Goal: Book appointment/travel/reservation

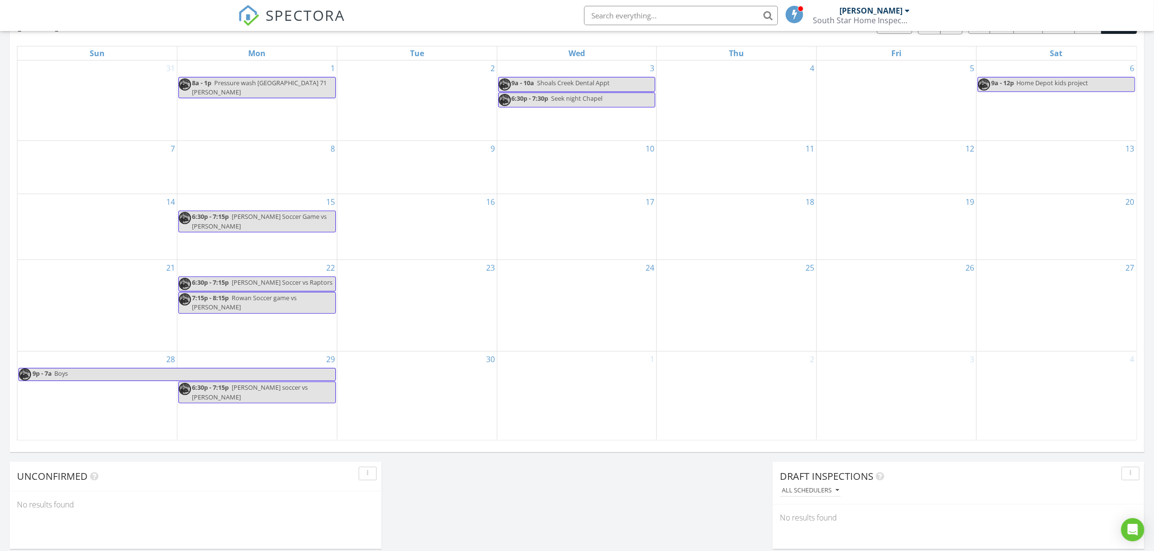
scroll to position [900, 1173]
click at [240, 13] on img at bounding box center [248, 15] width 21 height 21
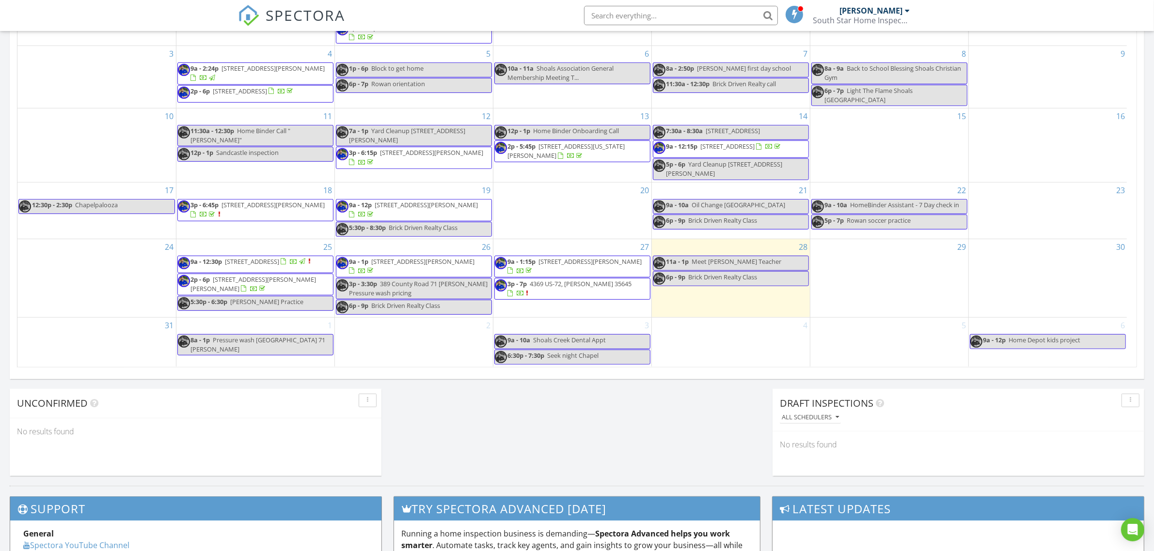
scroll to position [541, 0]
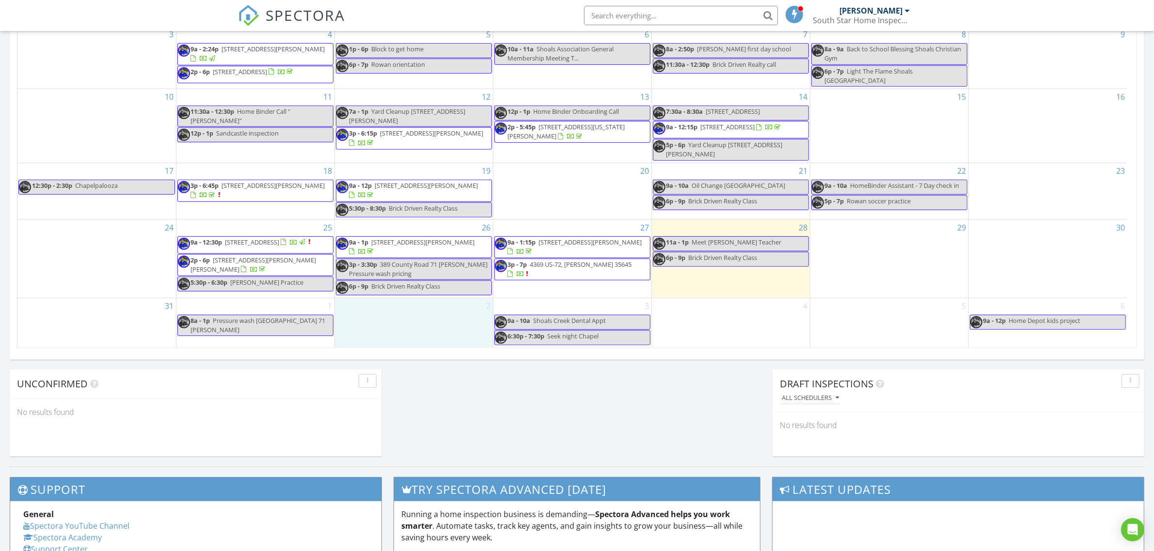
click at [425, 313] on div "2" at bounding box center [414, 323] width 158 height 49
click at [566, 291] on div "27 9a - 1:15p [STREET_ADDRESS][PERSON_NAME] 3p - 7p 4369 US-72, [PERSON_NAME] 3…" at bounding box center [572, 259] width 158 height 78
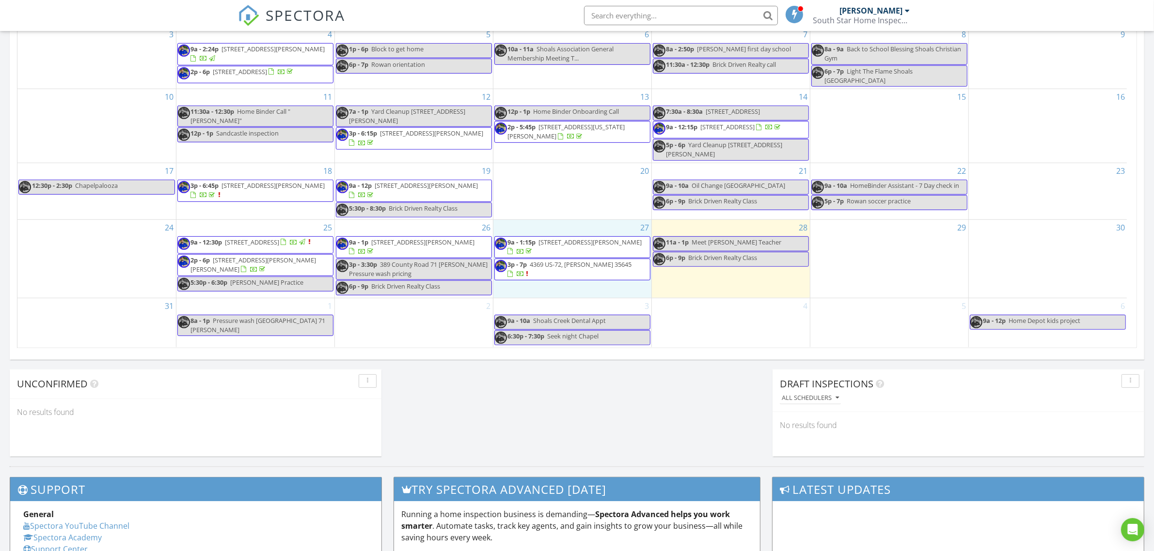
click at [411, 289] on span "Brick Driven Realty Class" at bounding box center [406, 286] width 69 height 9
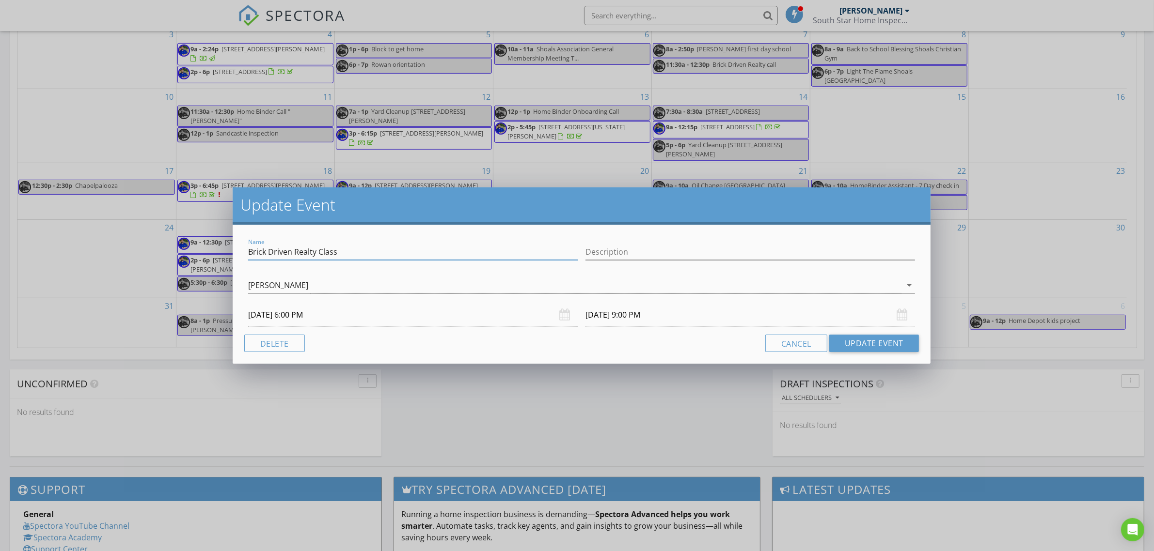
drag, startPoint x: 351, startPoint y: 254, endPoint x: 233, endPoint y: 255, distance: 118.2
click at [235, 255] on div "Name Brick Driven Realty Class Description [PERSON_NAME] arrow_drop_down [DATE]…" at bounding box center [582, 294] width 698 height 139
click at [480, 407] on div "Update Event Name Brick Driven Realty Class Description [PERSON_NAME] arrow_dro…" at bounding box center [577, 275] width 1154 height 551
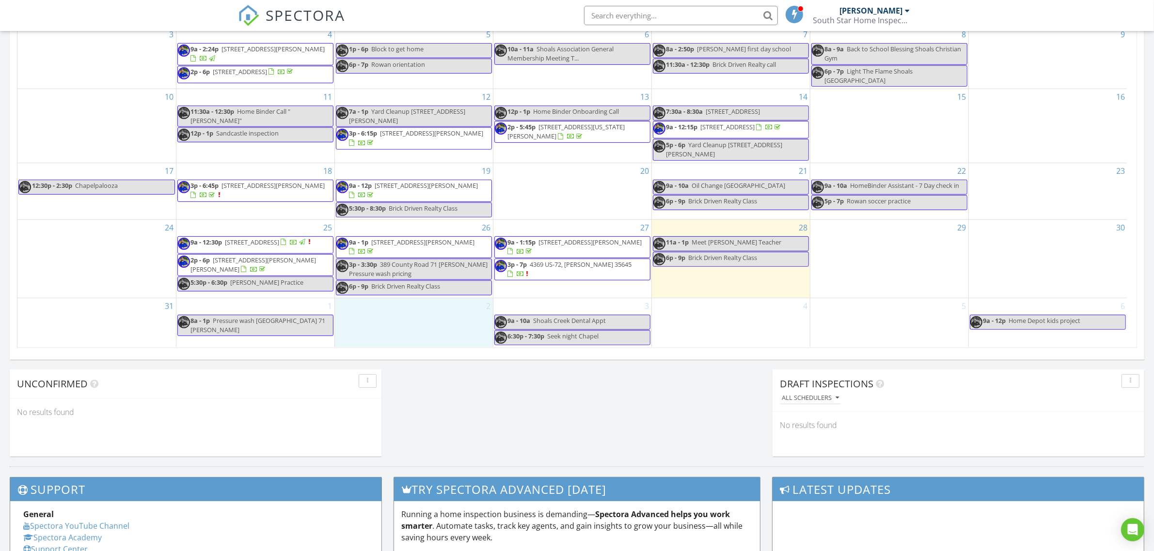
click at [403, 325] on div "2" at bounding box center [414, 323] width 158 height 49
click at [403, 299] on link "Event" at bounding box center [413, 298] width 50 height 16
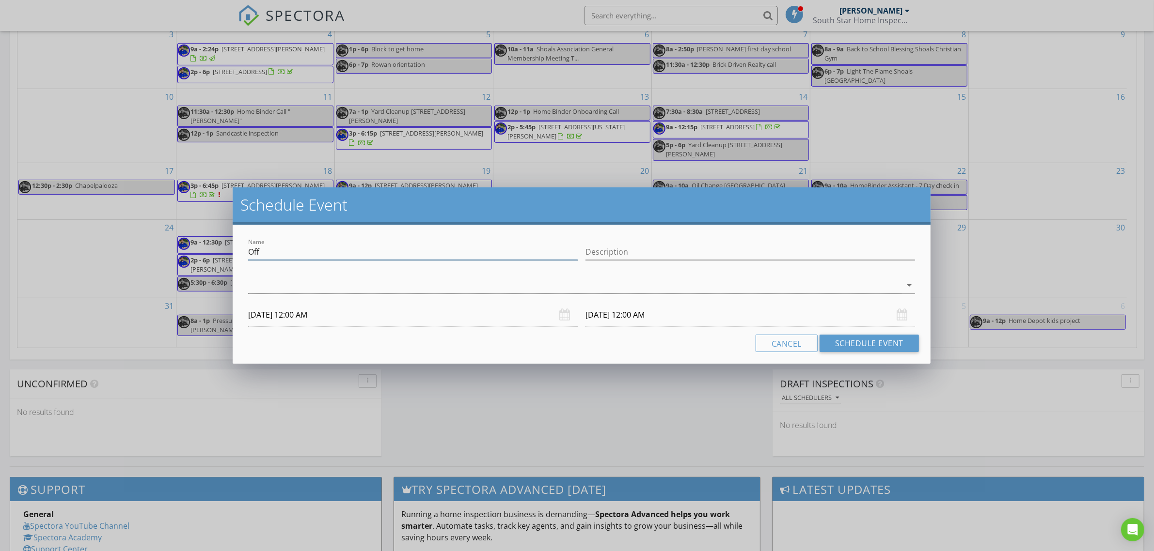
click at [323, 251] on input "Off" at bounding box center [413, 252] width 330 height 16
click at [324, 252] on input "Off" at bounding box center [413, 252] width 330 height 16
paste input "Brick Driven Realty Class"
type input "Brick Driven Realty Class"
click at [344, 284] on div at bounding box center [574, 286] width 653 height 16
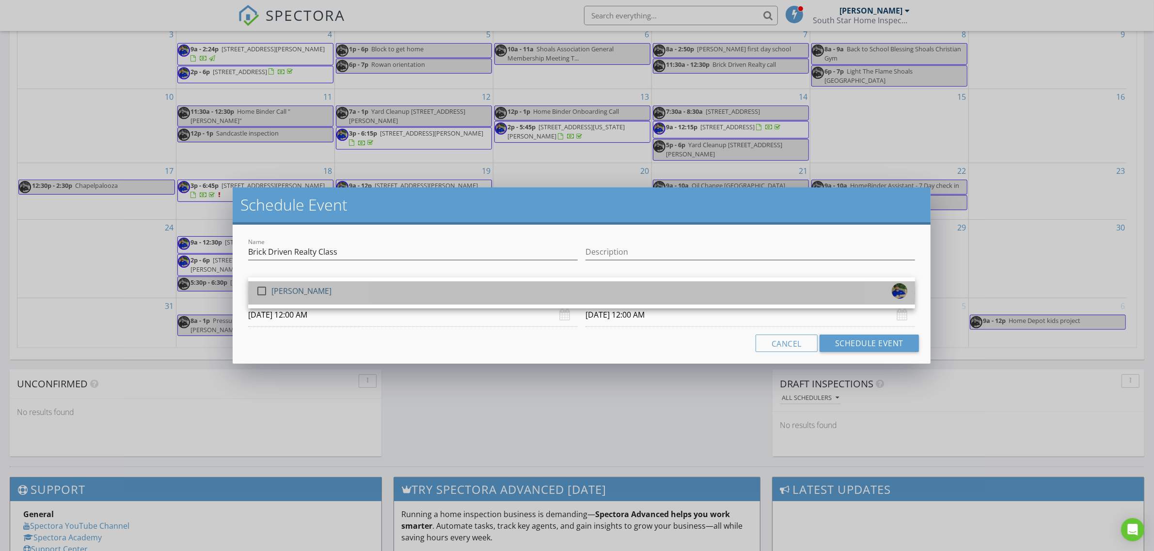
click at [343, 289] on div "check_box_outline_blank [PERSON_NAME]" at bounding box center [581, 292] width 651 height 19
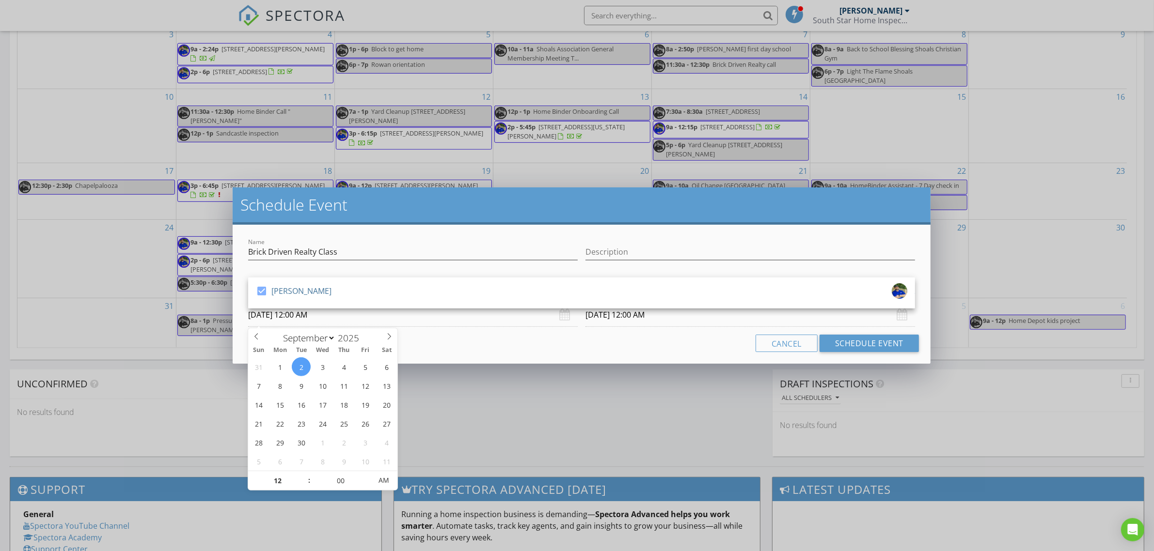
click at [334, 316] on input "[DATE] 12:00 AM" at bounding box center [413, 315] width 330 height 24
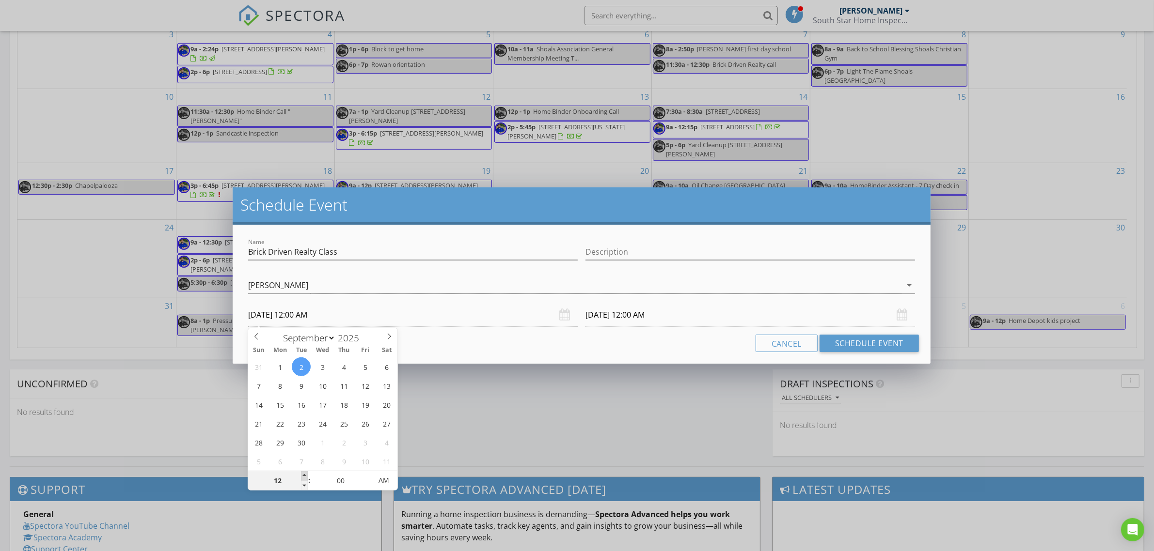
type input "01"
type input "[DATE] 1:00 AM"
click at [306, 476] on span at bounding box center [304, 477] width 7 height 10
type input "02"
type input "[DATE] 2:00 AM"
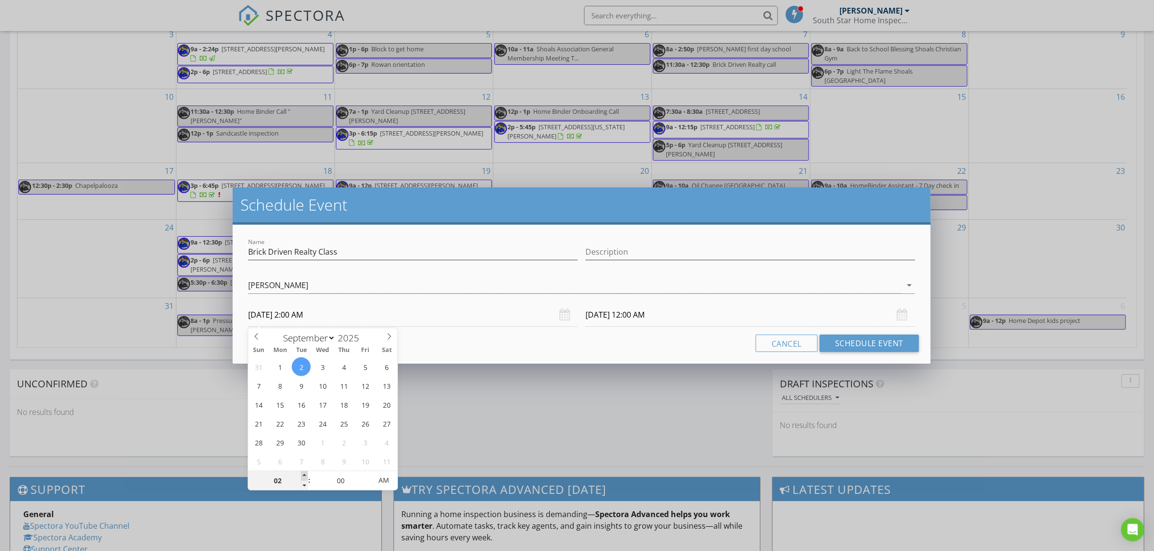
click at [306, 476] on span at bounding box center [304, 477] width 7 height 10
type input "03"
type input "[DATE] 3:00 AM"
click at [306, 476] on span at bounding box center [304, 477] width 7 height 10
type input "04"
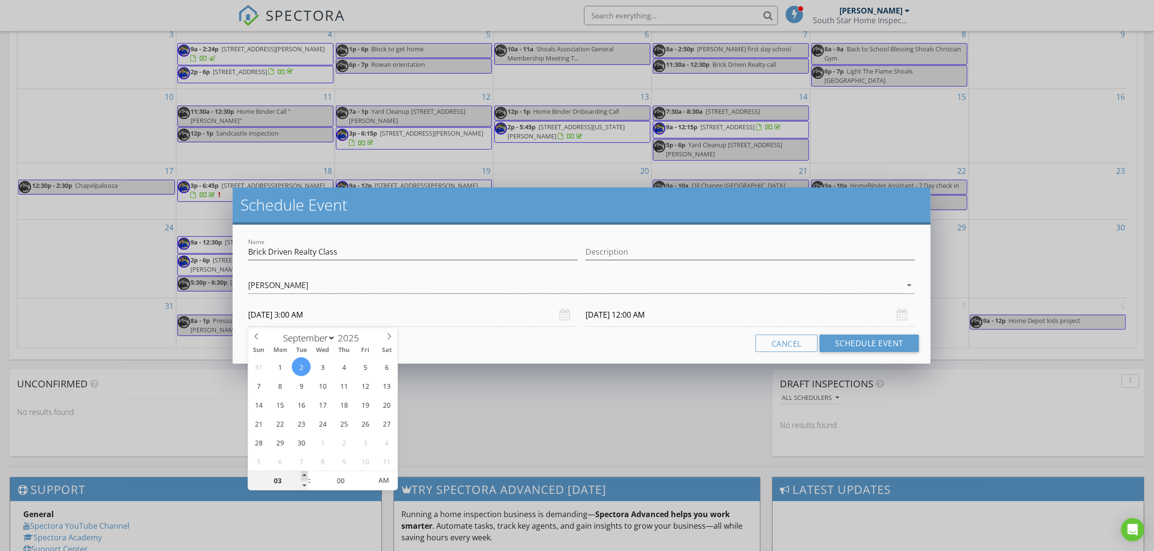
type input "[DATE] 4:00 AM"
click at [306, 476] on span at bounding box center [304, 477] width 7 height 10
type input "05"
type input "[DATE] 5:00 AM"
click at [306, 476] on span at bounding box center [304, 477] width 7 height 10
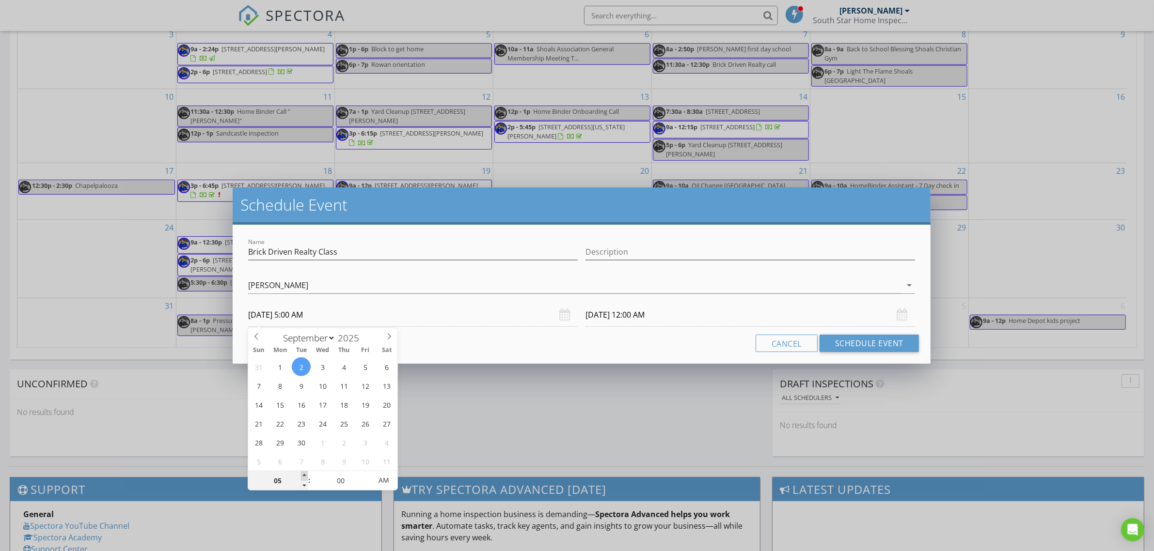
type input "[DATE] 5:00 AM"
type input "06"
type input "[DATE] 6:00 AM"
click at [306, 476] on span at bounding box center [304, 477] width 7 height 10
type input "[DATE] 6:00 AM"
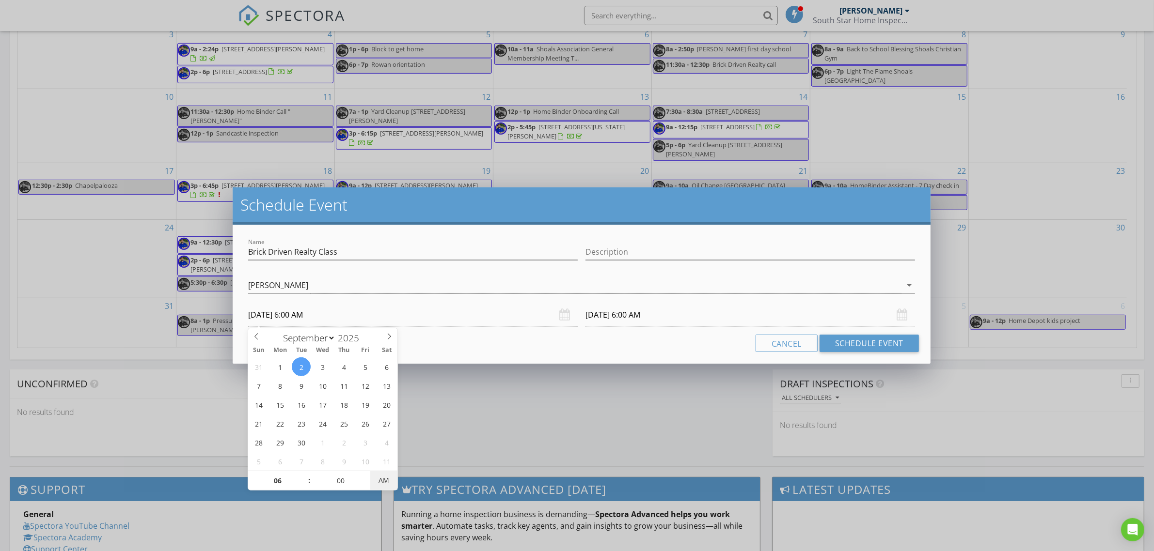
type input "[DATE] 6:00 PM"
click at [384, 482] on span "AM" at bounding box center [383, 480] width 27 height 19
click at [701, 314] on input "[DATE] 6:00 PM" at bounding box center [750, 315] width 330 height 24
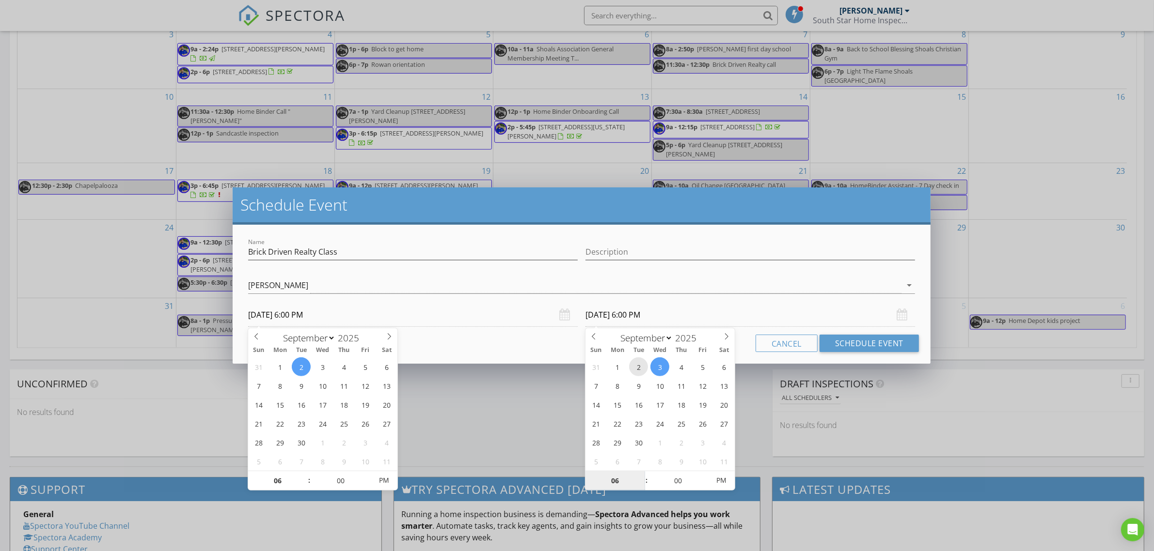
type input "[DATE] 6:00 PM"
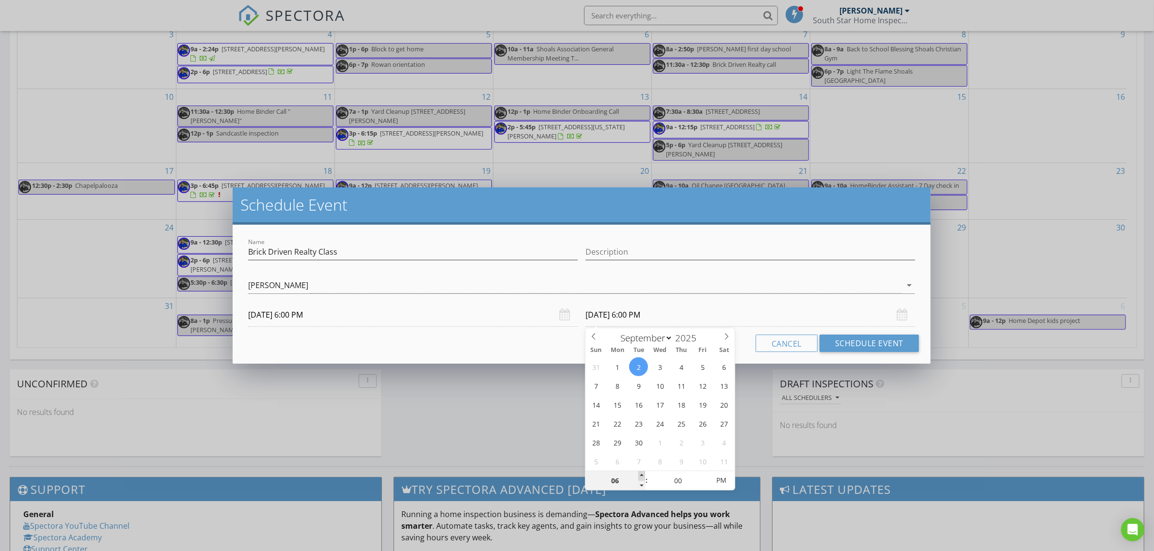
type input "07"
type input "[DATE] 7:00 PM"
click at [640, 475] on span at bounding box center [641, 477] width 7 height 10
type input "08"
type input "[DATE] 8:00 PM"
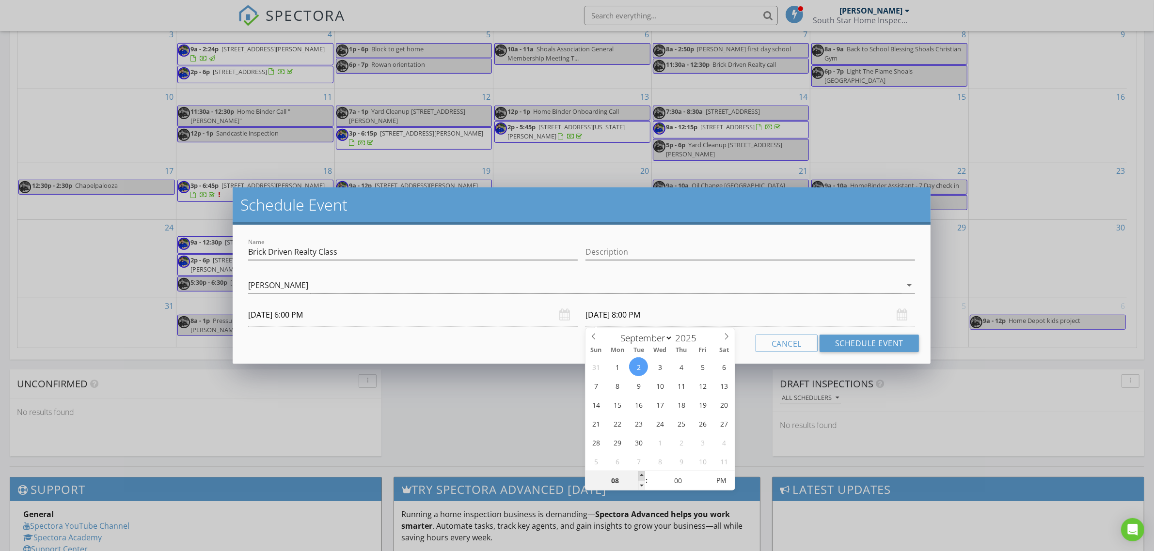
click at [640, 475] on span at bounding box center [641, 477] width 7 height 10
type input "09"
type input "[DATE] 9:00 PM"
click at [640, 475] on span at bounding box center [641, 477] width 7 height 10
click at [871, 338] on button "Schedule Event" at bounding box center [868, 343] width 99 height 17
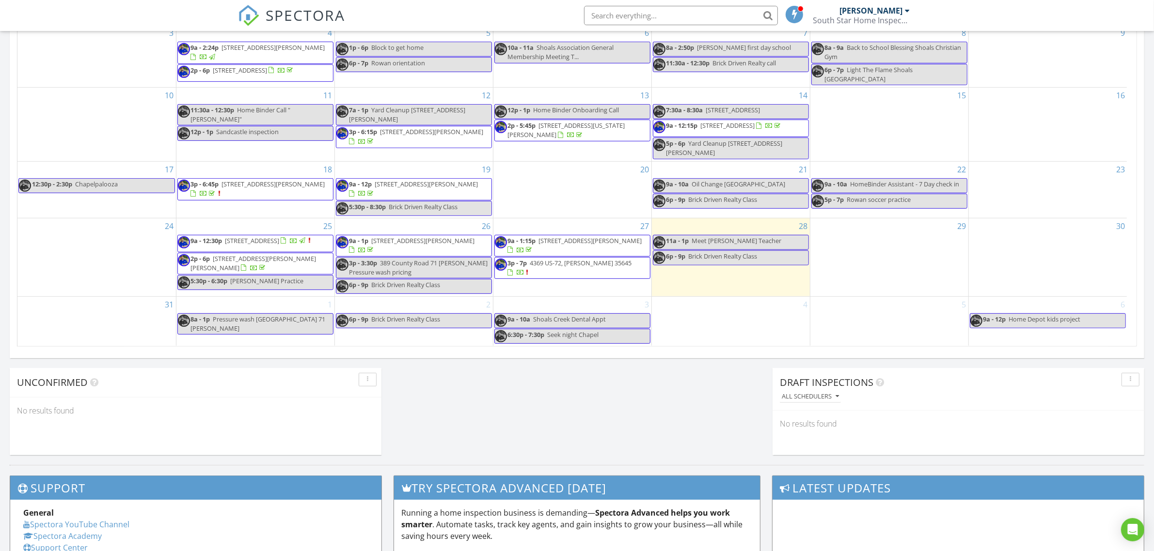
scroll to position [0, 0]
click at [716, 316] on div "4" at bounding box center [731, 321] width 158 height 49
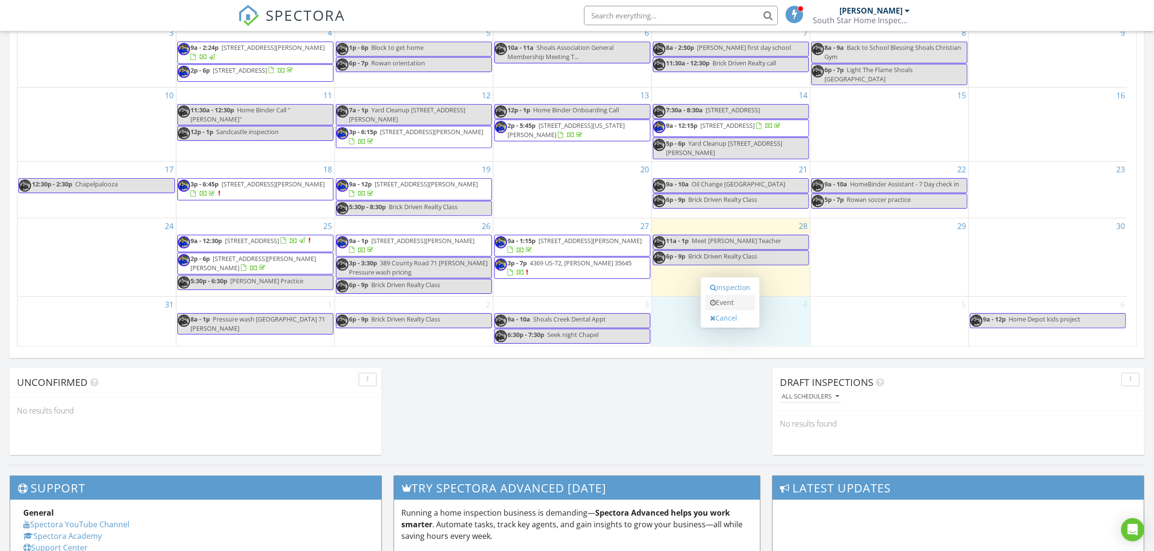
click at [725, 306] on link "Event" at bounding box center [730, 303] width 50 height 16
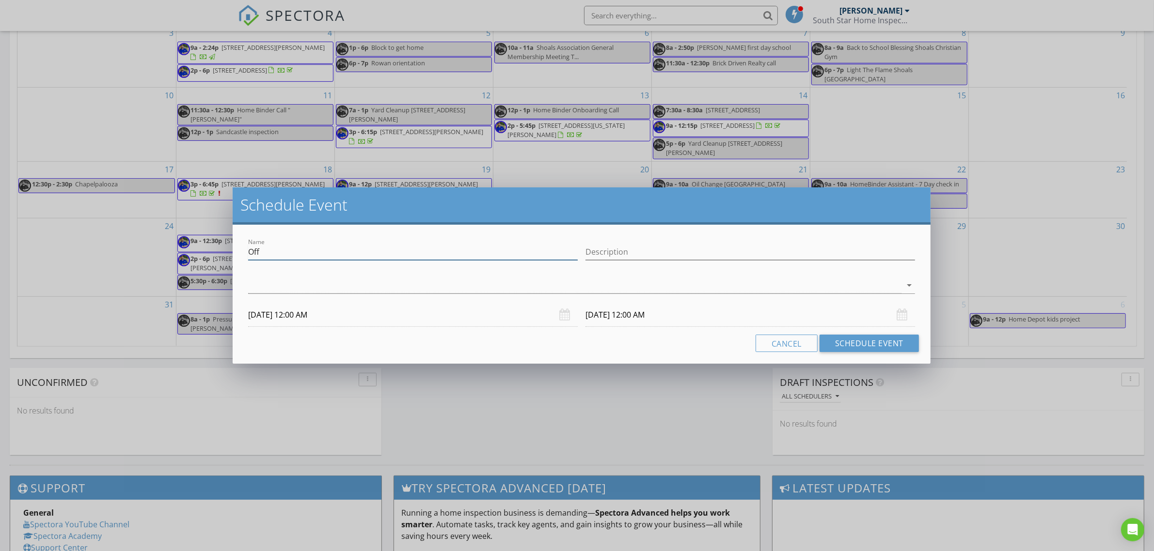
click at [302, 252] on input "Off" at bounding box center [413, 252] width 330 height 16
paste input "Brick Driven Realty Class"
type input "Brick Driven Realty Class"
click at [316, 284] on div at bounding box center [574, 286] width 653 height 16
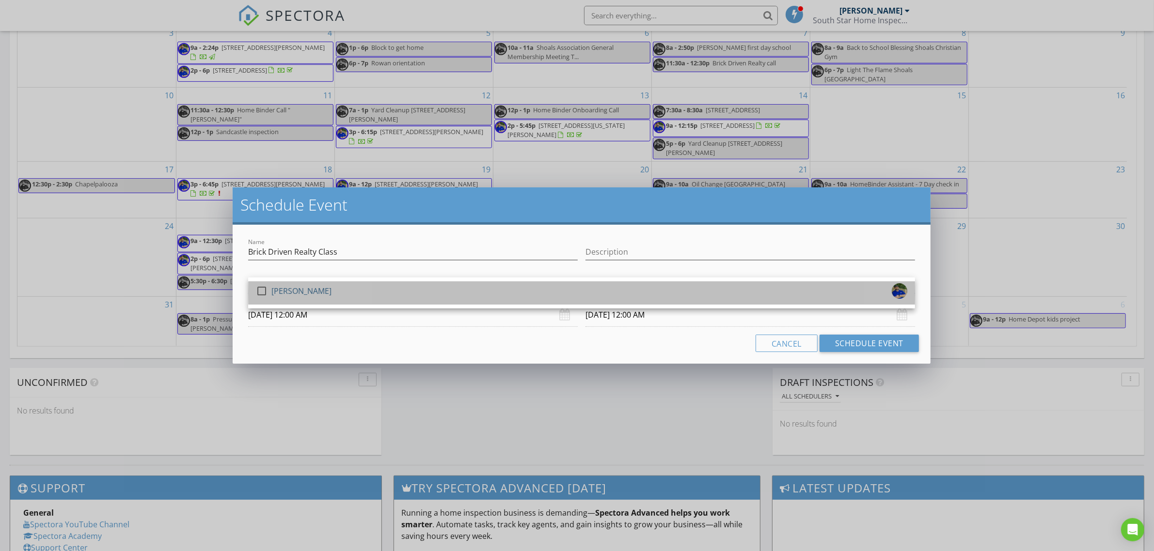
click at [316, 295] on div "[PERSON_NAME]" at bounding box center [301, 291] width 60 height 16
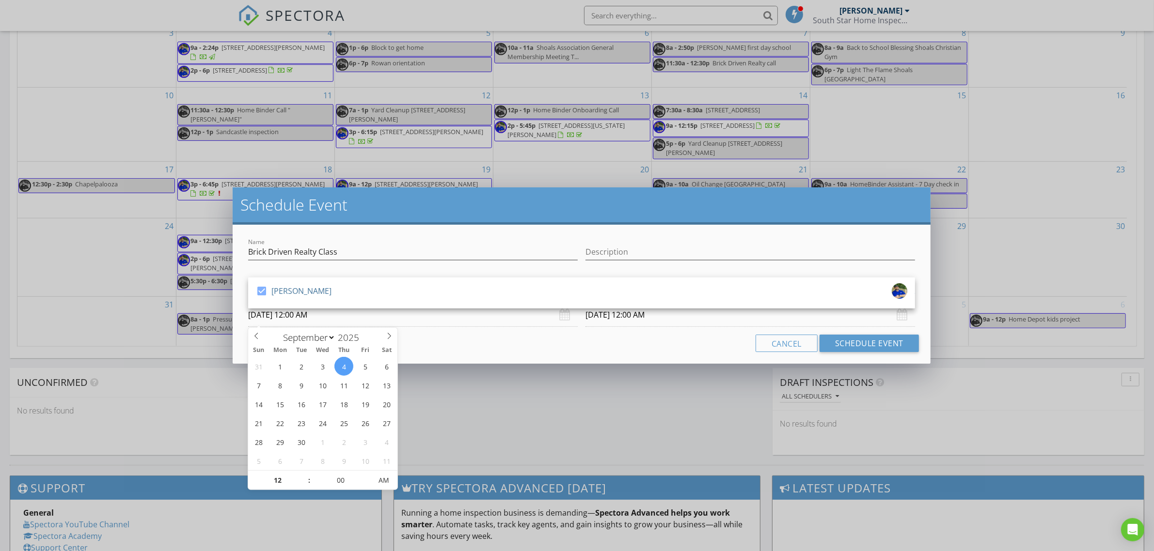
click at [320, 318] on input "[DATE] 12:00 AM" at bounding box center [413, 315] width 330 height 24
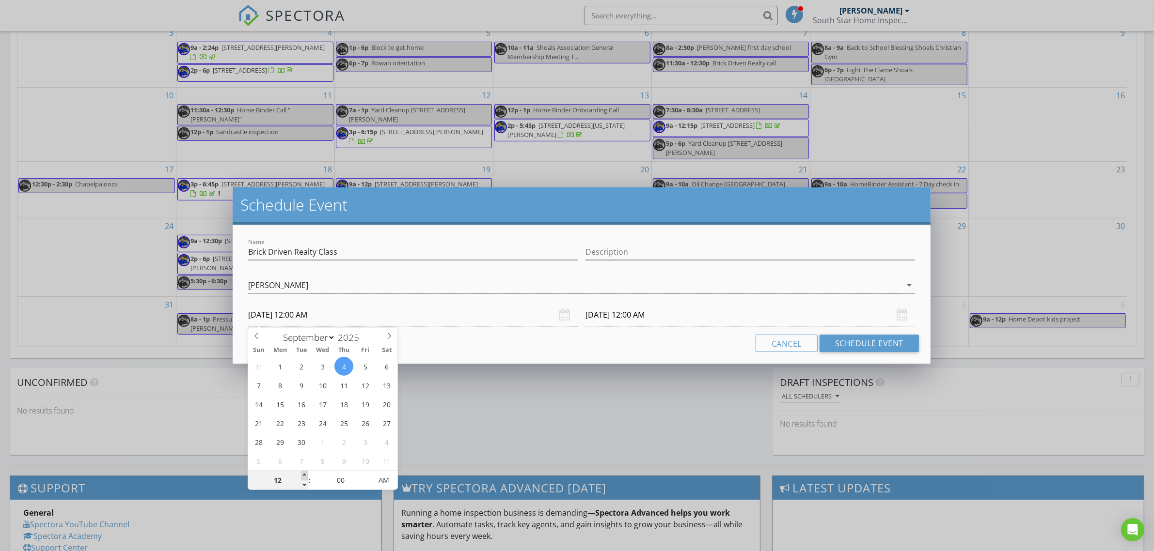
type input "01"
type input "[DATE] 1:00 AM"
click at [303, 476] on span at bounding box center [304, 476] width 7 height 10
type input "02"
type input "[DATE] 2:00 AM"
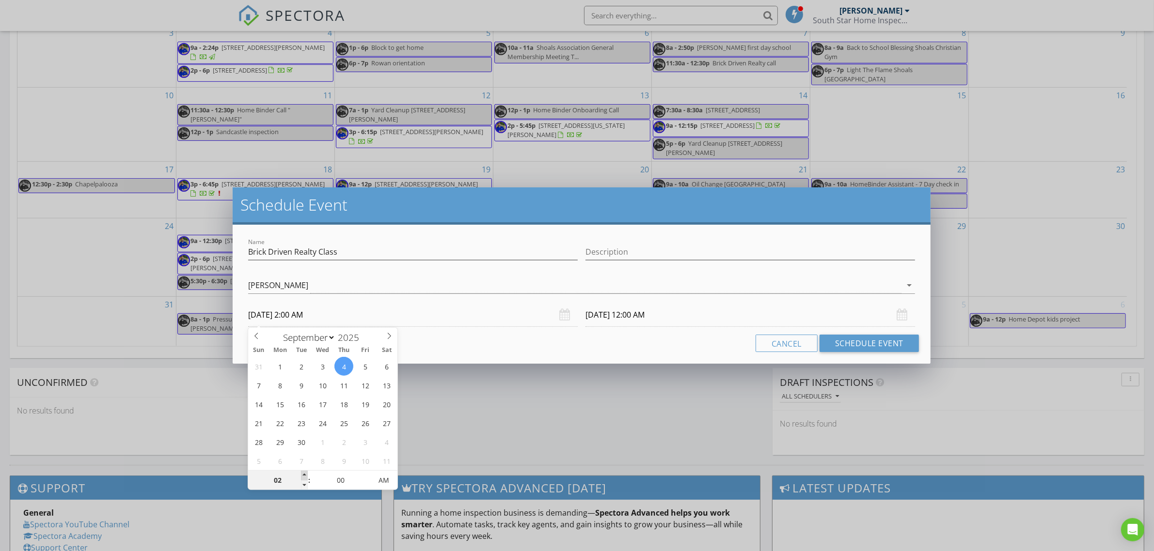
click at [303, 476] on span at bounding box center [304, 476] width 7 height 10
type input "03"
type input "[DATE] 3:00 AM"
click at [303, 476] on span at bounding box center [304, 476] width 7 height 10
type input "04"
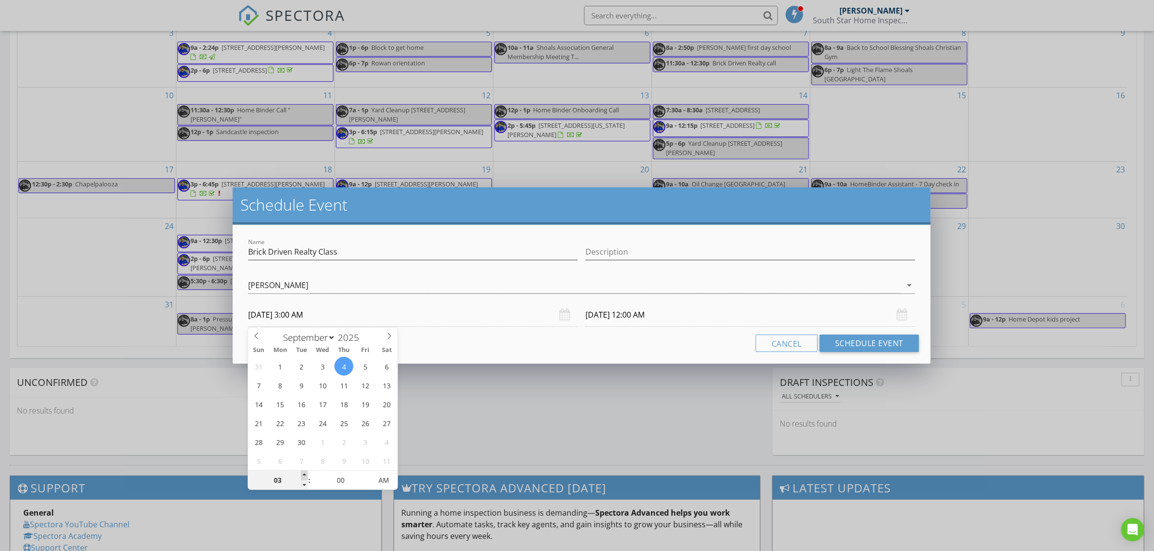
type input "[DATE] 4:00 AM"
click at [303, 476] on span at bounding box center [304, 476] width 7 height 10
type input "05"
type input "[DATE] 5:00 AM"
click at [303, 476] on span at bounding box center [304, 476] width 7 height 10
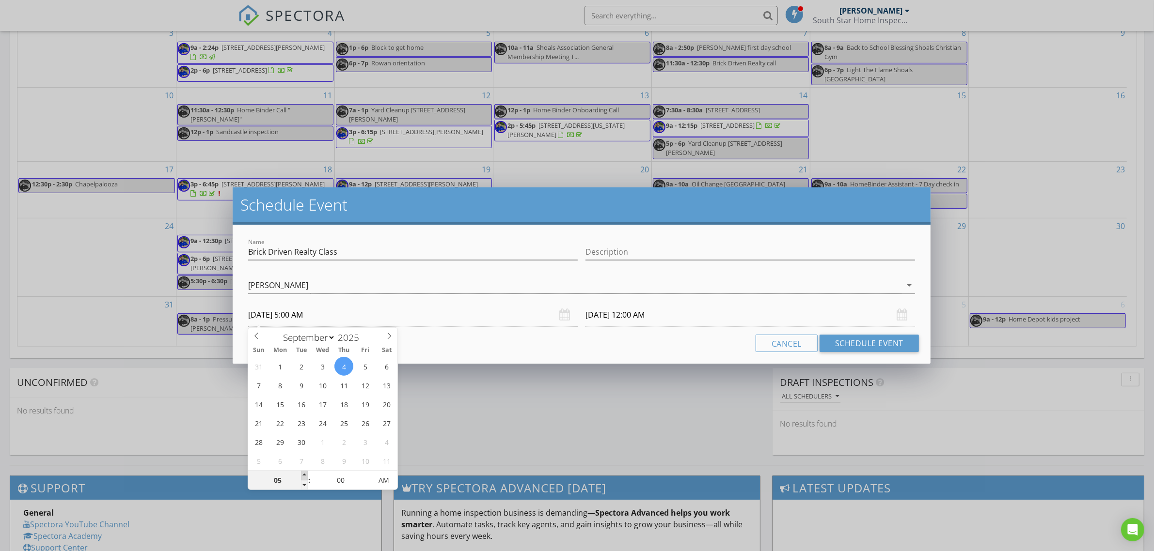
type input "06"
type input "[DATE] 6:00 AM"
click at [303, 476] on span at bounding box center [304, 476] width 7 height 10
type input "06"
type input "[DATE] 6:00 AM"
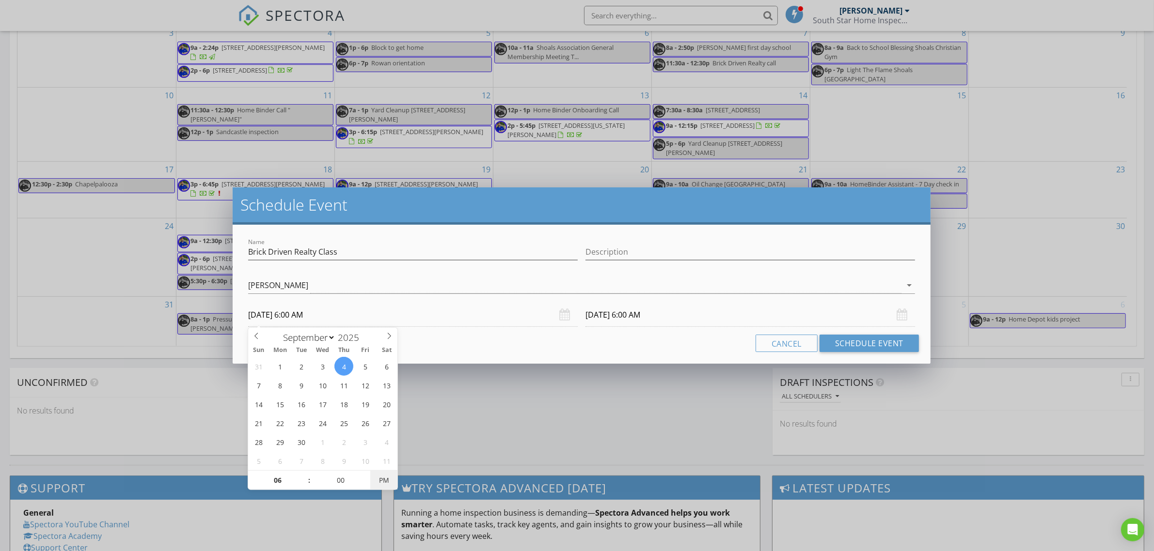
type input "[DATE] 6:00 PM"
click at [382, 476] on span "PM" at bounding box center [383, 480] width 27 height 19
click at [696, 318] on input "[DATE] 6:00 PM" at bounding box center [750, 315] width 330 height 24
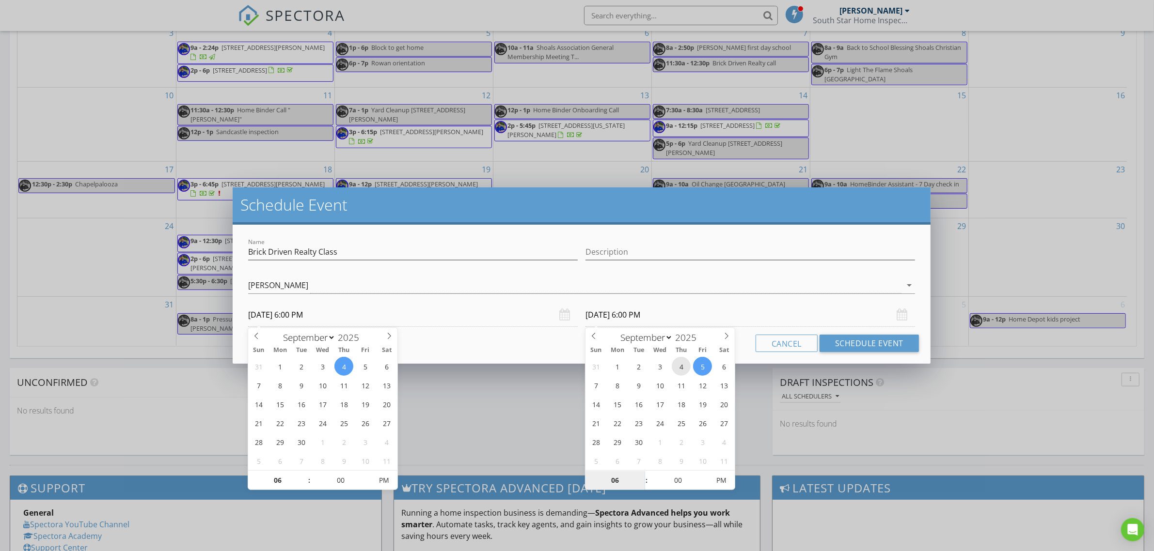
type input "[DATE] 6:00 PM"
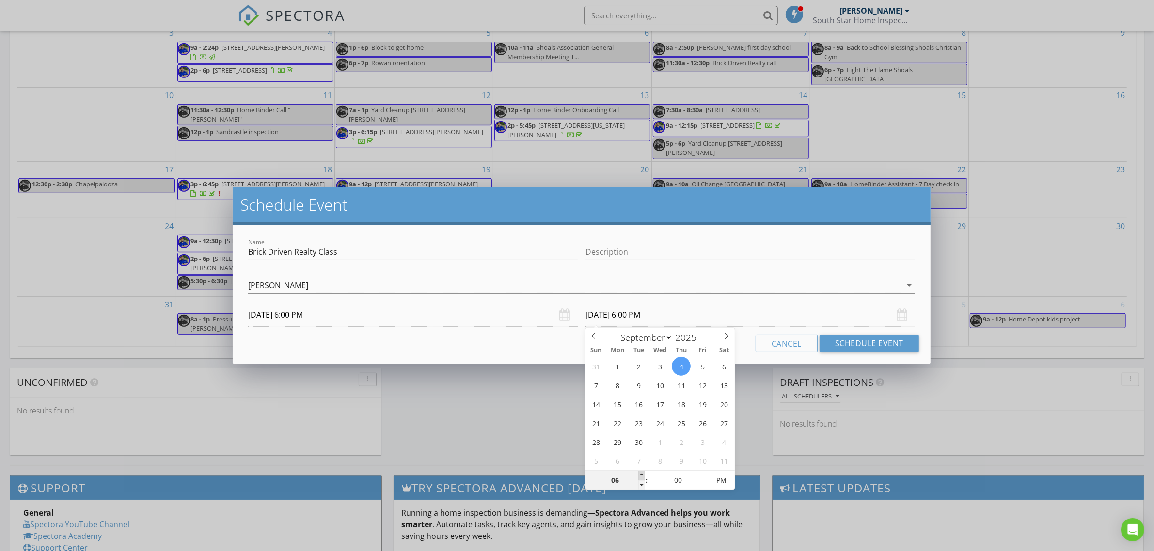
type input "07"
type input "[DATE] 7:00 PM"
click at [641, 473] on span at bounding box center [641, 476] width 7 height 10
type input "08"
type input "[DATE] 8:00 PM"
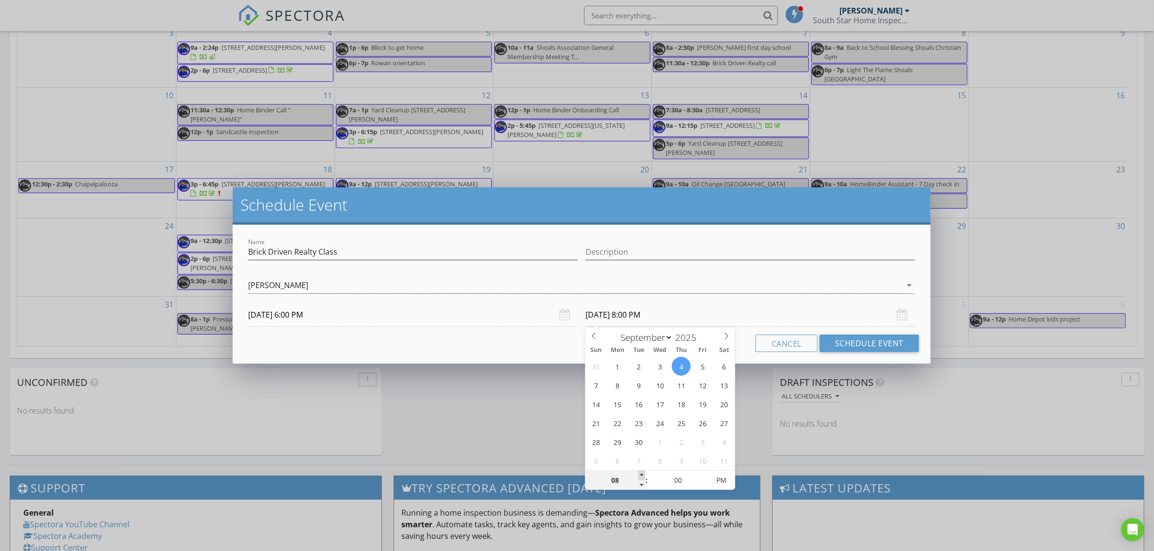
click at [641, 473] on span at bounding box center [641, 476] width 7 height 10
type input "09"
type input "[DATE] 9:00 PM"
click at [641, 473] on span at bounding box center [641, 476] width 7 height 10
click at [869, 345] on button "Schedule Event" at bounding box center [868, 343] width 99 height 17
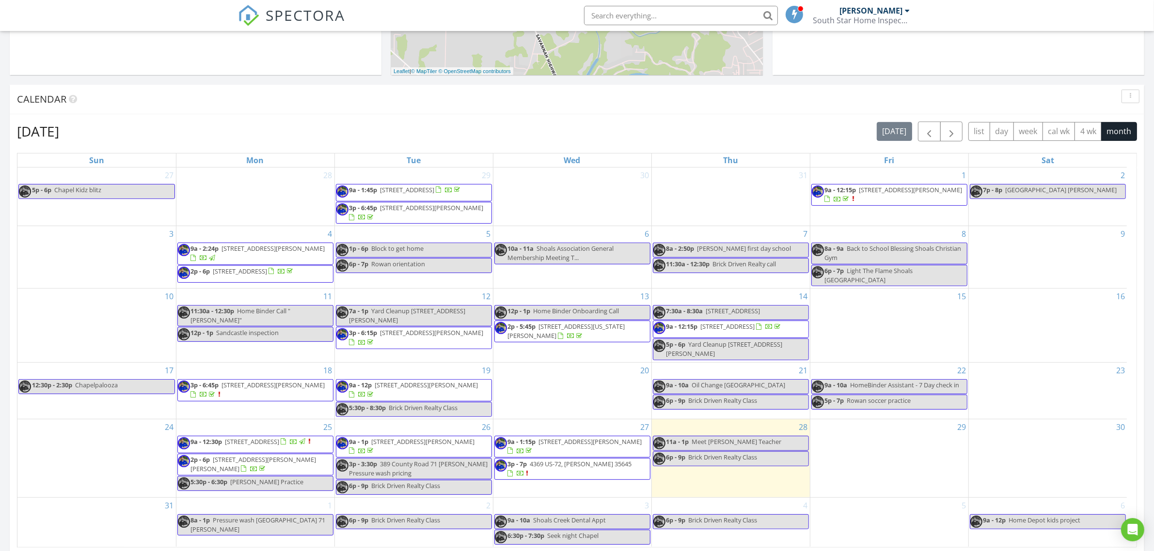
scroll to position [300, 0]
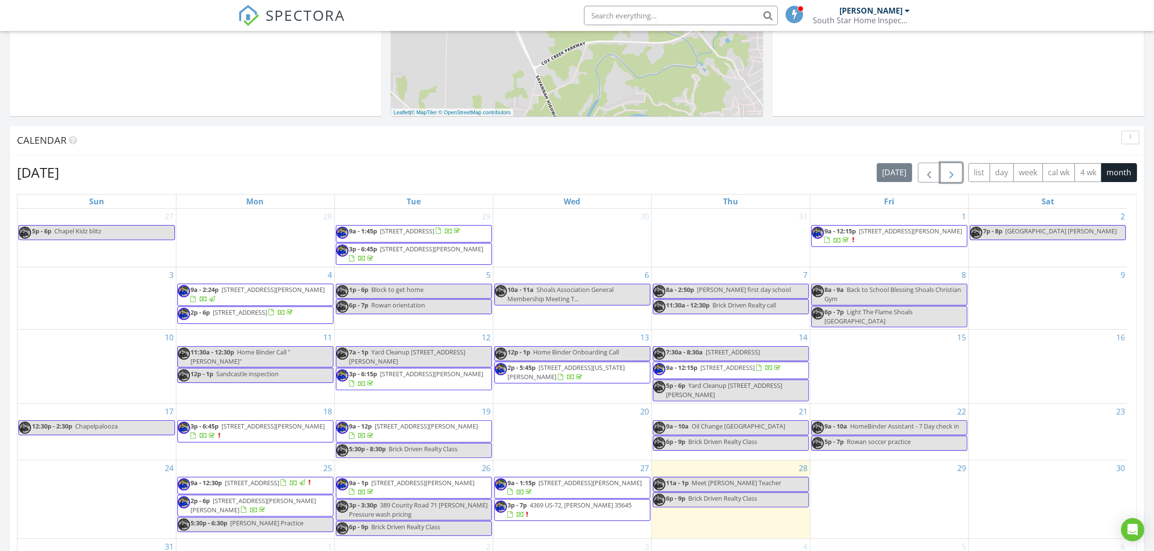
click at [945, 173] on span "button" at bounding box center [951, 173] width 12 height 12
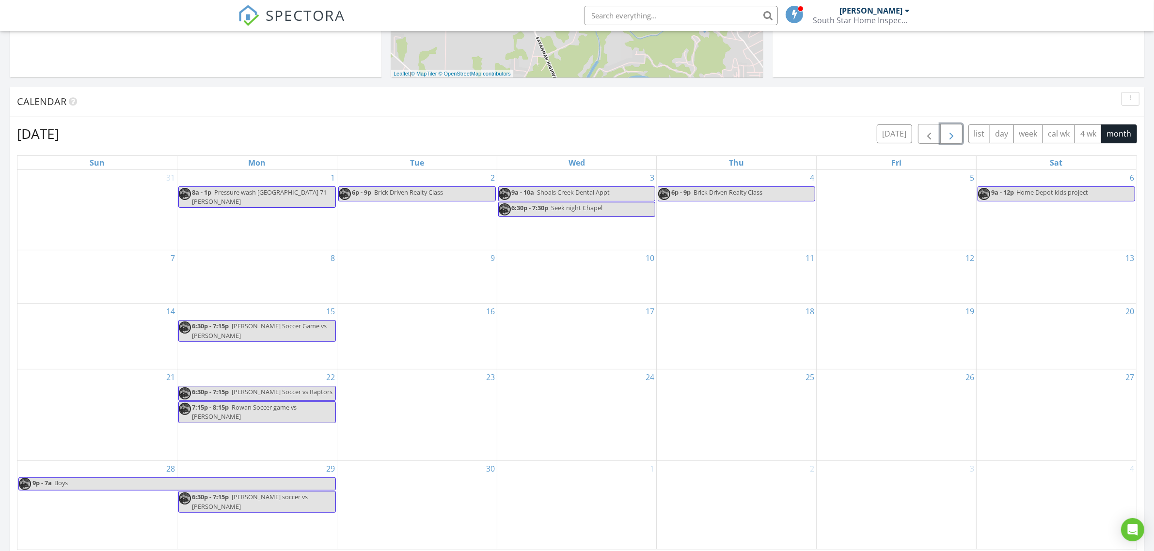
scroll to position [361, 0]
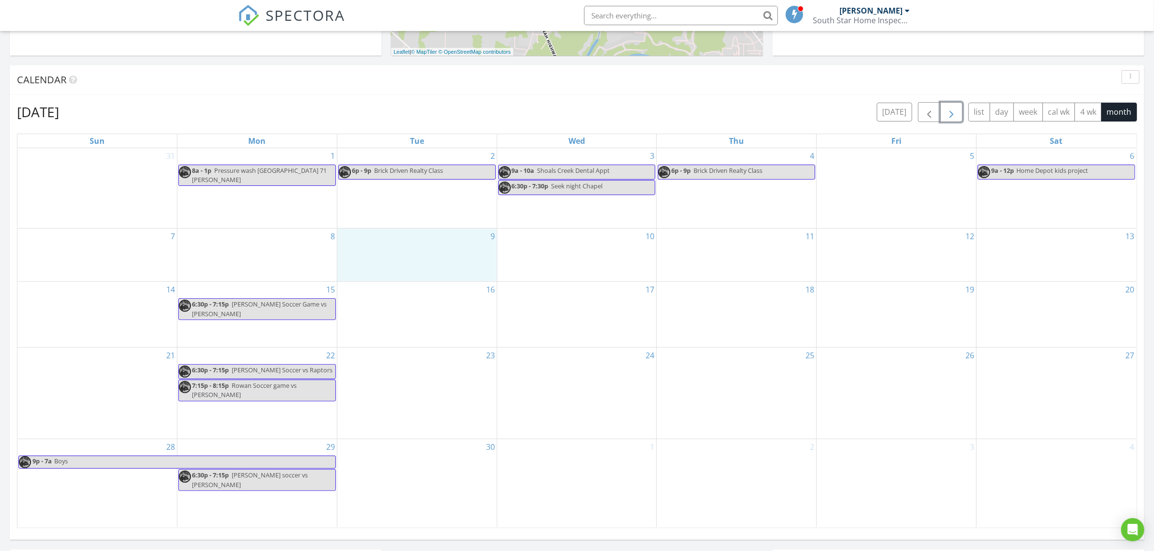
click at [420, 270] on div "9" at bounding box center [416, 255] width 159 height 53
click at [417, 245] on link "Event" at bounding box center [415, 244] width 50 height 16
select select "8"
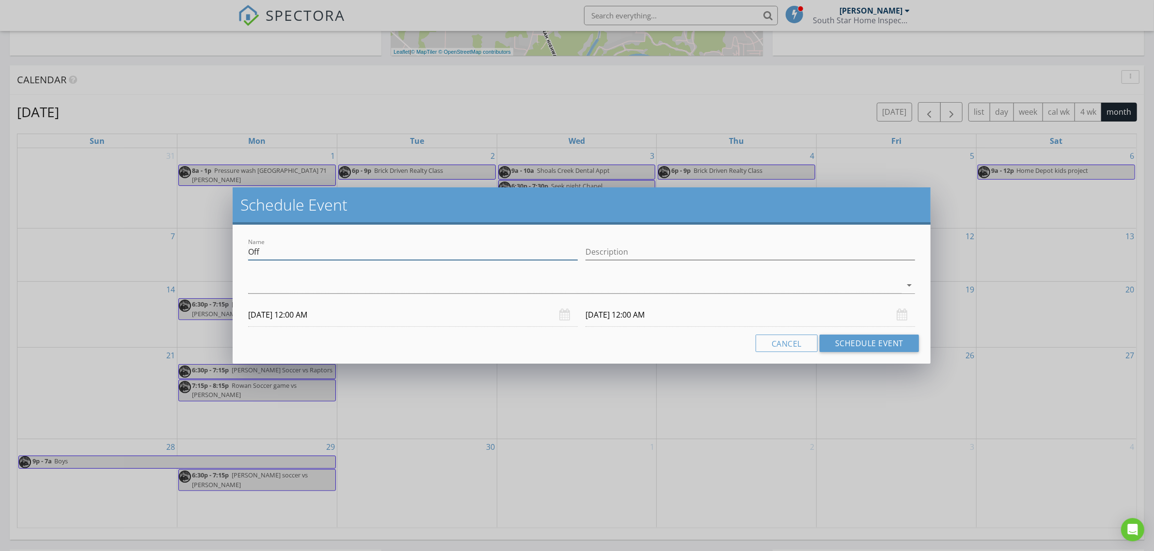
click at [291, 253] on input "Off" at bounding box center [413, 252] width 330 height 16
paste input "Brick Driven Realty Class"
type input "Brick Driven Realty Class"
click at [314, 286] on div at bounding box center [574, 286] width 653 height 16
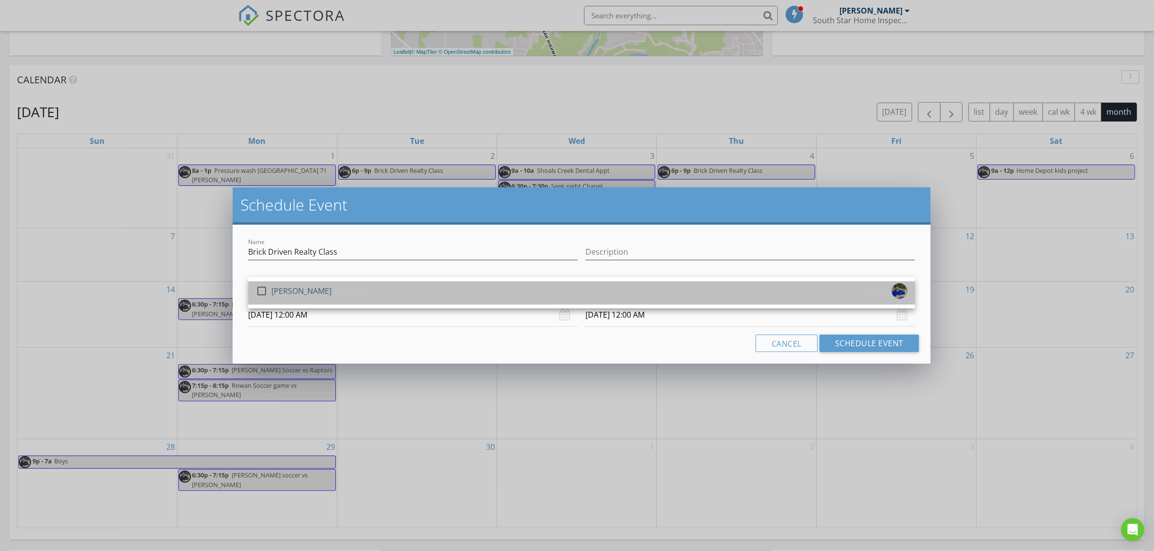
click at [315, 286] on div "[PERSON_NAME]" at bounding box center [301, 291] width 60 height 16
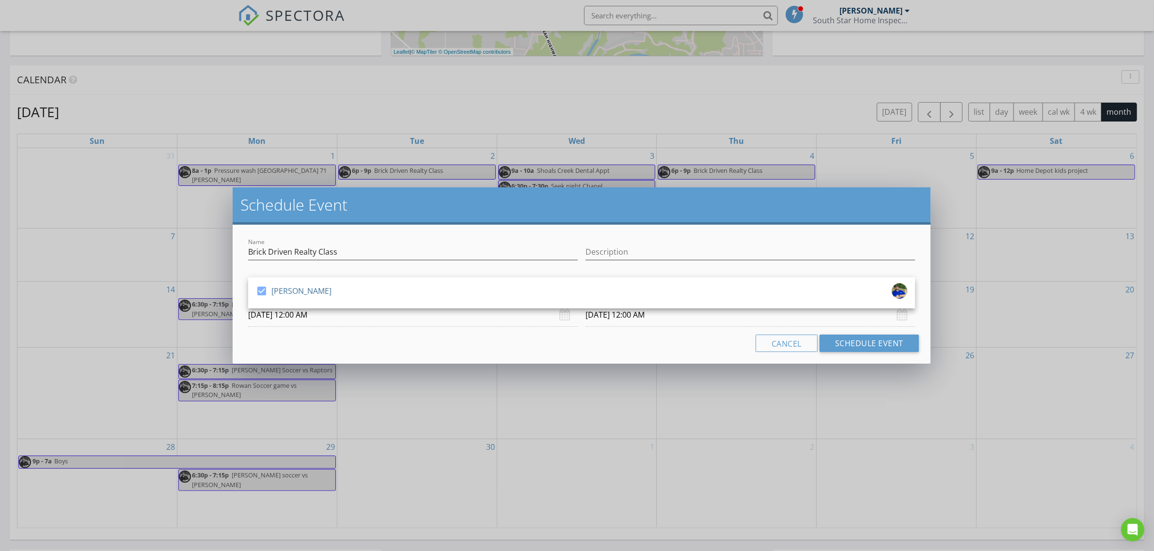
click at [341, 318] on input "[DATE] 12:00 AM" at bounding box center [413, 315] width 330 height 24
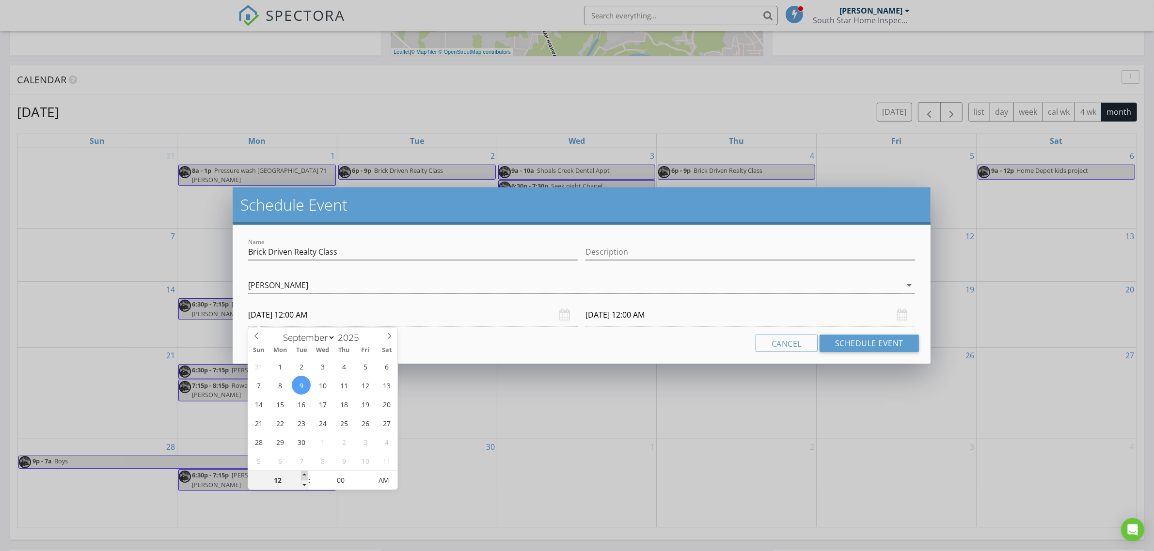
type input "01"
type input "[DATE] 1:00 AM"
click at [302, 473] on span at bounding box center [304, 476] width 7 height 10
type input "02"
type input "[DATE] 2:00 AM"
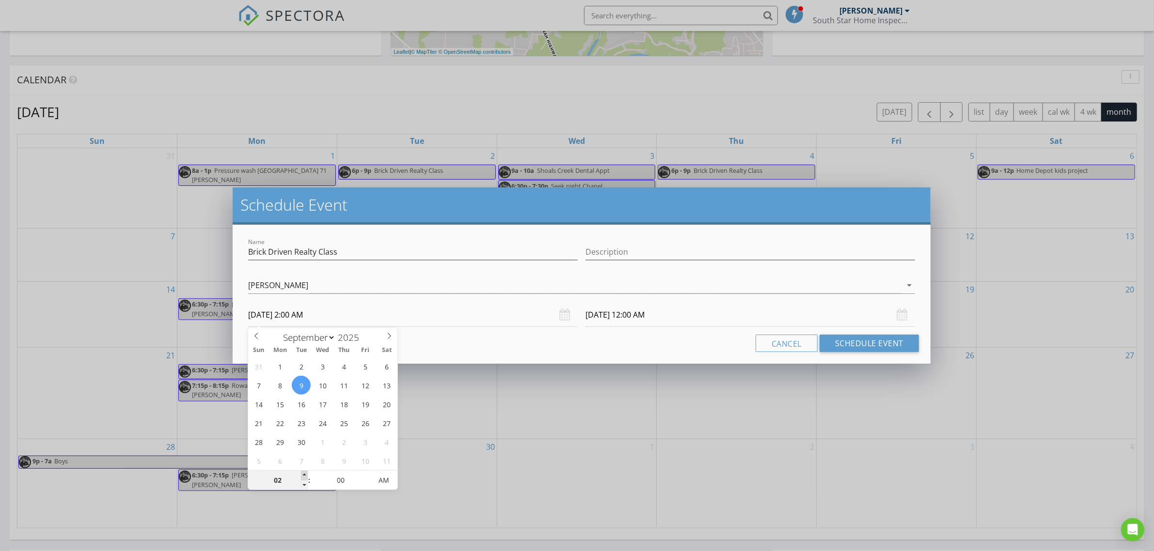
click at [302, 473] on span at bounding box center [304, 476] width 7 height 10
type input "03"
type input "[DATE] 3:00 AM"
click at [302, 473] on span at bounding box center [304, 476] width 7 height 10
type input "04"
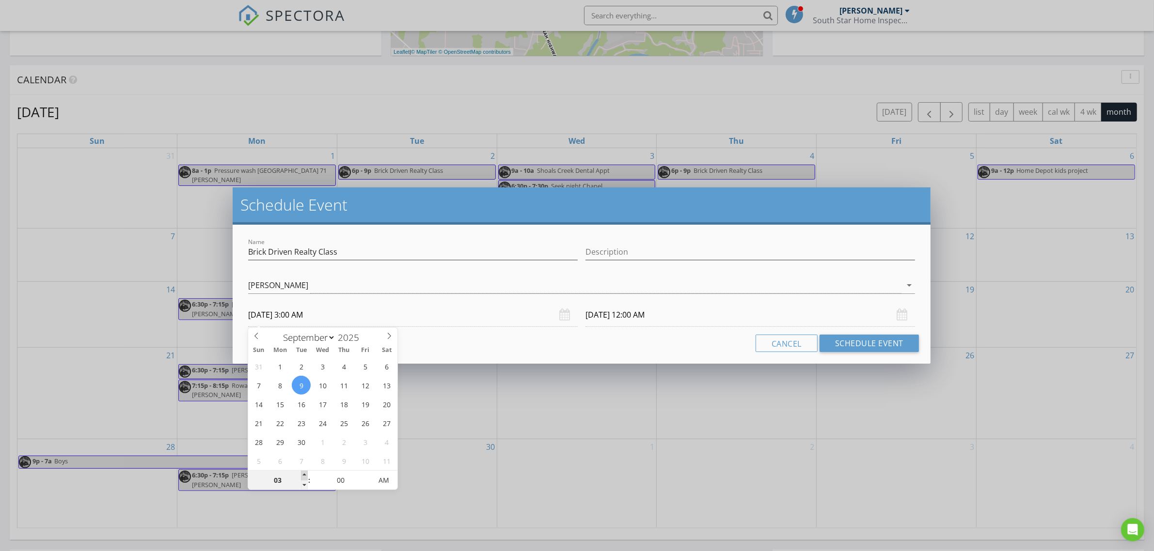
type input "[DATE] 4:00 AM"
click at [302, 473] on span at bounding box center [304, 476] width 7 height 10
type input "05"
type input "[DATE] 5:00 AM"
click at [302, 473] on span at bounding box center [304, 476] width 7 height 10
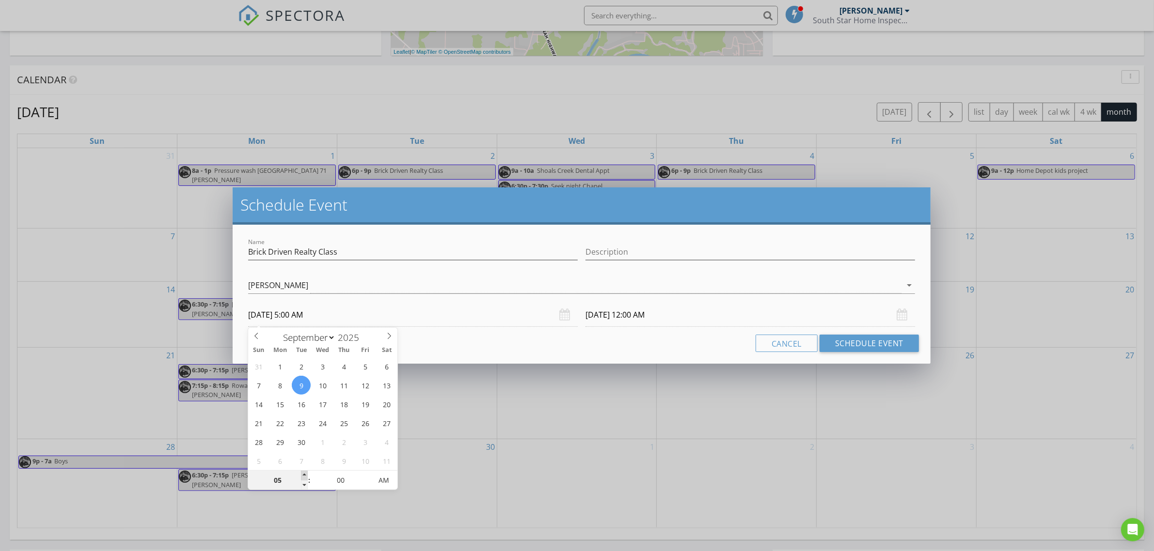
type input "06"
type input "[DATE] 6:00 AM"
click at [302, 473] on span at bounding box center [304, 476] width 7 height 10
type input "06"
type input "[DATE] 6:00 AM"
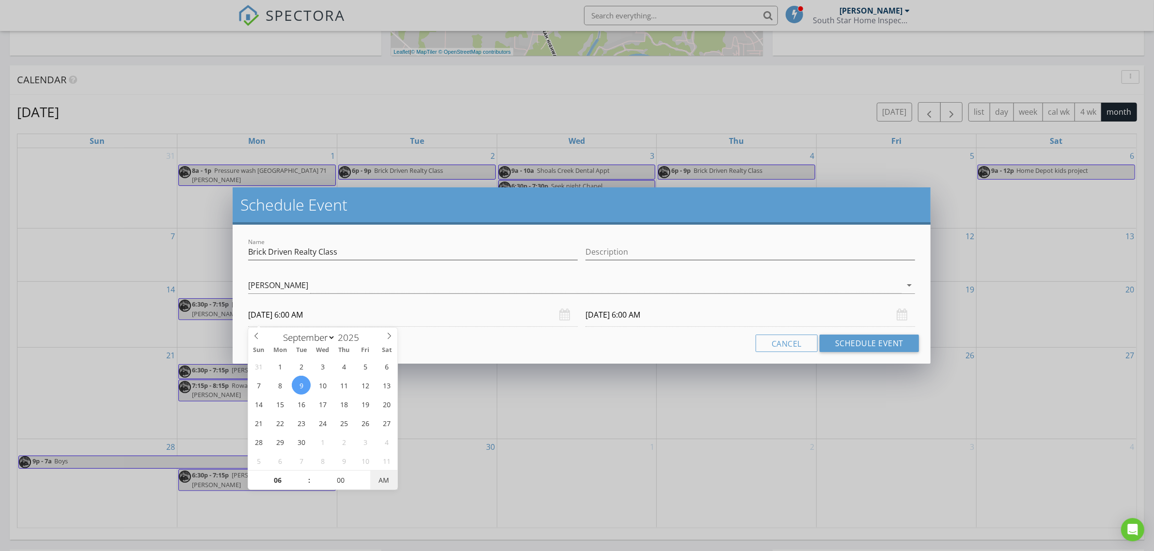
type input "[DATE] 6:00 PM"
click at [391, 485] on span "AM" at bounding box center [383, 480] width 27 height 19
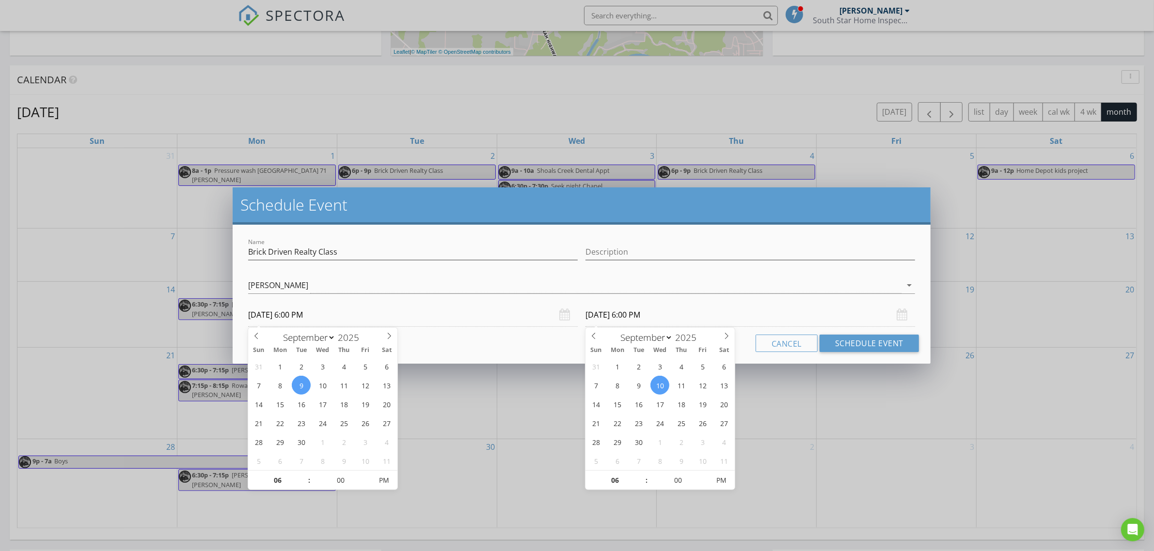
click at [660, 316] on input "[DATE] 6:00 PM" at bounding box center [750, 315] width 330 height 24
type input "[DATE] 6:00 PM"
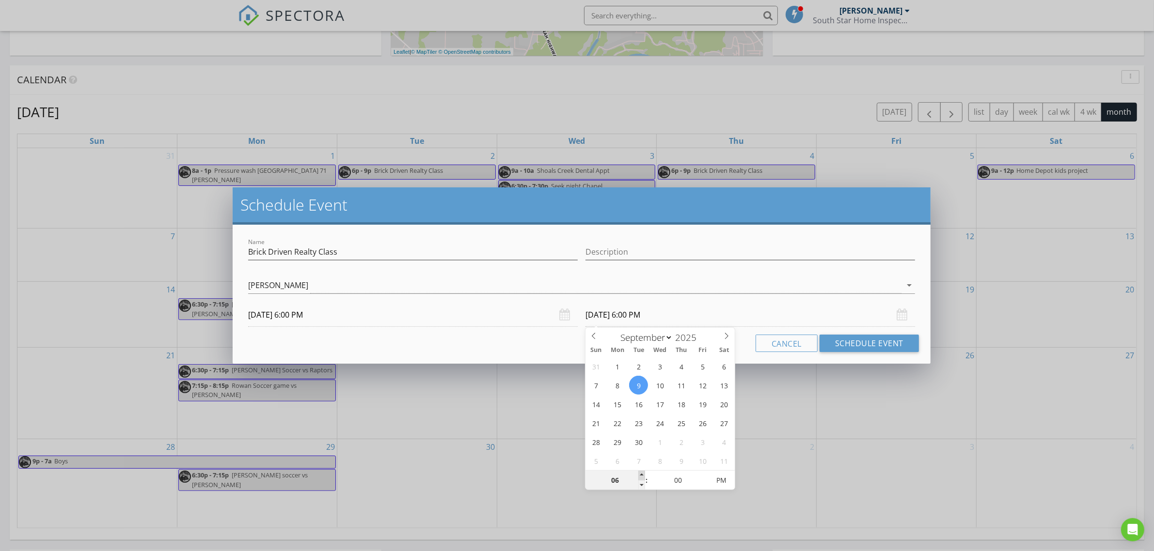
type input "07"
type input "[DATE] 7:00 PM"
click at [641, 476] on span at bounding box center [641, 476] width 7 height 10
type input "08"
type input "[DATE] 8:00 PM"
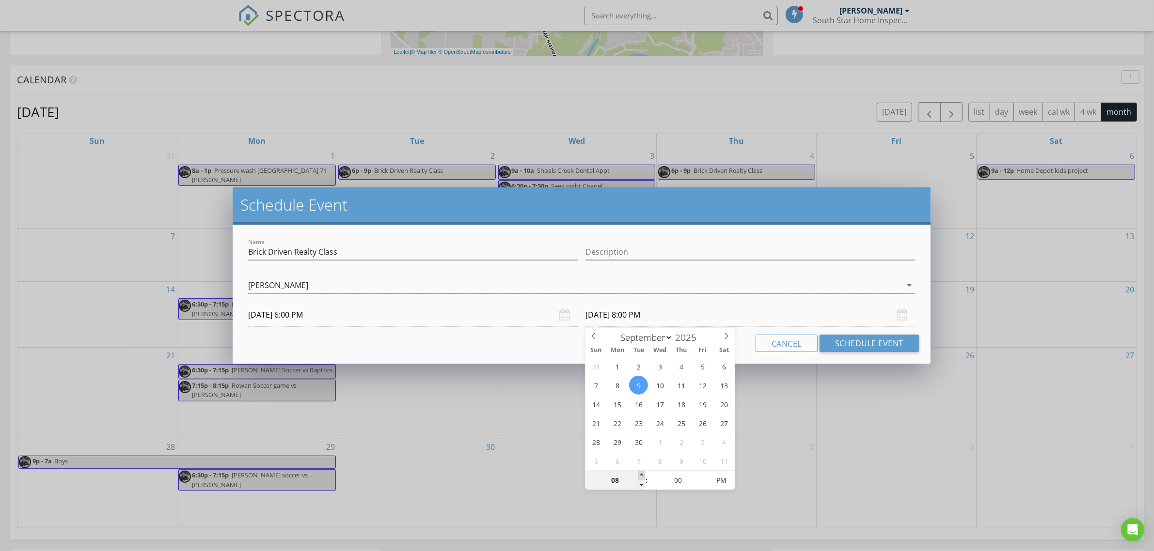
click at [641, 476] on span at bounding box center [641, 476] width 7 height 10
type input "09"
type input "[DATE] 9:00 PM"
click at [641, 476] on span at bounding box center [641, 476] width 7 height 10
click at [867, 338] on button "Schedule Event" at bounding box center [868, 343] width 99 height 17
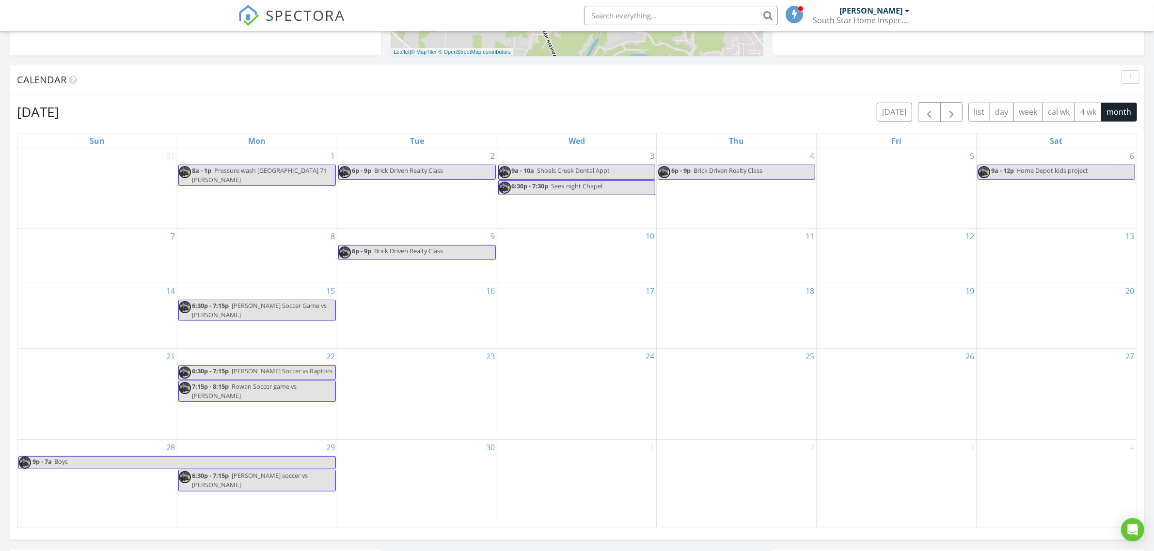
click at [742, 270] on div "11" at bounding box center [736, 256] width 159 height 54
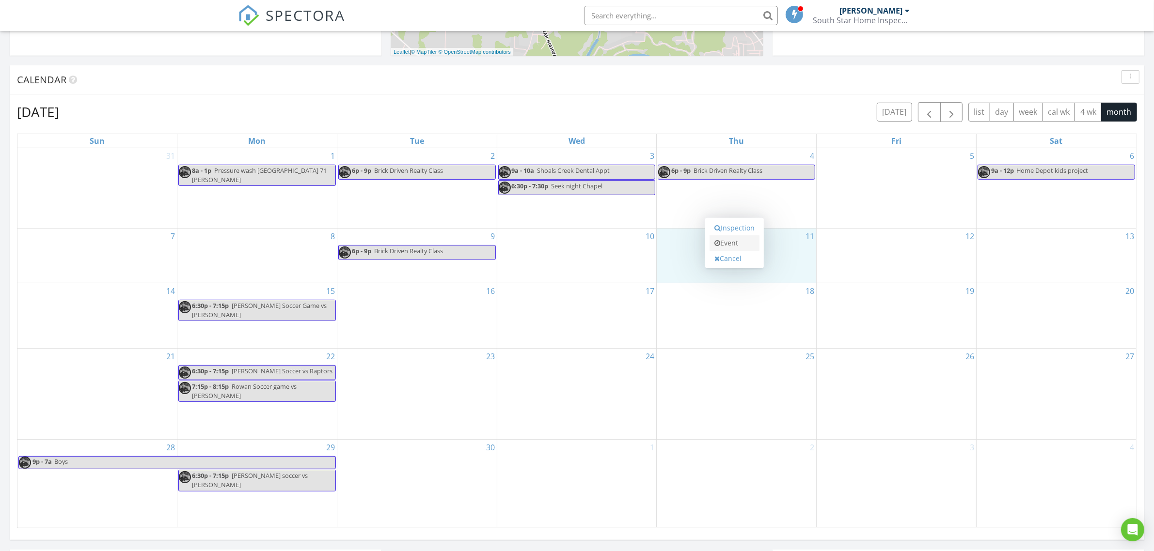
click at [735, 244] on link "Event" at bounding box center [734, 244] width 50 height 16
select select "8"
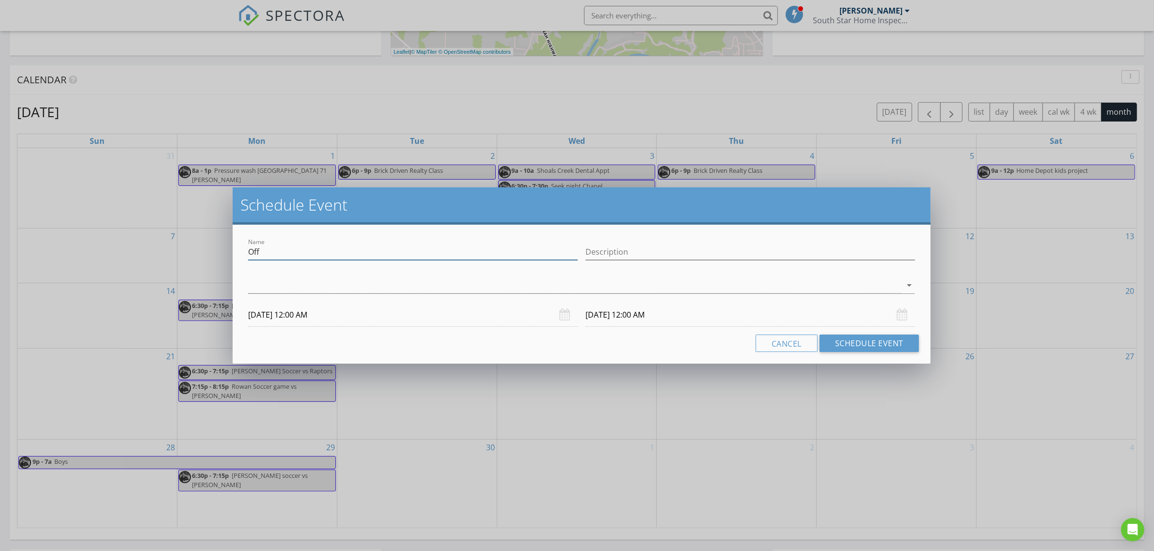
click at [369, 249] on input "Off" at bounding box center [413, 252] width 330 height 16
paste input "Brick Driven Realty Class"
type input "Brick Driven Realty Class"
click at [372, 283] on div at bounding box center [574, 286] width 653 height 16
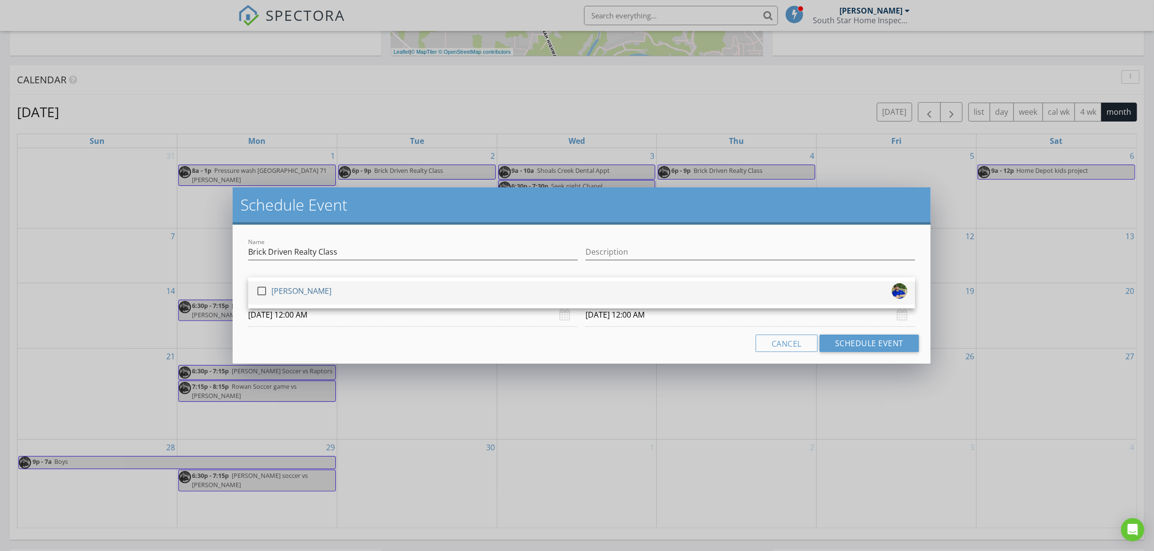
click at [372, 284] on div "check_box_outline_blank [PERSON_NAME]" at bounding box center [581, 292] width 651 height 19
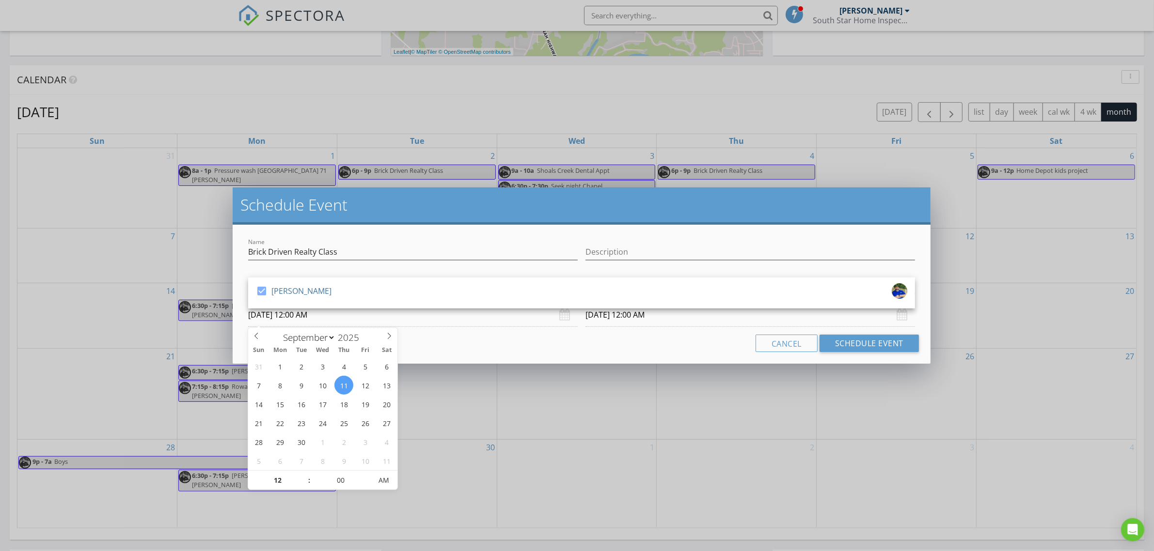
click at [354, 320] on input "[DATE] 12:00 AM" at bounding box center [413, 315] width 330 height 24
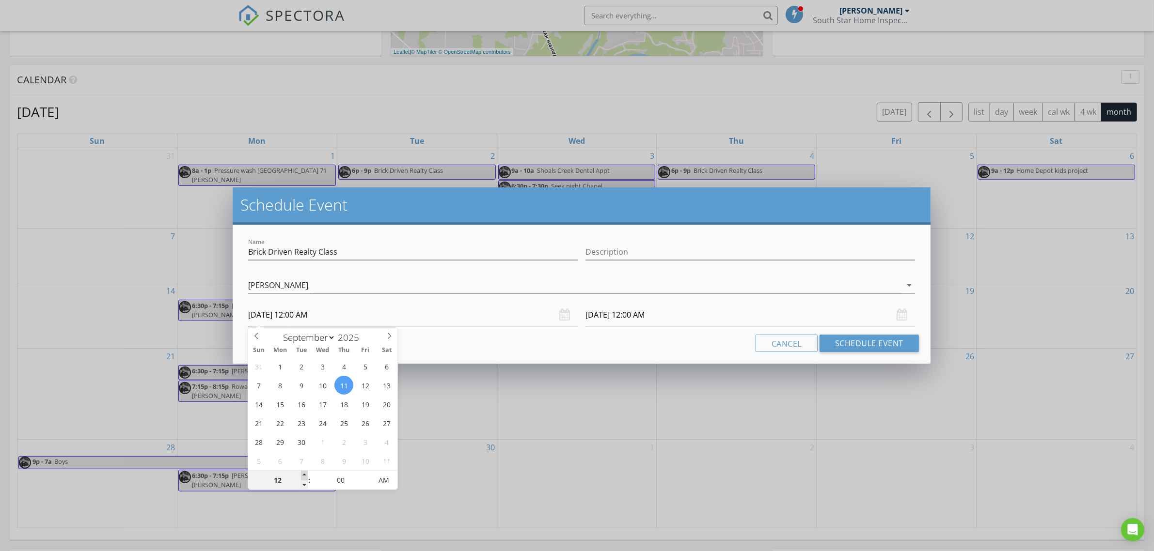
type input "01"
type input "[DATE] 1:00 AM"
click at [304, 476] on span at bounding box center [304, 476] width 7 height 10
type input "02"
type input "[DATE] 2:00 AM"
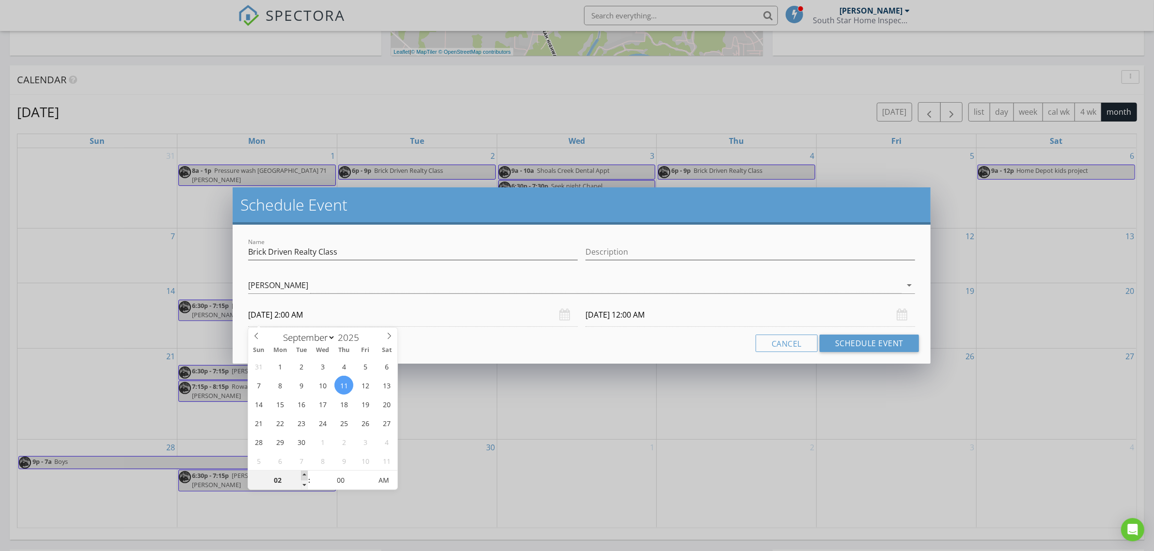
click at [304, 476] on span at bounding box center [304, 476] width 7 height 10
type input "03"
type input "[DATE] 3:00 AM"
click at [304, 476] on span at bounding box center [304, 476] width 7 height 10
type input "04"
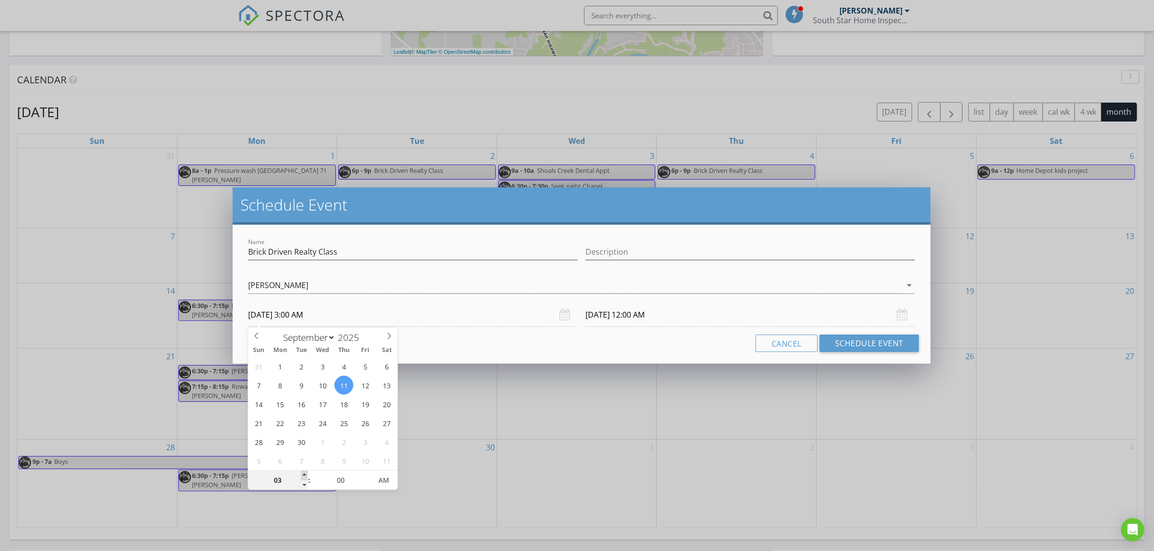
type input "[DATE] 4:00 AM"
click at [304, 476] on span at bounding box center [304, 476] width 7 height 10
type input "05"
type input "[DATE] 5:00 AM"
click at [304, 476] on span at bounding box center [304, 476] width 7 height 10
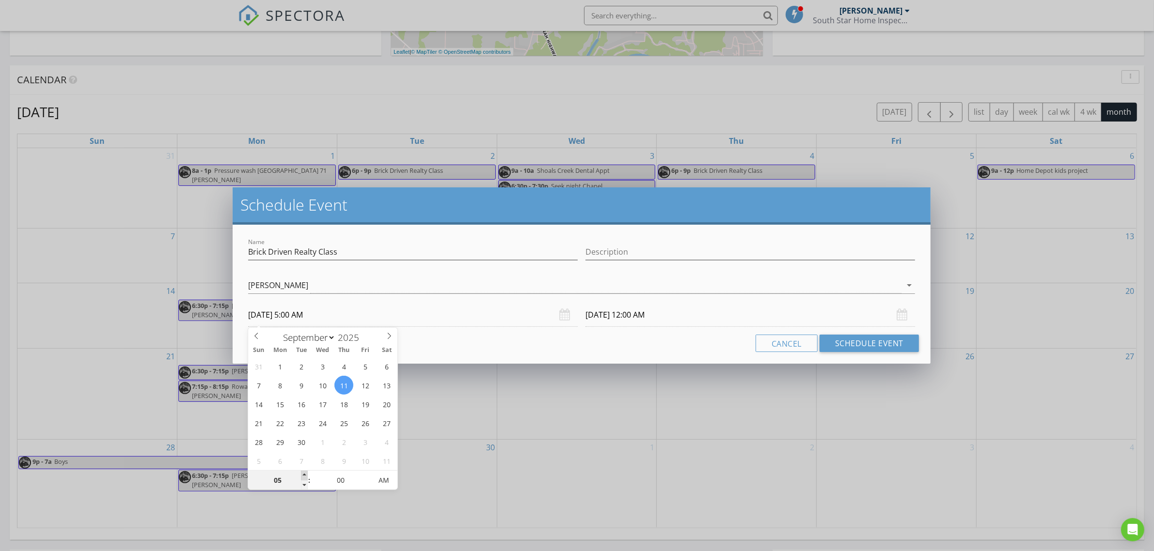
type input "06"
type input "[DATE] 6:00 AM"
click at [304, 476] on span at bounding box center [304, 476] width 7 height 10
type input "06"
type input "[DATE] 6:00 AM"
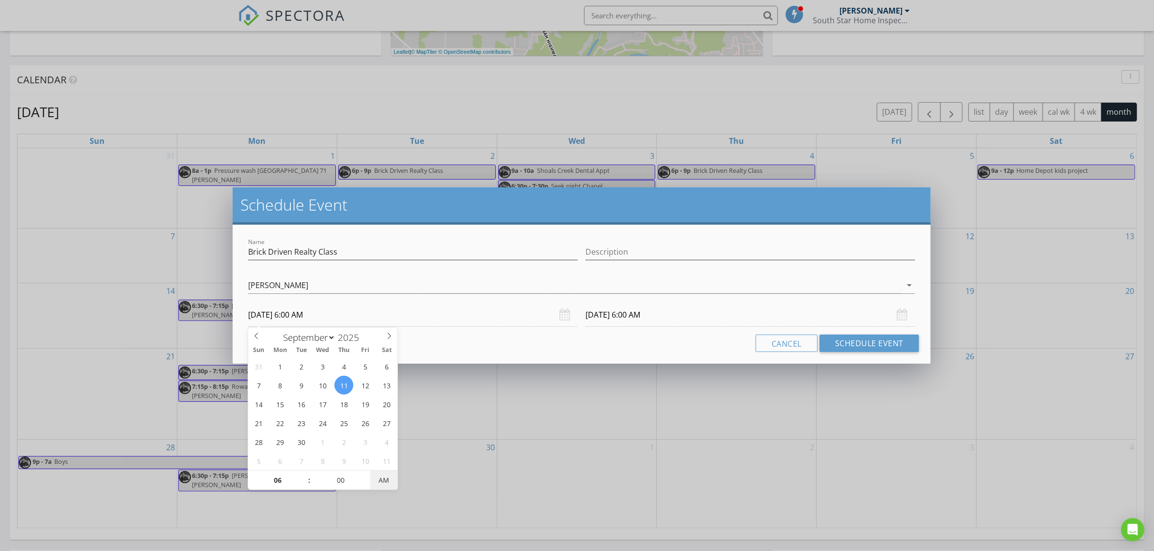
type input "[DATE] 6:00 PM"
click at [381, 480] on span "AM" at bounding box center [383, 480] width 27 height 19
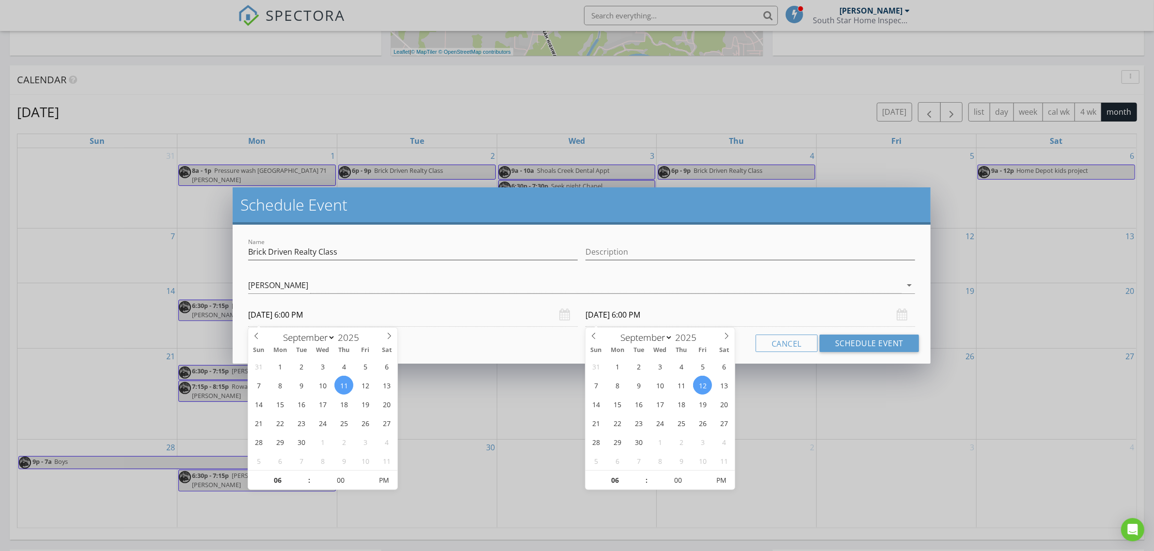
click at [645, 321] on input "[DATE] 6:00 PM" at bounding box center [750, 315] width 330 height 24
type input "[DATE] 6:00 PM"
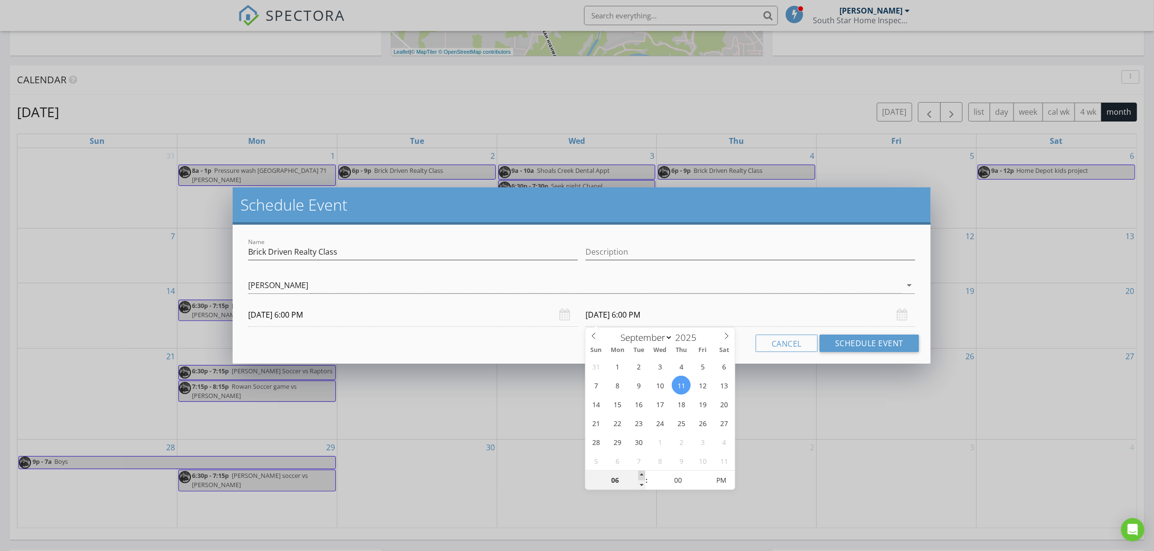
type input "07"
type input "[DATE] 7:00 PM"
click at [641, 474] on span at bounding box center [641, 476] width 7 height 10
type input "08"
type input "[DATE] 8:00 PM"
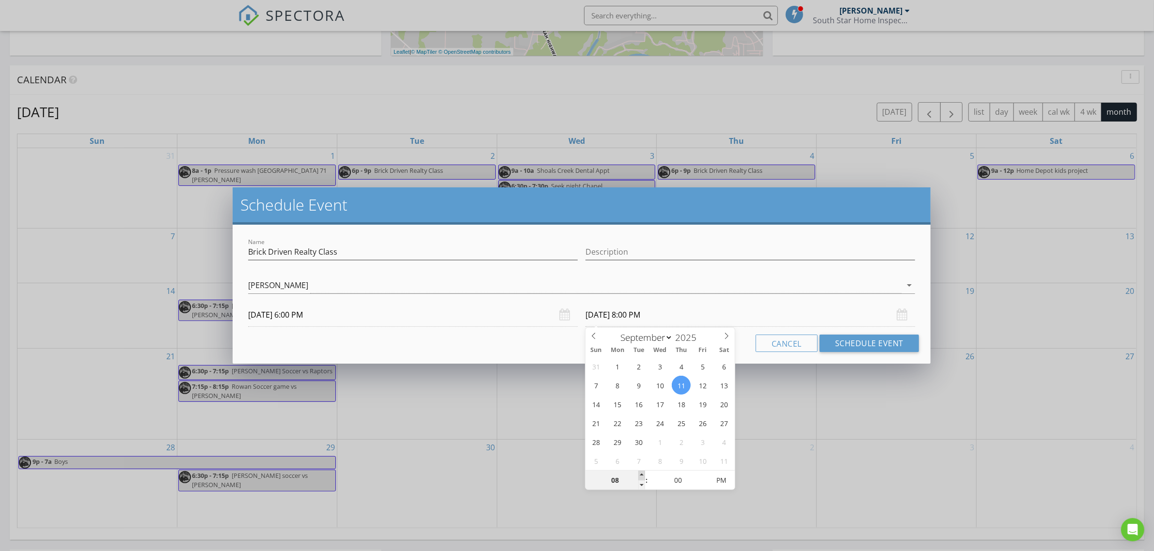
click at [641, 474] on span at bounding box center [641, 476] width 7 height 10
type input "09"
type input "[DATE] 9:00 PM"
click at [641, 474] on span at bounding box center [641, 476] width 7 height 10
click at [854, 342] on button "Schedule Event" at bounding box center [868, 343] width 99 height 17
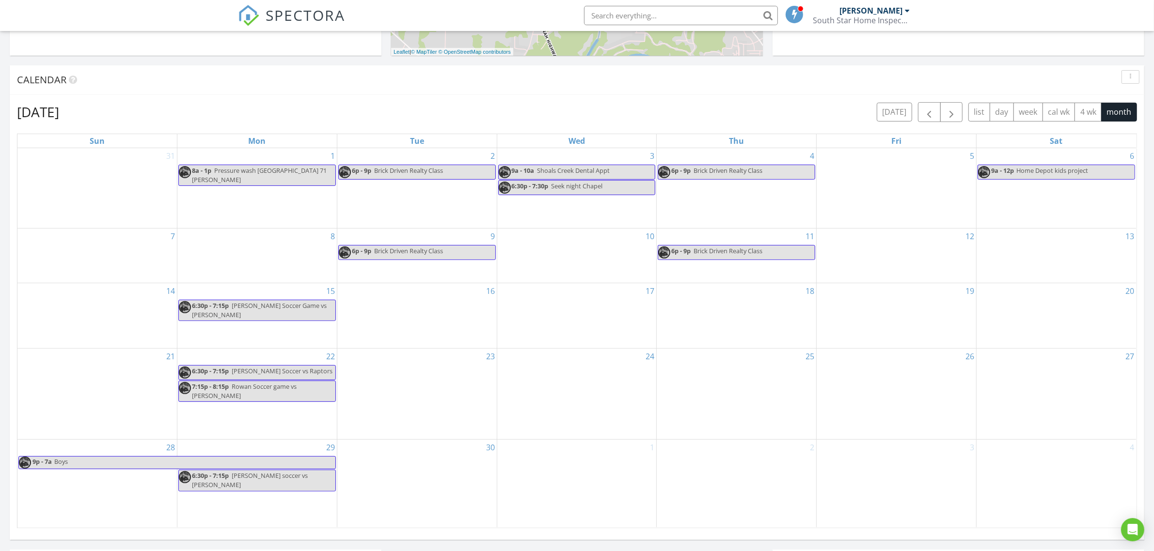
click at [424, 334] on div "16" at bounding box center [416, 315] width 159 height 65
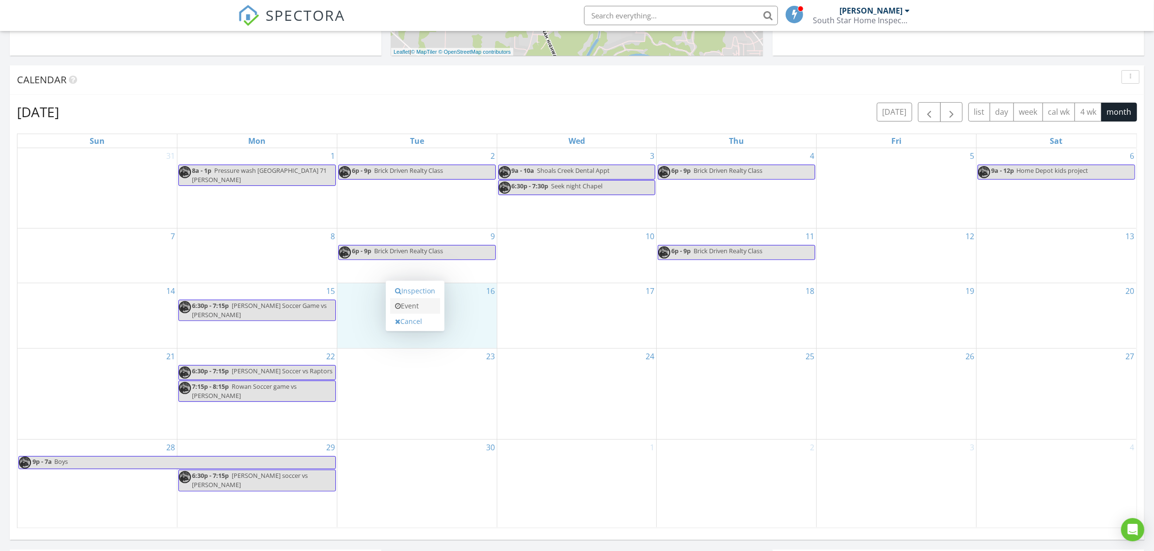
click at [420, 309] on link "Event" at bounding box center [415, 307] width 50 height 16
select select "8"
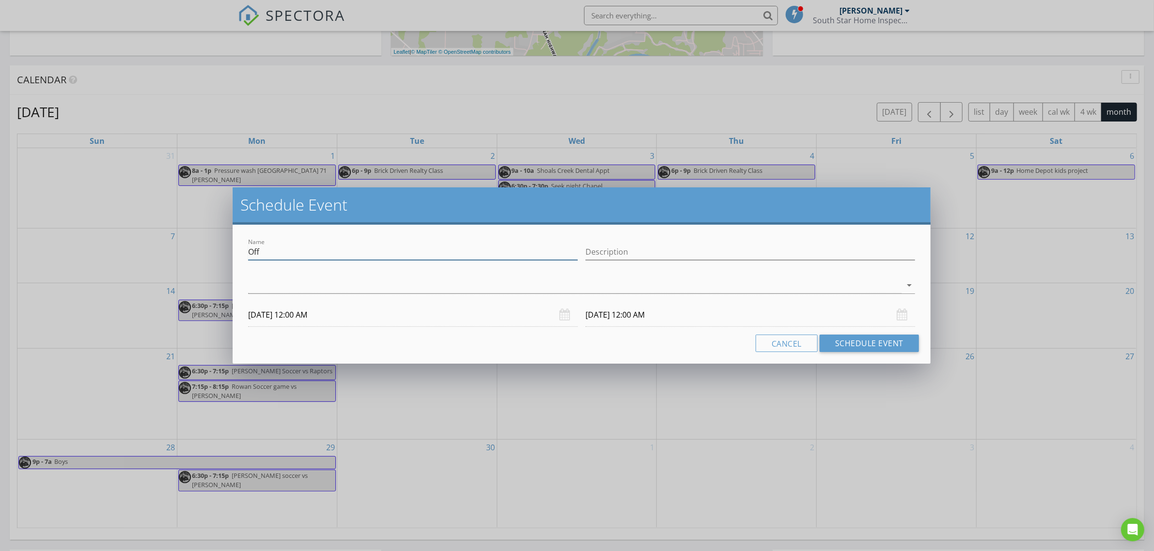
click at [325, 253] on input "Off" at bounding box center [413, 252] width 330 height 16
click at [324, 253] on input "Off" at bounding box center [413, 252] width 330 height 16
paste input "Brick Driven Realty Class"
type input "Brick Driven Realty Class"
click at [350, 286] on div at bounding box center [574, 286] width 653 height 16
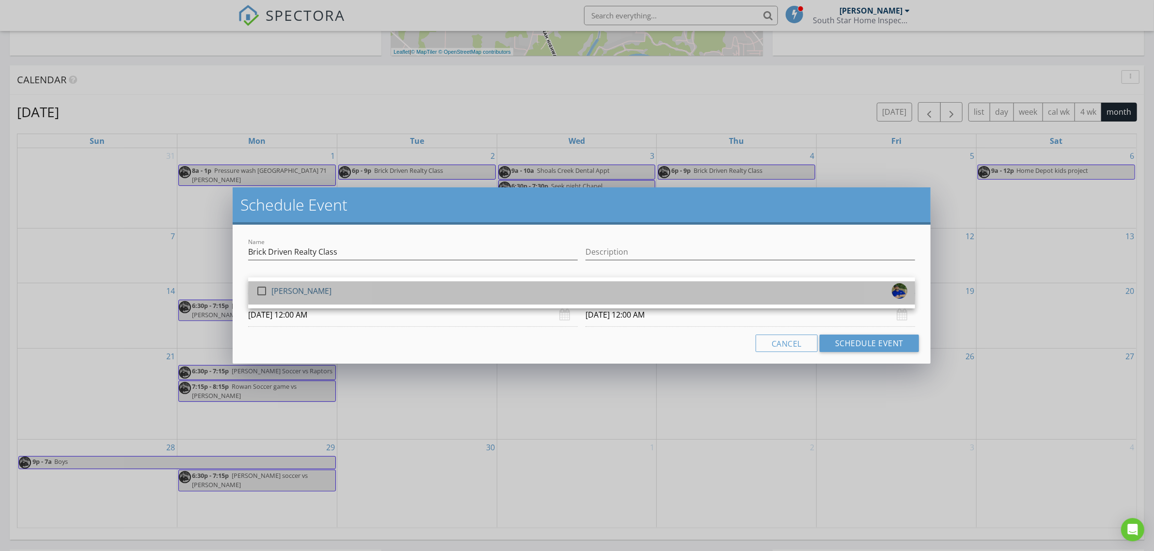
click at [349, 288] on div "check_box_outline_blank [PERSON_NAME]" at bounding box center [581, 292] width 651 height 19
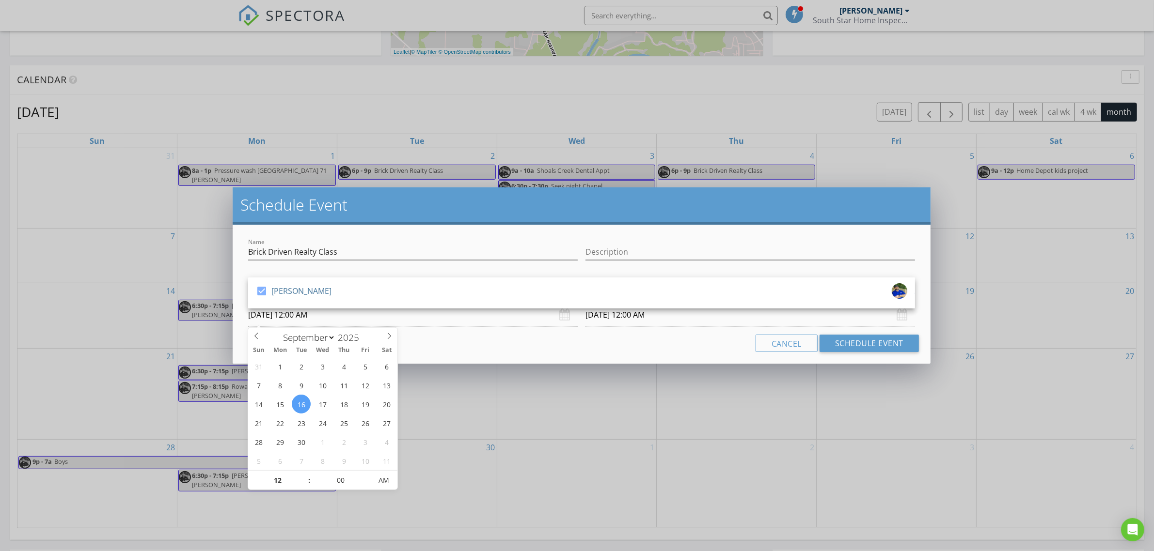
click at [337, 314] on input "[DATE] 12:00 AM" at bounding box center [413, 315] width 330 height 24
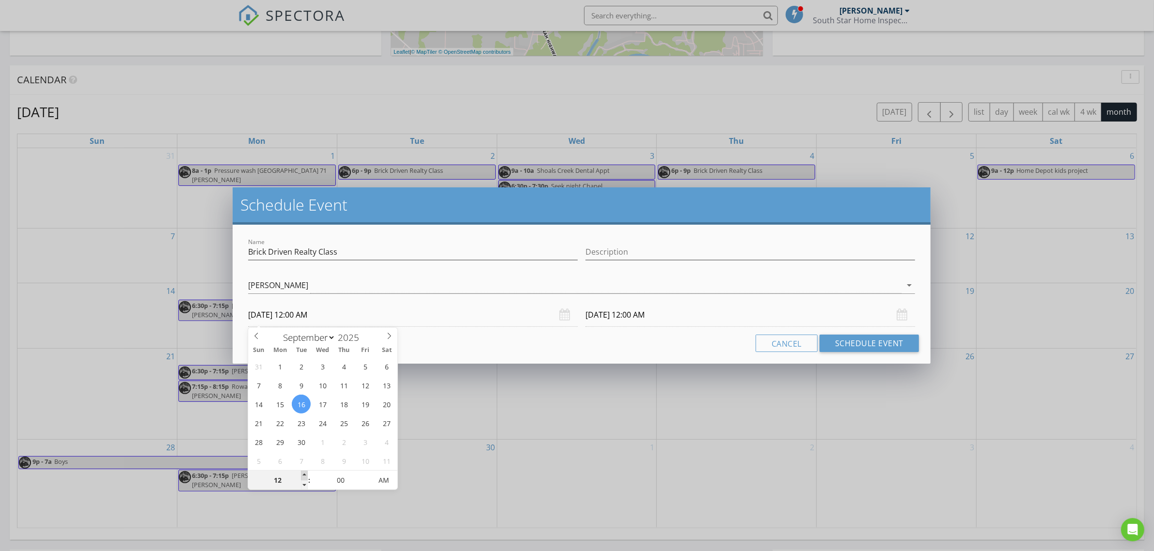
type input "01"
type input "[DATE] 1:00 AM"
click at [306, 477] on span at bounding box center [304, 476] width 7 height 10
type input "02"
type input "[DATE] 2:00 AM"
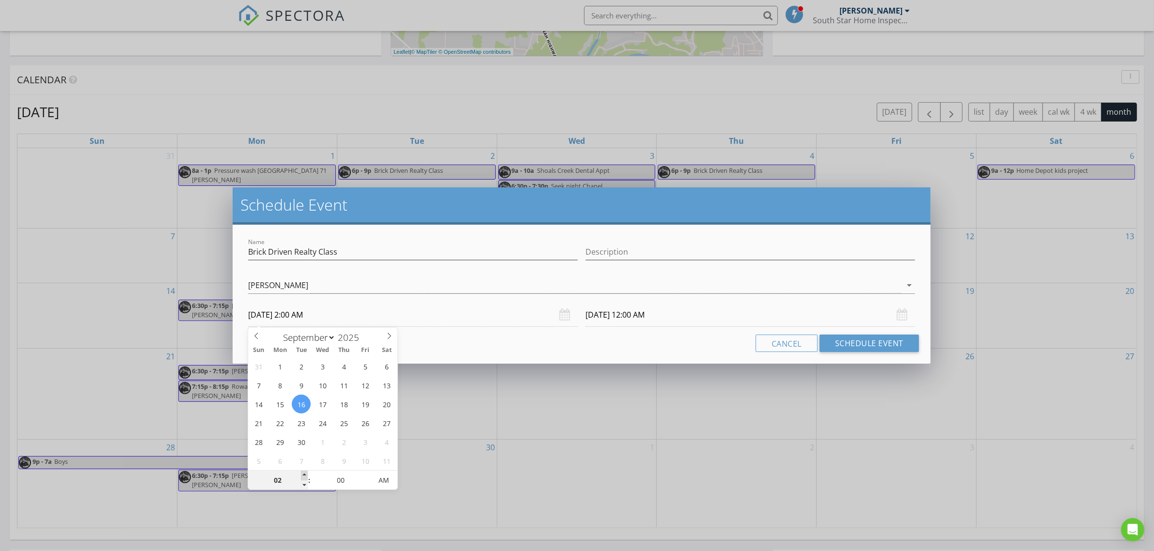
click at [306, 477] on span at bounding box center [304, 476] width 7 height 10
type input "03"
type input "[DATE] 3:00 AM"
click at [306, 477] on span at bounding box center [304, 476] width 7 height 10
type input "04"
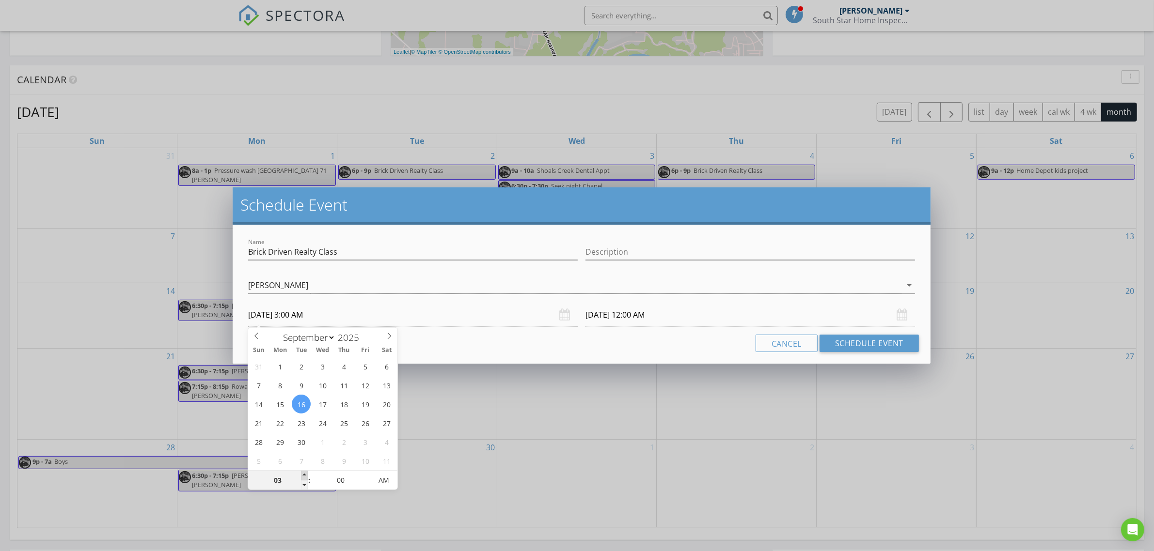
type input "[DATE] 4:00 AM"
click at [306, 477] on span at bounding box center [304, 476] width 7 height 10
type input "05"
type input "[DATE] 5:00 AM"
click at [306, 477] on span at bounding box center [304, 476] width 7 height 10
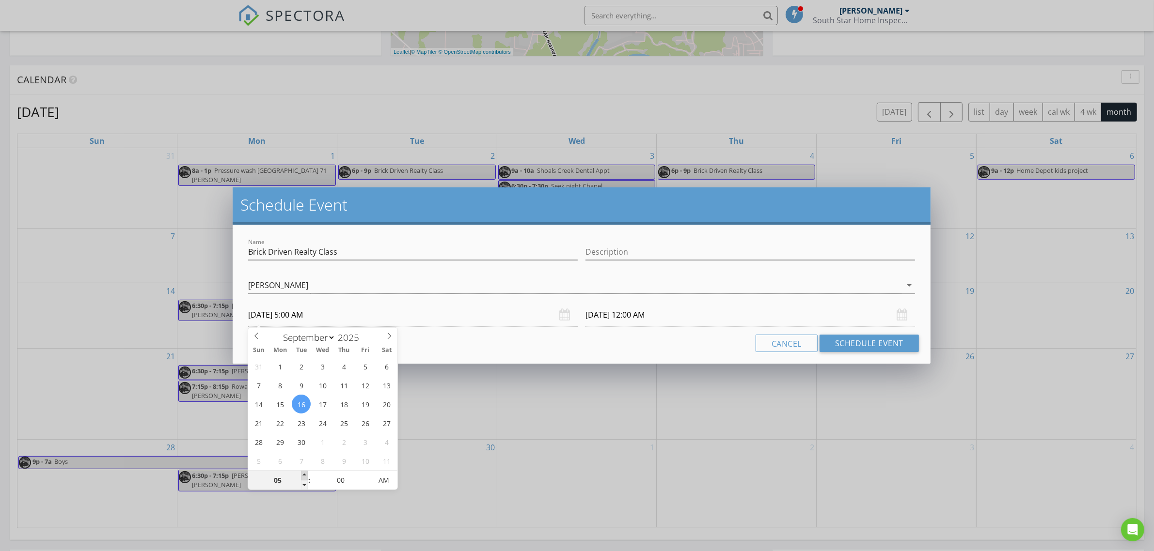
type input "06"
type input "[DATE] 6:00 AM"
click at [306, 477] on span at bounding box center [304, 476] width 7 height 10
type input "06"
type input "[DATE] 6:00 AM"
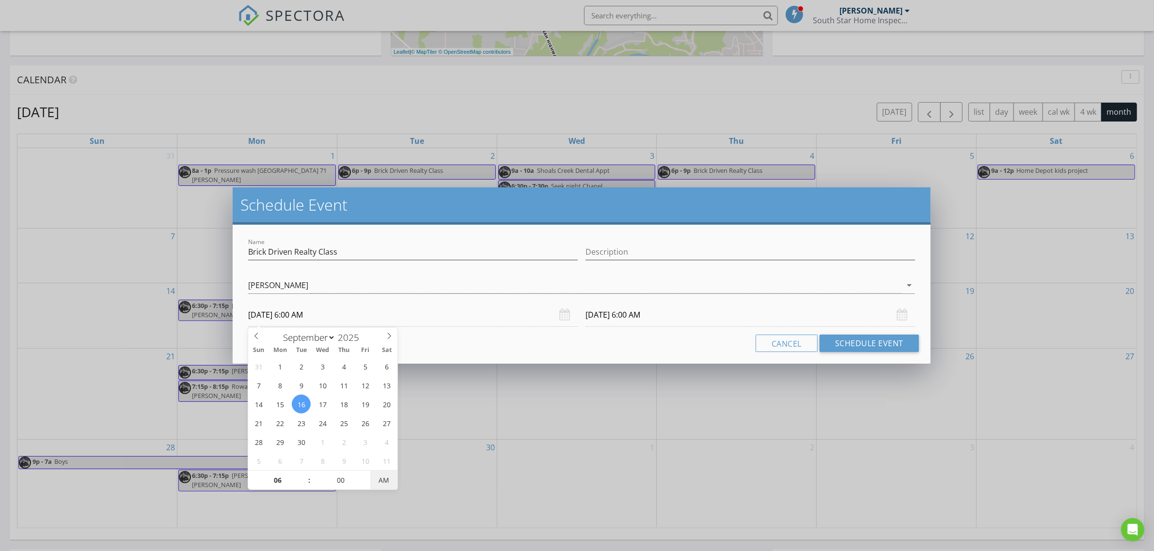
type input "[DATE] 6:00 PM"
click at [383, 480] on span "AM" at bounding box center [383, 480] width 27 height 19
click at [653, 318] on input "[DATE] 6:00 PM" at bounding box center [750, 315] width 330 height 24
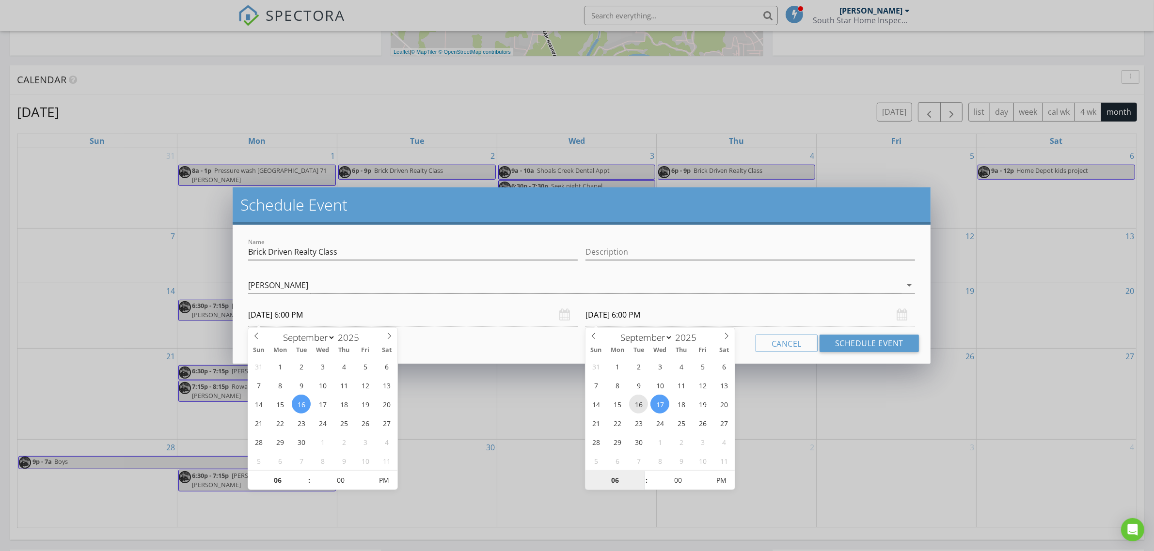
type input "[DATE] 6:00 PM"
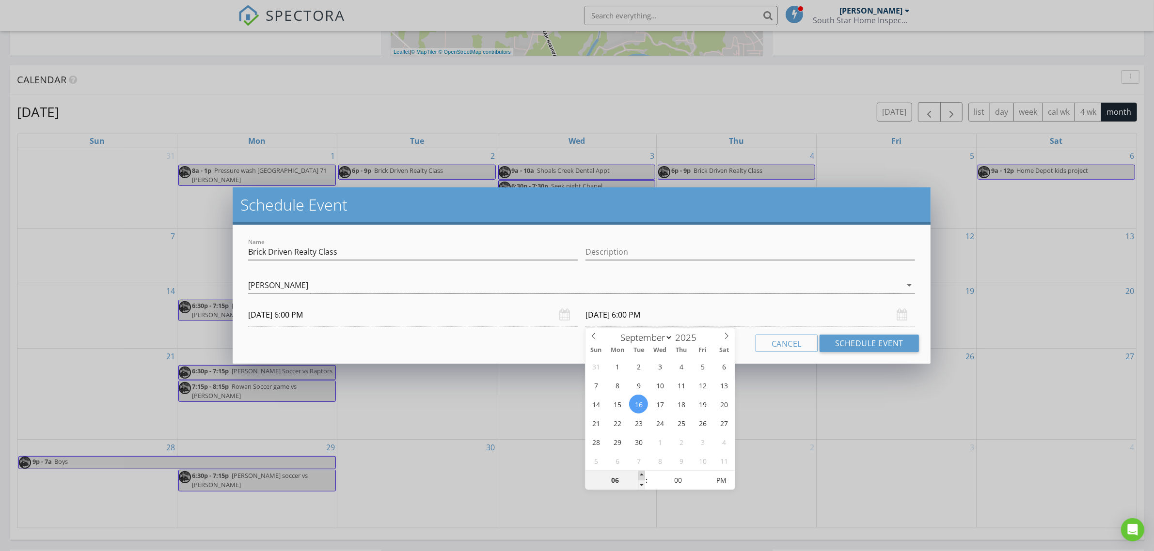
type input "07"
type input "[DATE] 7:00 PM"
click at [642, 476] on span at bounding box center [641, 476] width 7 height 10
type input "08"
type input "[DATE] 8:00 PM"
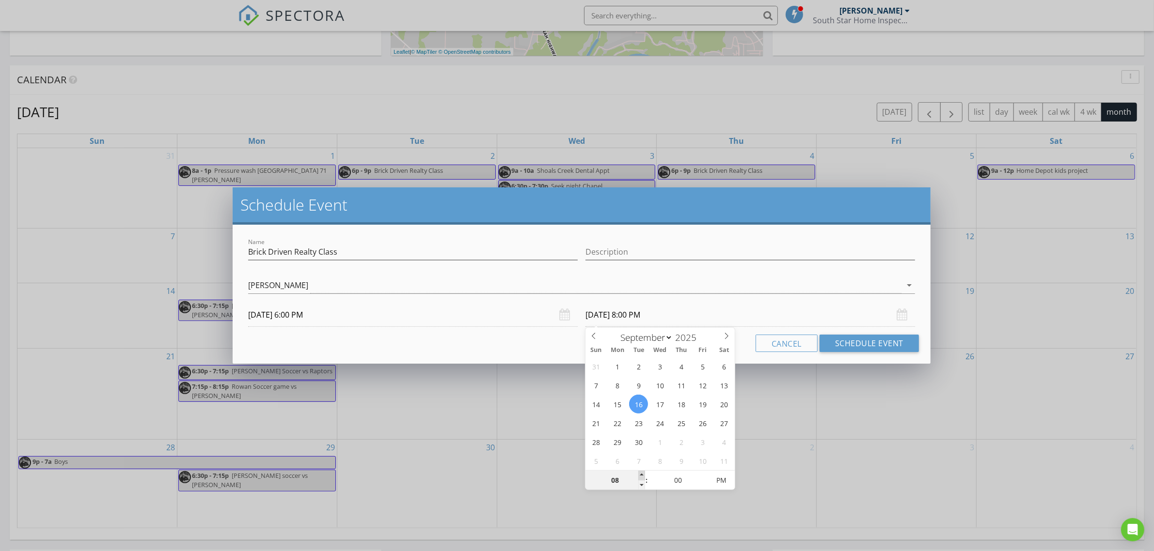
click at [642, 476] on span at bounding box center [641, 476] width 7 height 10
type input "09"
type input "[DATE] 9:00 PM"
click at [642, 476] on span at bounding box center [641, 476] width 7 height 10
click at [868, 341] on button "Schedule Event" at bounding box center [868, 343] width 99 height 17
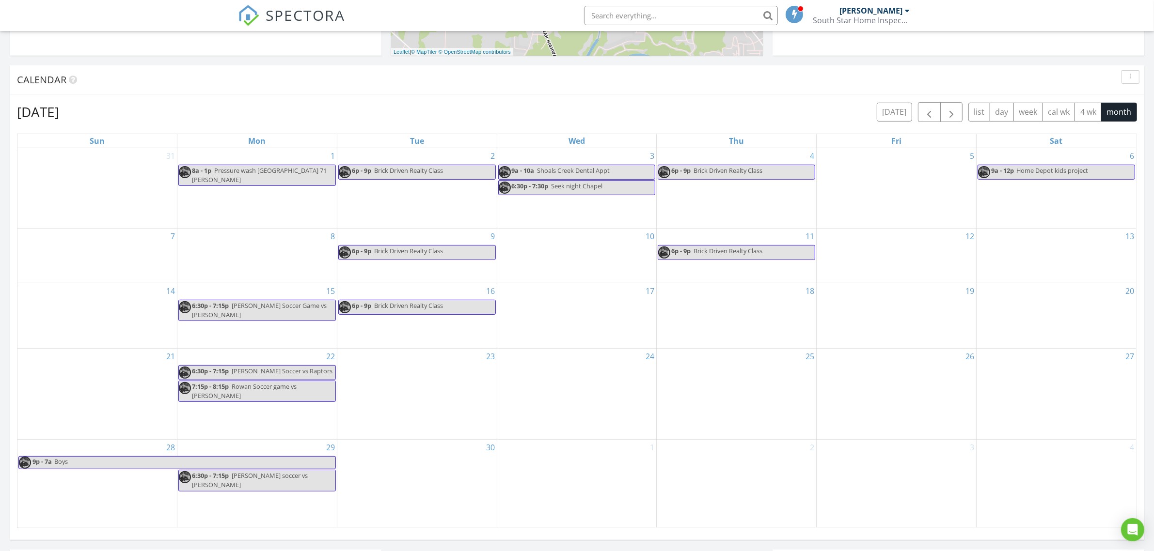
click at [746, 322] on div "18" at bounding box center [736, 315] width 159 height 65
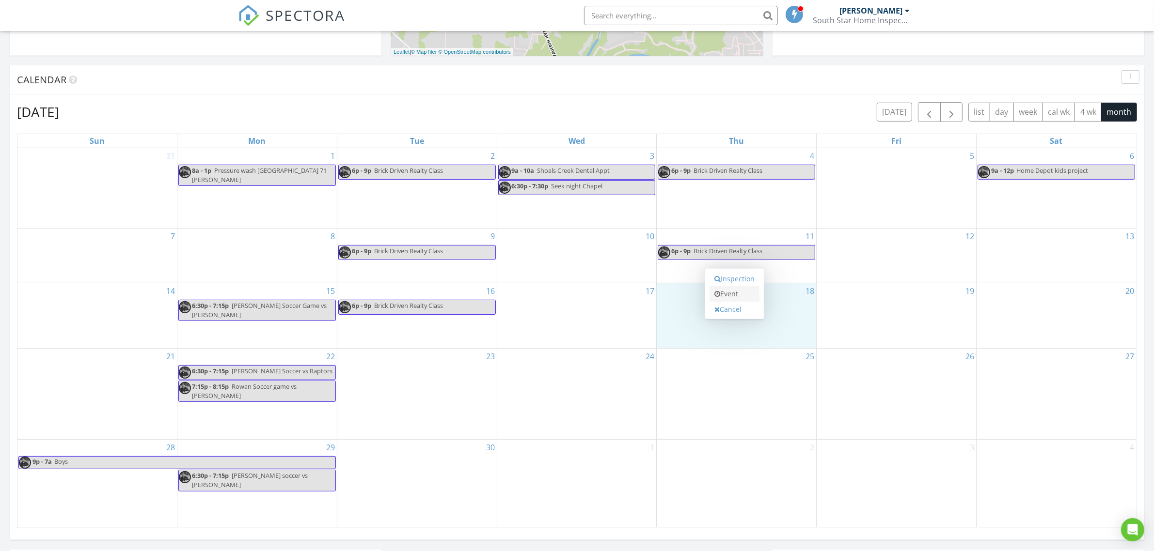
click at [747, 299] on link "Event" at bounding box center [734, 294] width 50 height 16
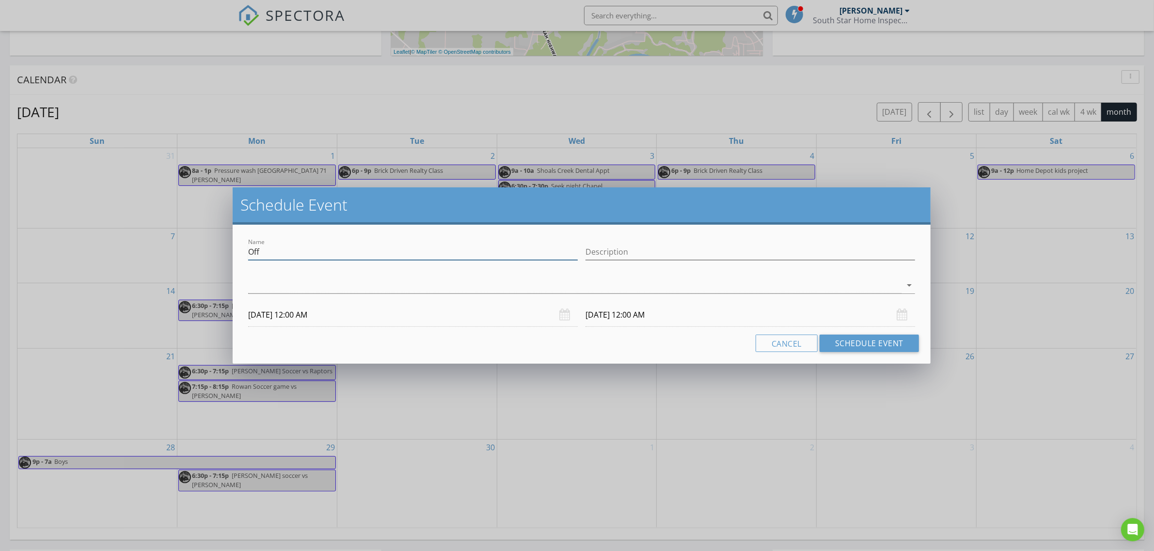
click at [376, 248] on input "Off" at bounding box center [413, 252] width 330 height 16
paste input "Brick Driven Realty Class"
type input "Brick Driven Realty Class"
click at [372, 290] on div at bounding box center [574, 286] width 653 height 16
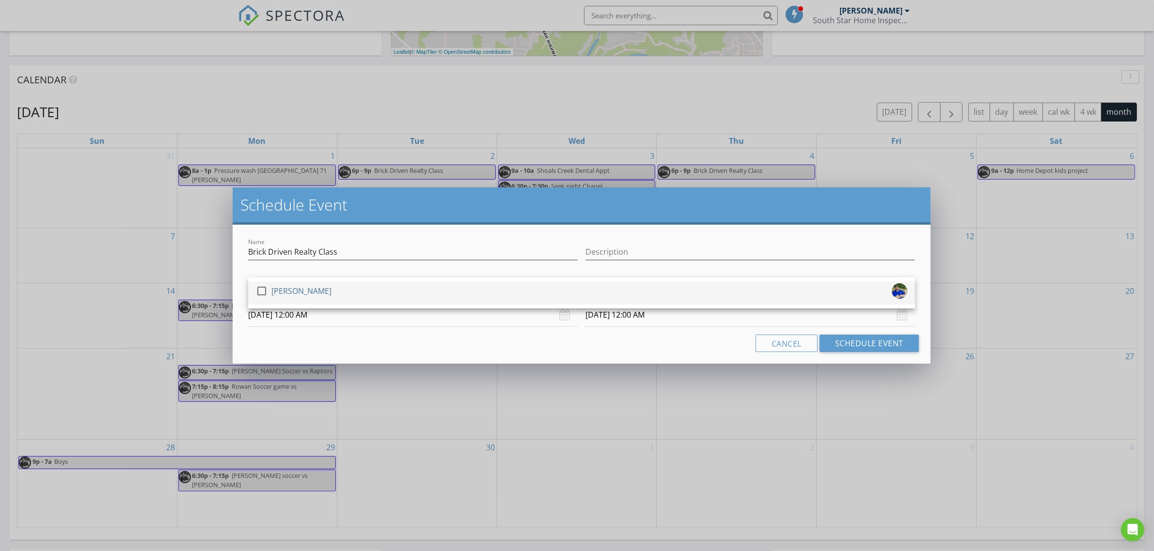
click at [372, 287] on div "check_box_outline_blank [PERSON_NAME]" at bounding box center [581, 292] width 651 height 19
click at [367, 311] on input "[DATE] 12:00 AM" at bounding box center [413, 315] width 330 height 24
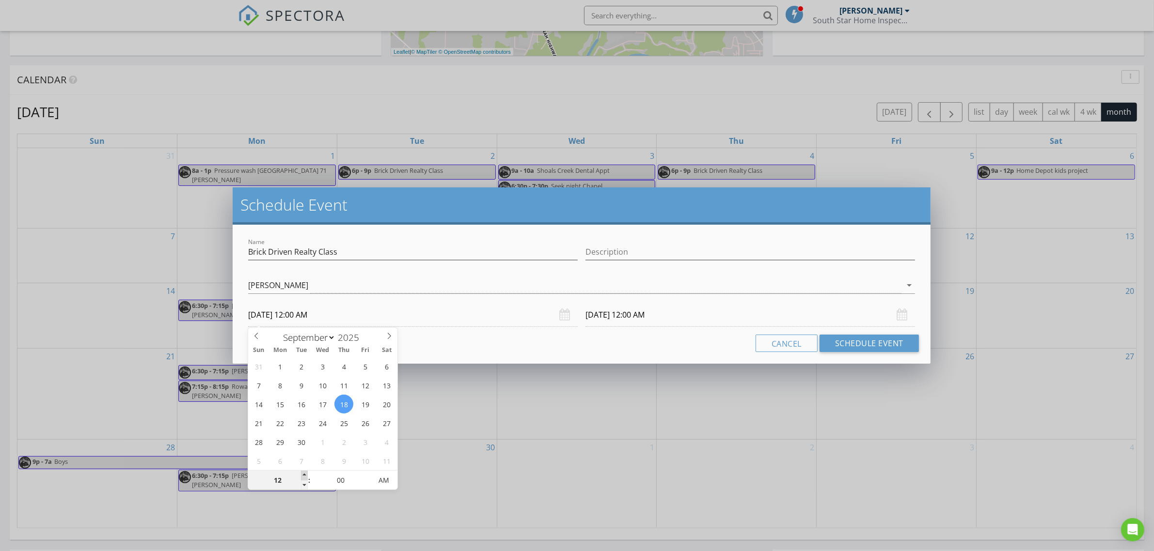
type input "01"
type input "[DATE] 1:00 AM"
click at [305, 476] on span at bounding box center [304, 476] width 7 height 10
type input "02"
type input "[DATE] 2:00 AM"
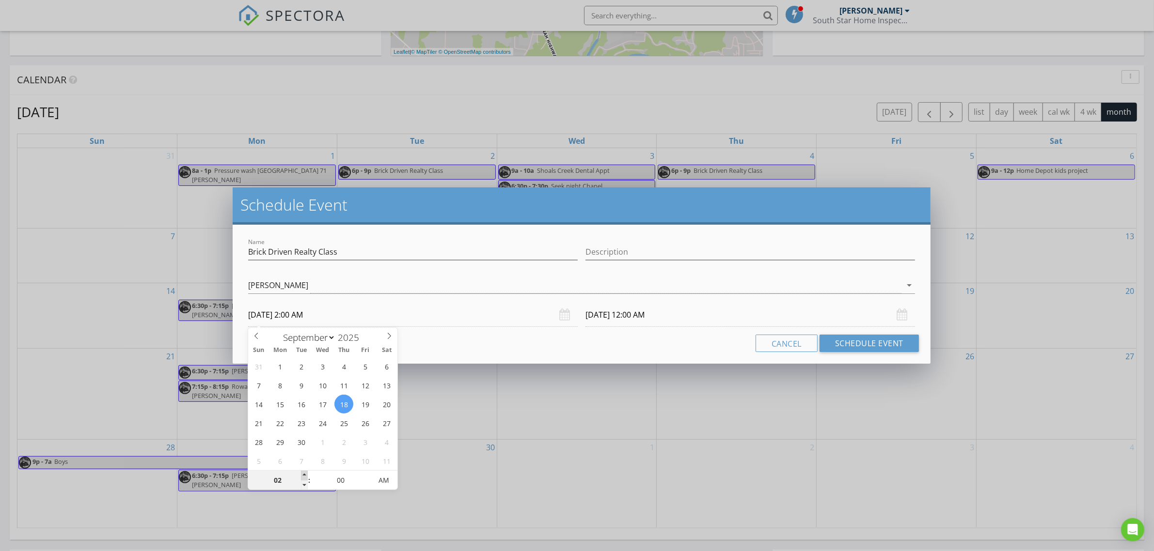
click at [305, 476] on span at bounding box center [304, 476] width 7 height 10
type input "03"
type input "[DATE] 3:00 AM"
click at [305, 476] on span at bounding box center [304, 476] width 7 height 10
type input "04"
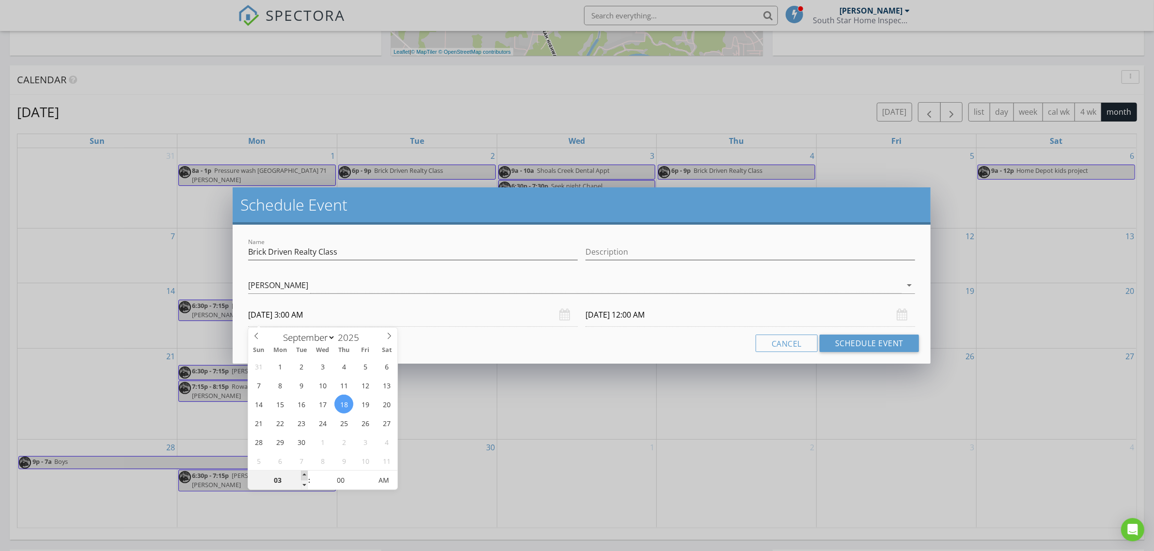
type input "[DATE] 4:00 AM"
click at [305, 476] on span at bounding box center [304, 476] width 7 height 10
type input "05"
type input "[DATE] 5:00 AM"
click at [305, 476] on span at bounding box center [304, 476] width 7 height 10
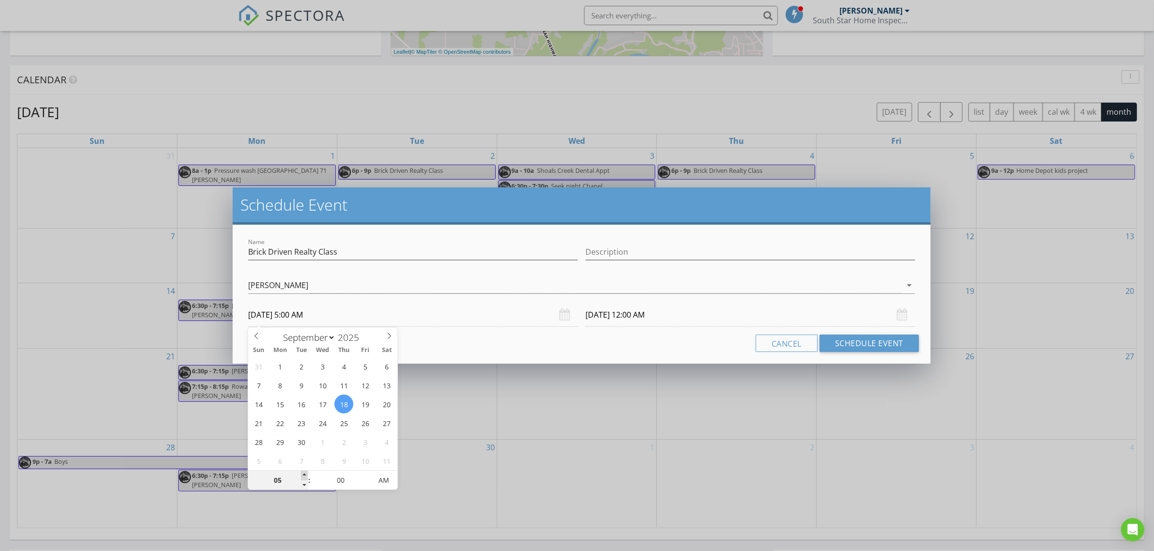
type input "06"
type input "[DATE] 6:00 AM"
click at [305, 476] on span at bounding box center [304, 476] width 7 height 10
type input "[DATE] 6:00 AM"
type input "[DATE] 6:00 PM"
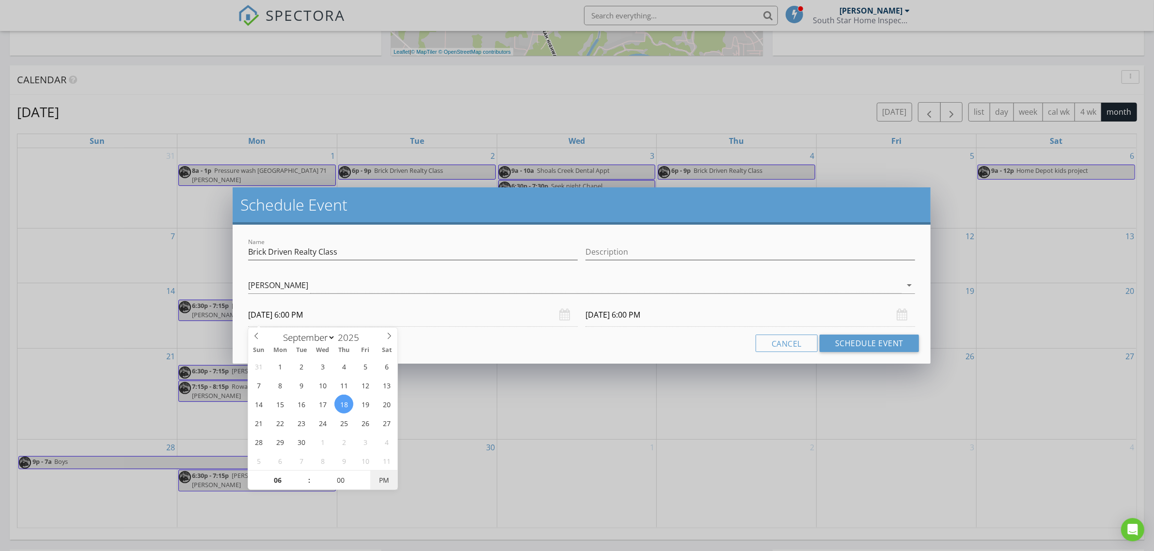
click at [384, 480] on span "PM" at bounding box center [383, 480] width 27 height 19
click at [626, 304] on input "[DATE] 6:00 PM" at bounding box center [750, 315] width 330 height 24
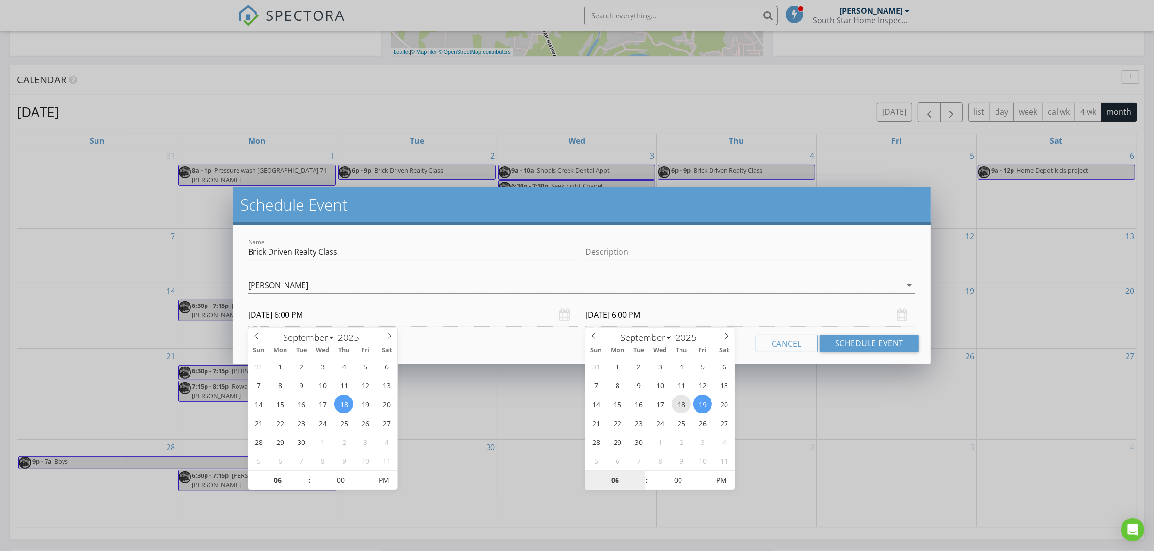
type input "[DATE] 6:00 PM"
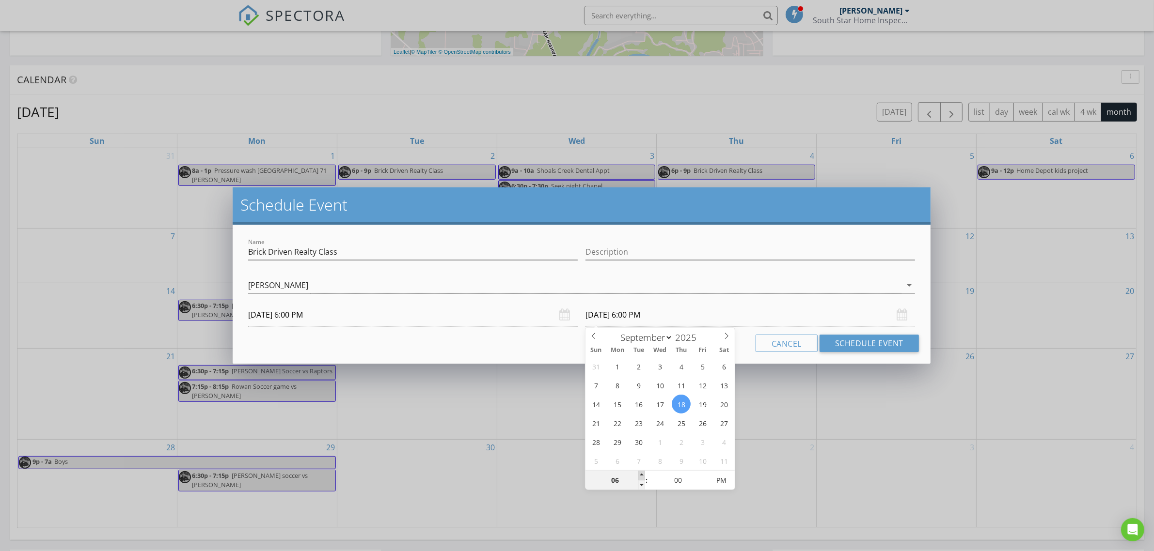
type input "07"
type input "[DATE] 7:00 PM"
click at [640, 475] on span at bounding box center [641, 476] width 7 height 10
type input "08"
type input "[DATE] 8:00 PM"
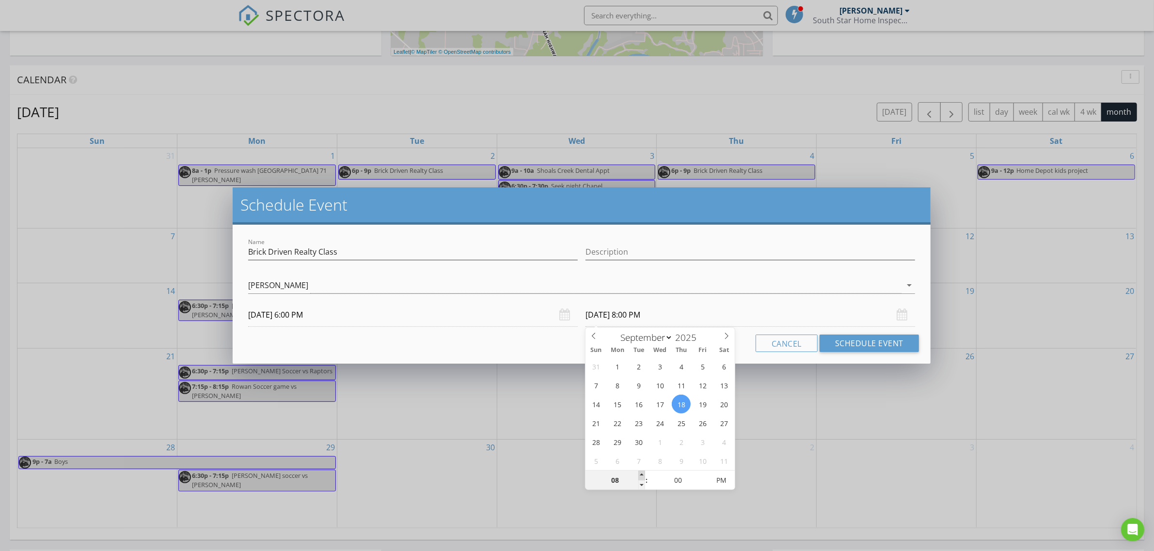
click at [640, 475] on span at bounding box center [641, 476] width 7 height 10
type input "09"
type input "[DATE] 9:00 PM"
click at [640, 475] on span at bounding box center [641, 476] width 7 height 10
click at [847, 342] on button "Schedule Event" at bounding box center [868, 343] width 99 height 17
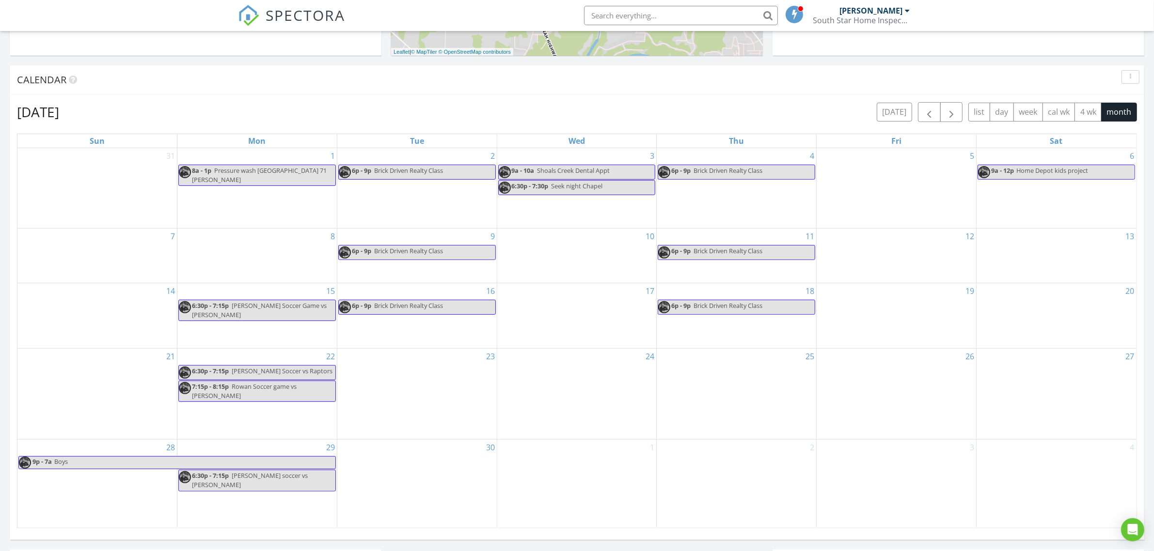
click at [435, 385] on div "23" at bounding box center [416, 394] width 159 height 91
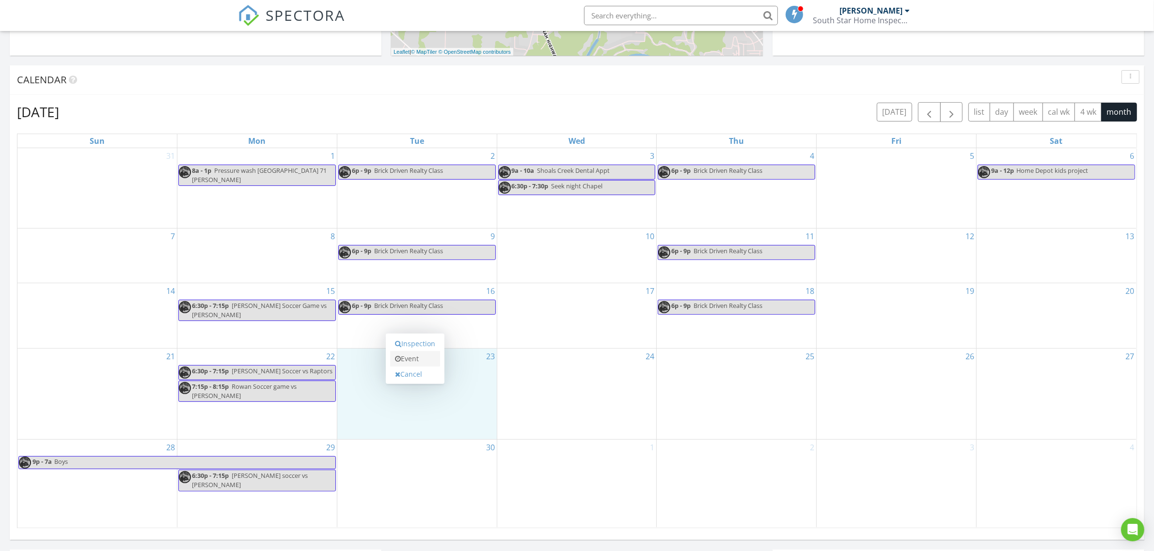
click at [420, 362] on link "Event" at bounding box center [415, 359] width 50 height 16
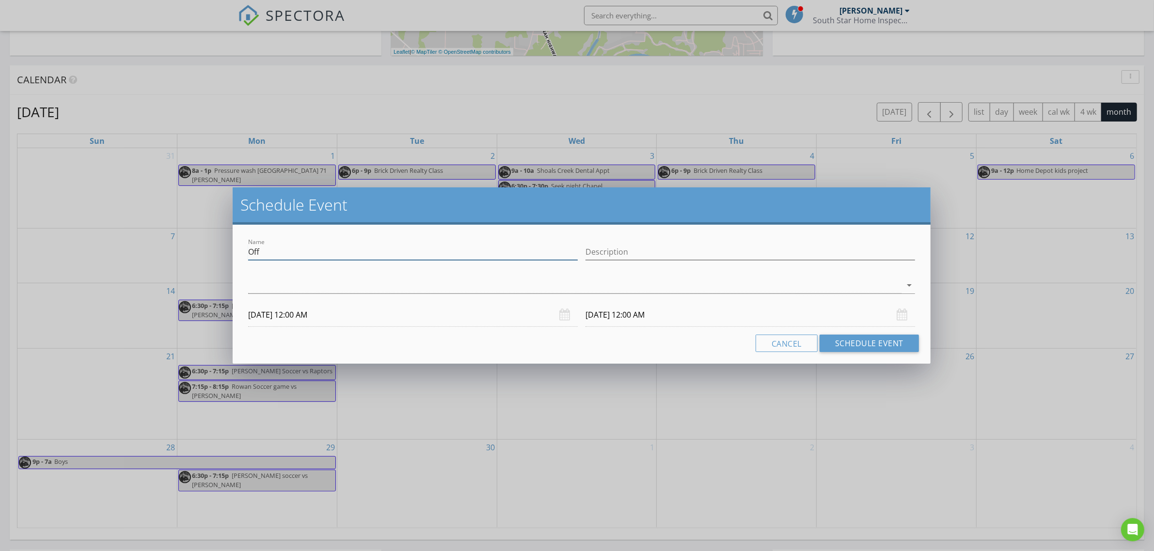
click at [354, 259] on div "Name Off" at bounding box center [413, 252] width 330 height 16
click at [350, 256] on input "Off" at bounding box center [413, 252] width 330 height 16
paste input "Brick Driven Realty Class"
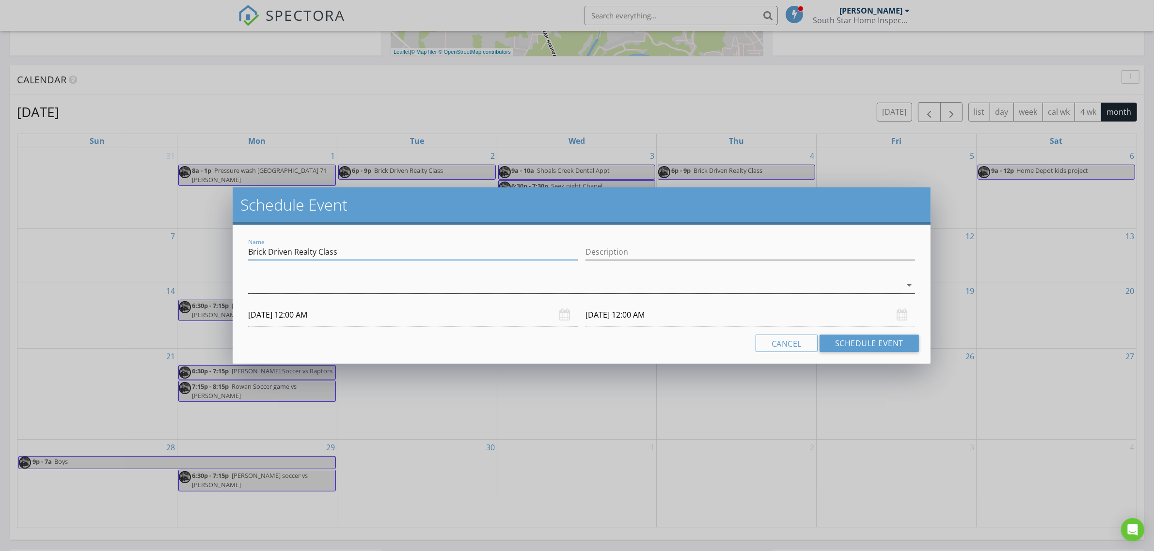
type input "Brick Driven Realty Class"
click at [346, 283] on div at bounding box center [574, 286] width 653 height 16
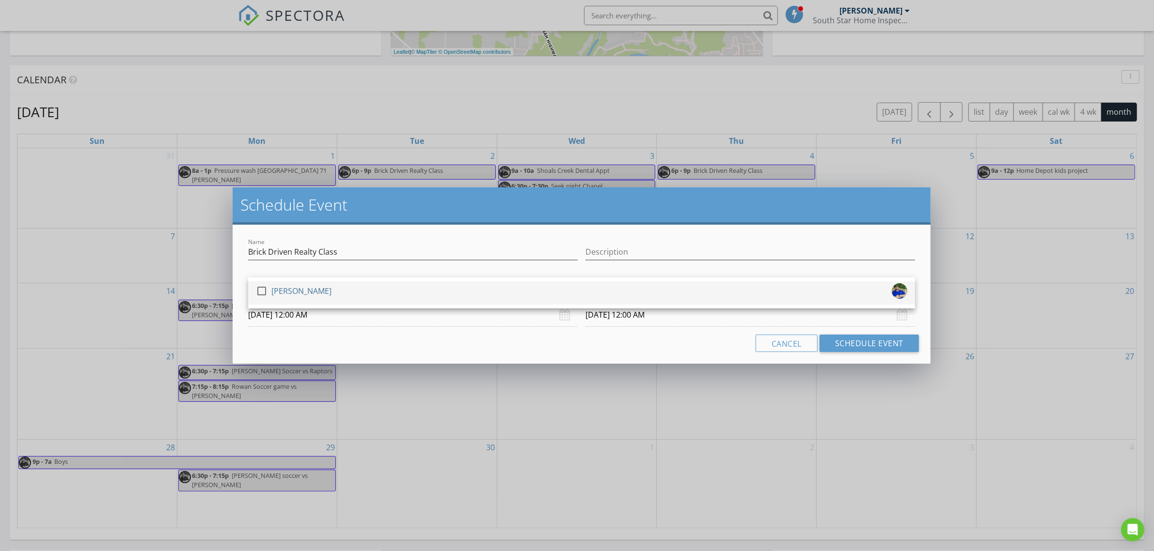
click at [343, 289] on div "check_box_outline_blank [PERSON_NAME]" at bounding box center [581, 292] width 651 height 19
click at [334, 320] on input "[DATE] 12:00 AM" at bounding box center [413, 315] width 330 height 24
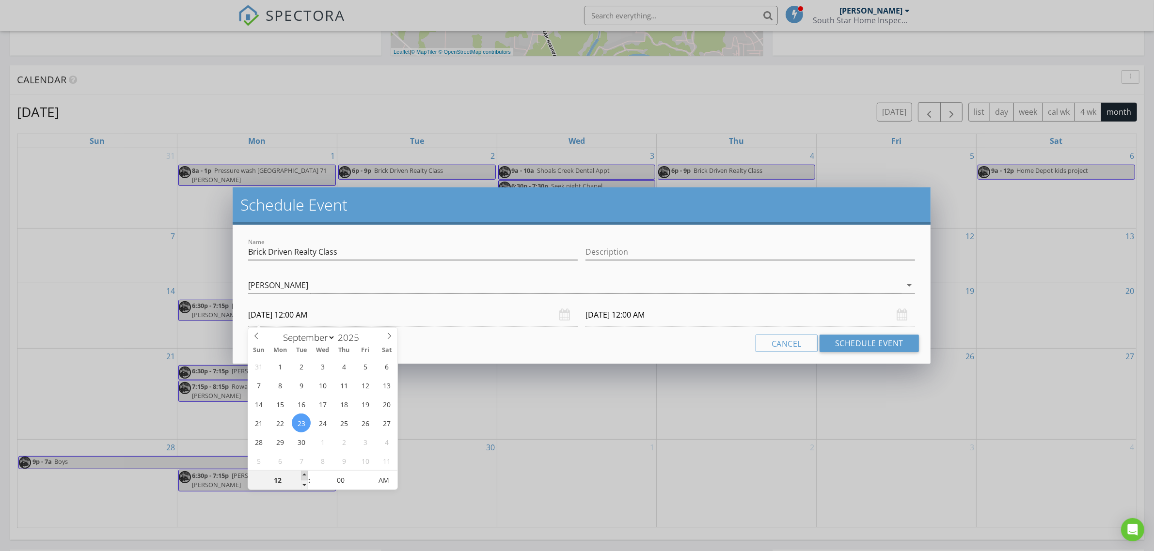
type input "01"
type input "[DATE] 1:00 AM"
click at [302, 475] on span at bounding box center [304, 476] width 7 height 10
type input "02"
type input "[DATE] 2:00 AM"
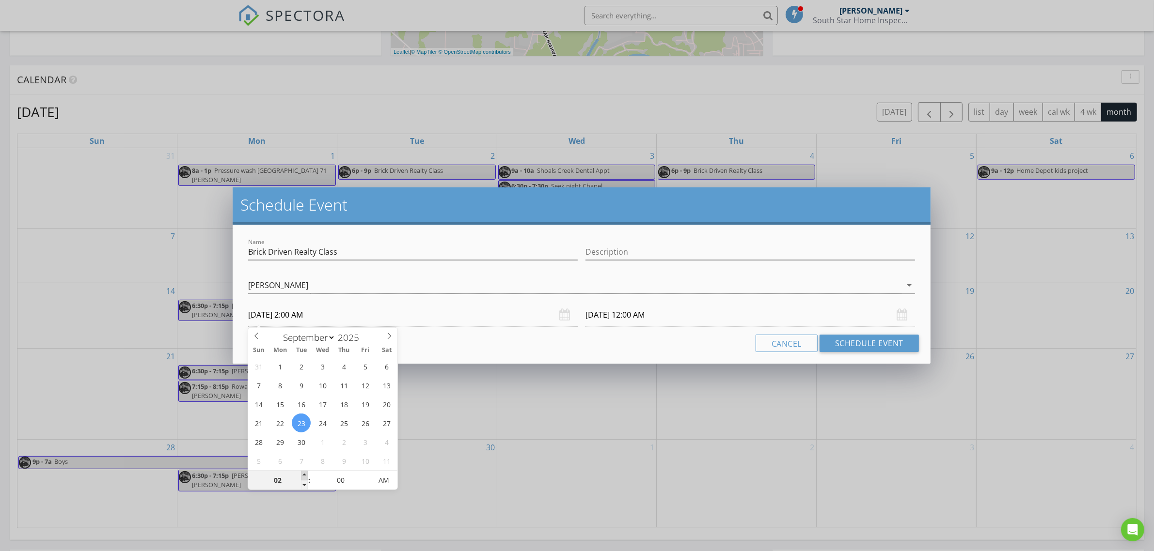
click at [302, 475] on span at bounding box center [304, 476] width 7 height 10
type input "03"
type input "[DATE] 3:00 AM"
click at [302, 475] on span at bounding box center [304, 476] width 7 height 10
type input "04"
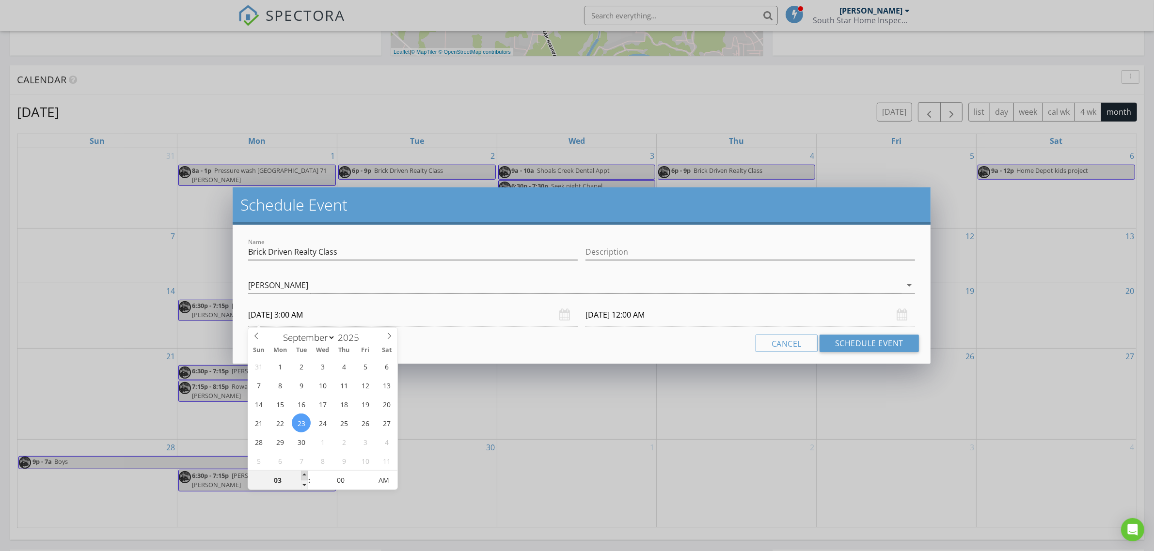
type input "[DATE] 4:00 AM"
click at [302, 475] on span at bounding box center [304, 476] width 7 height 10
type input "05"
type input "[DATE] 5:00 AM"
click at [303, 475] on span at bounding box center [304, 476] width 7 height 10
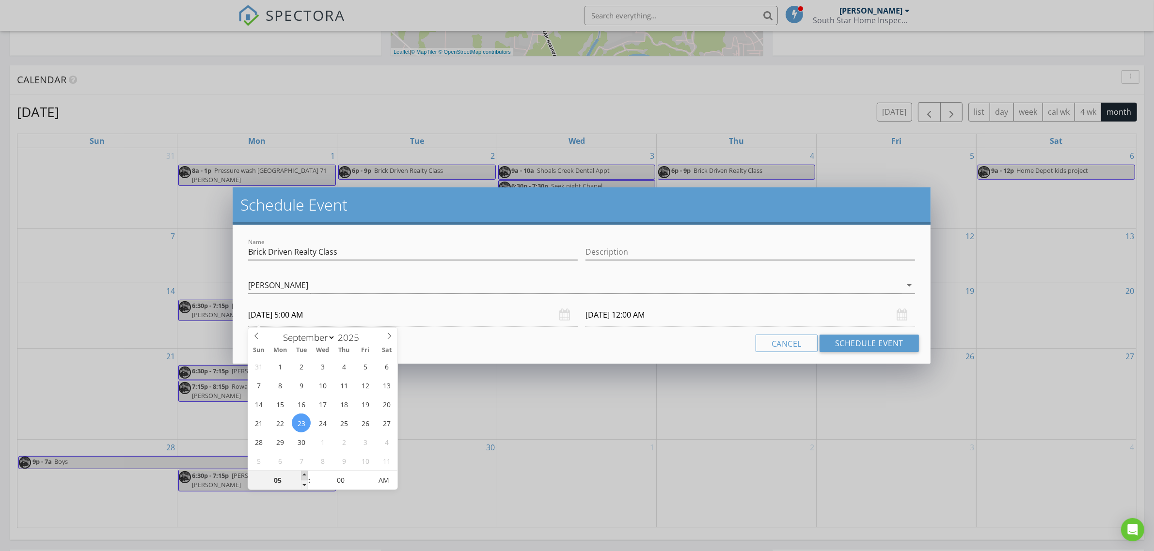
type input "06"
type input "[DATE] 6:00 AM"
click at [303, 475] on span at bounding box center [304, 476] width 7 height 10
type input "[DATE] 6:00 AM"
type input "[DATE] 6:00 PM"
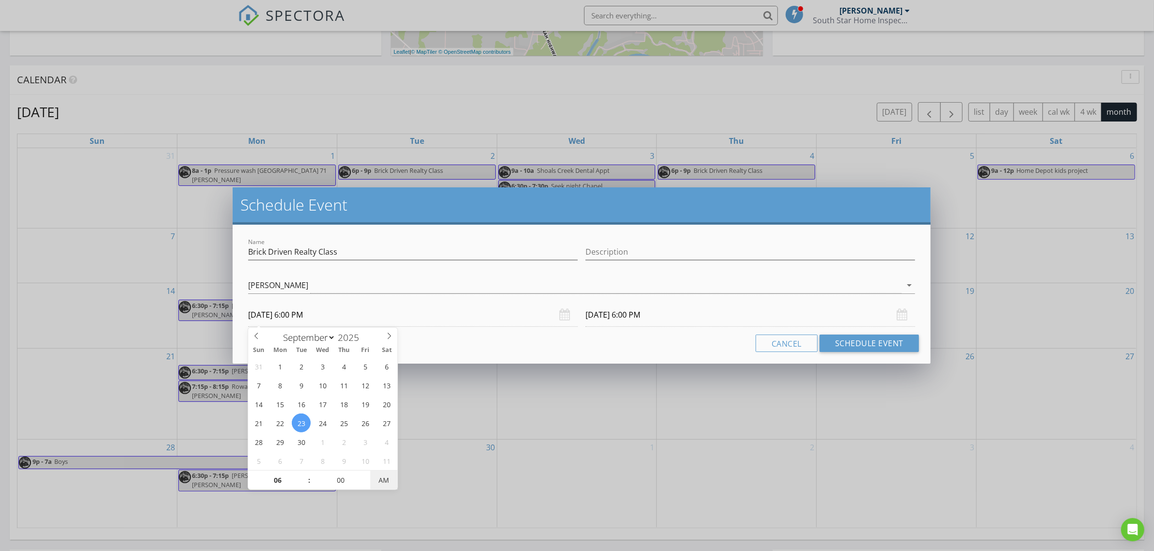
click at [383, 482] on span "AM" at bounding box center [383, 480] width 27 height 19
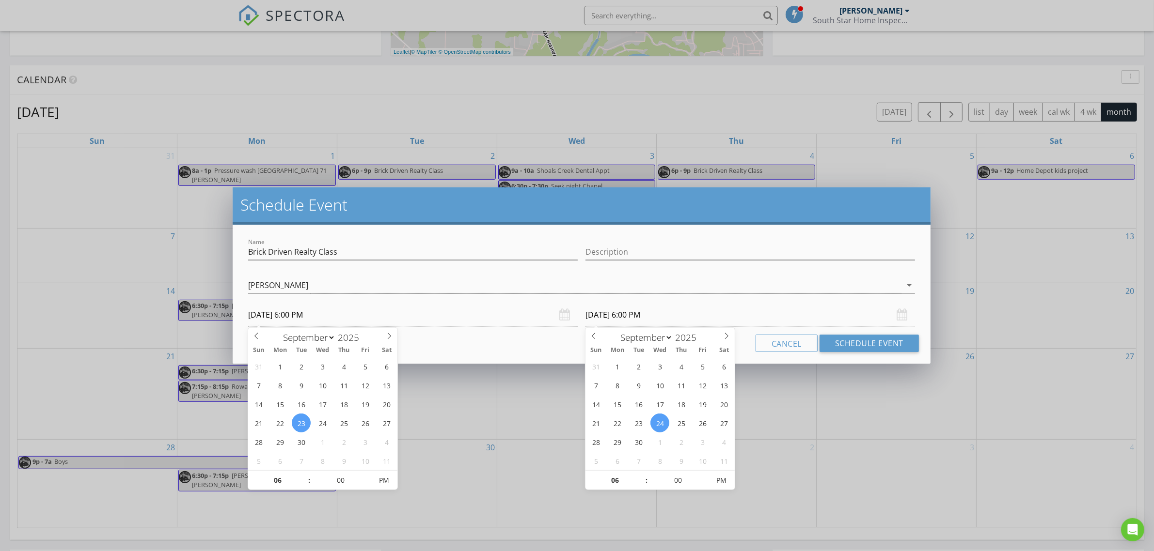
click at [637, 320] on input "[DATE] 6:00 PM" at bounding box center [750, 315] width 330 height 24
type input "[DATE] 6:00 PM"
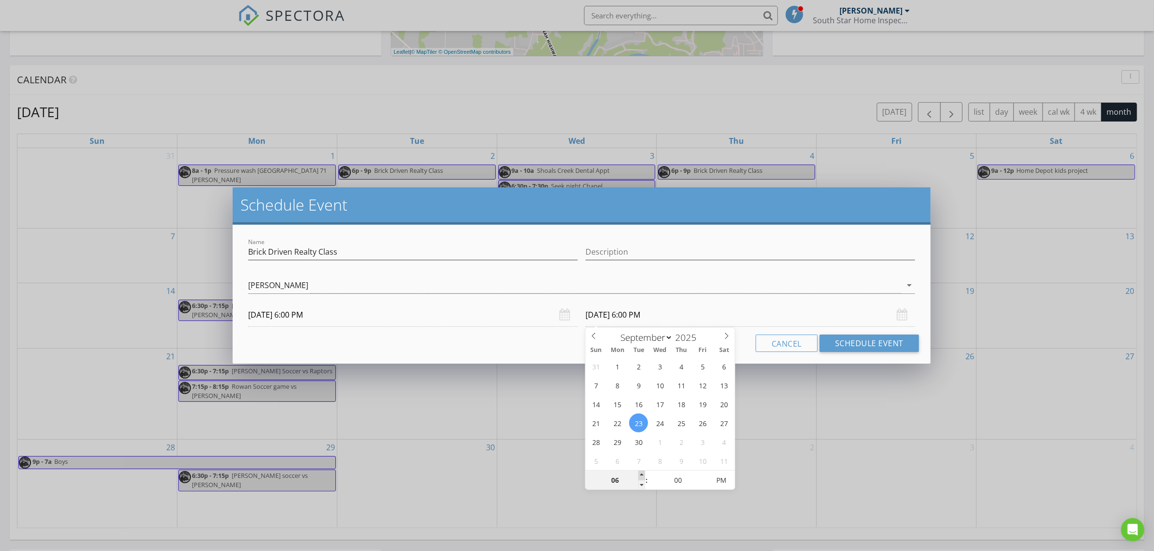
type input "07"
type input "[DATE] 7:00 PM"
click at [643, 475] on span at bounding box center [641, 476] width 7 height 10
type input "08"
type input "[DATE] 8:00 PM"
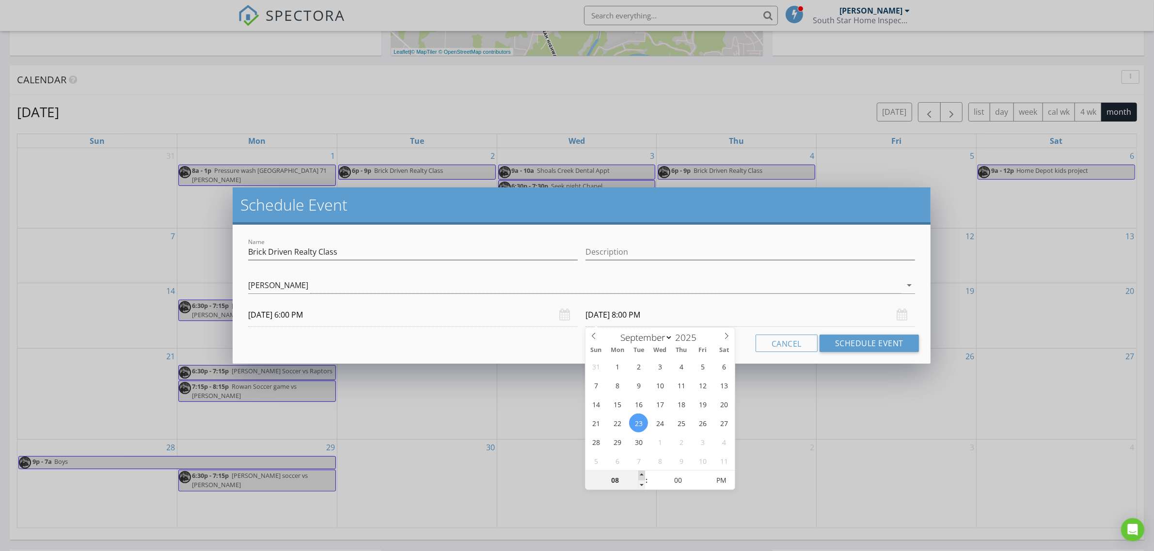
click at [643, 475] on span at bounding box center [641, 476] width 7 height 10
type input "09"
type input "[DATE] 9:00 PM"
click at [643, 475] on span at bounding box center [641, 476] width 7 height 10
click at [861, 346] on button "Schedule Event" at bounding box center [868, 343] width 99 height 17
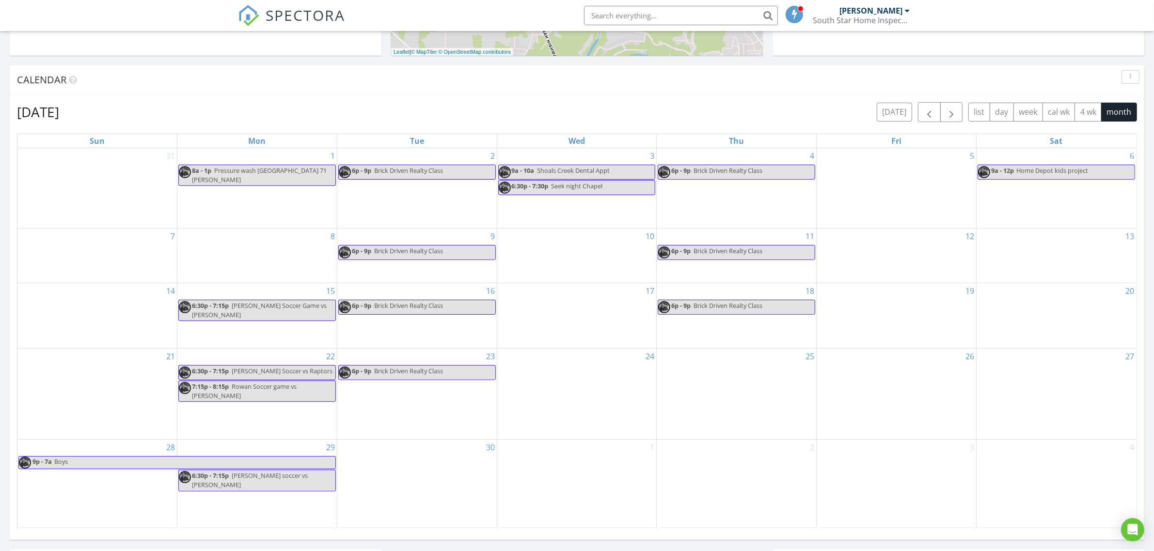
click at [729, 404] on div "25" at bounding box center [736, 394] width 159 height 91
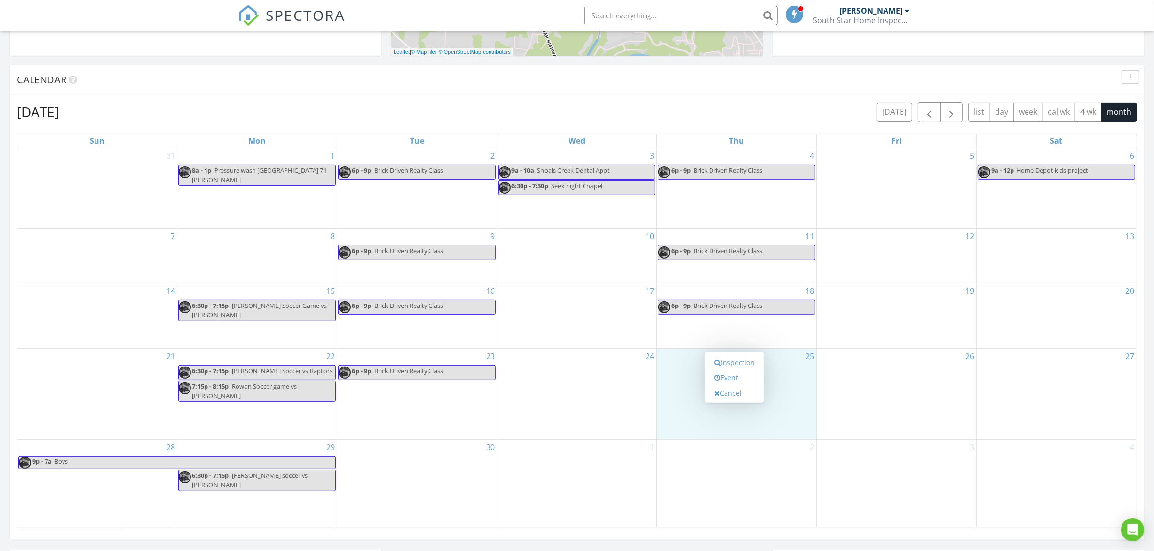
click at [729, 404] on div "Inspection Event Cancel" at bounding box center [734, 378] width 59 height 51
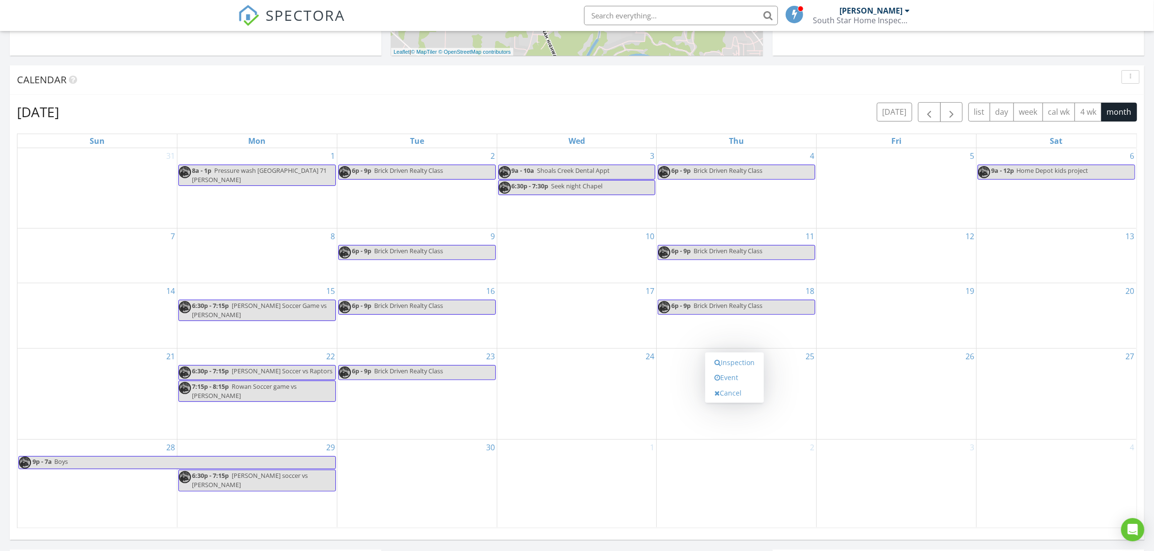
click at [728, 415] on div "25" at bounding box center [736, 394] width 159 height 91
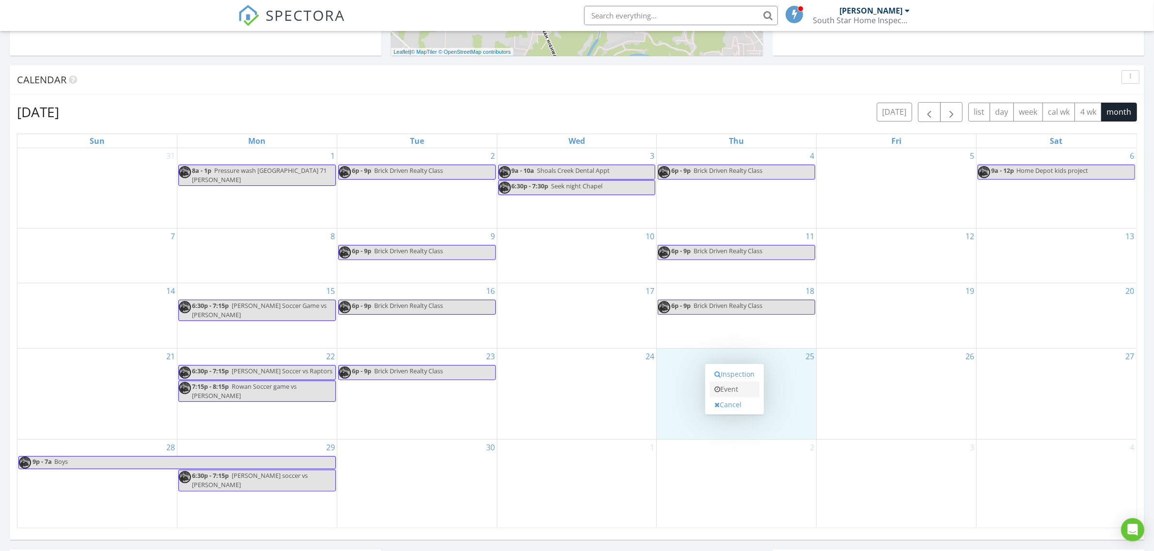
click at [732, 391] on link "Event" at bounding box center [734, 390] width 50 height 16
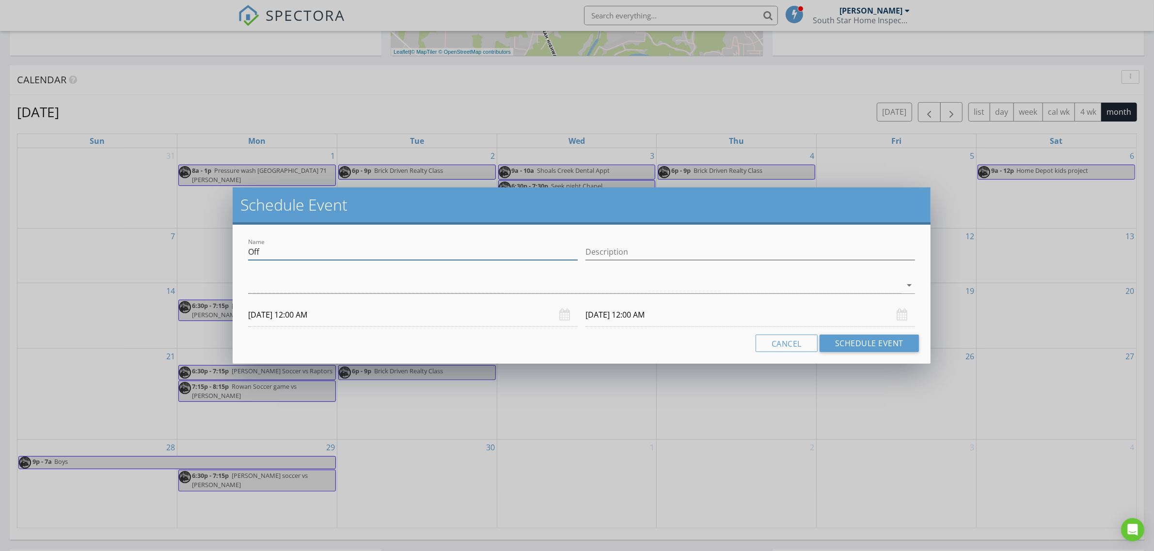
click at [280, 252] on input "Off" at bounding box center [413, 252] width 330 height 16
paste input "Brick Driven Realty Class"
type input "Brick Driven Realty Class"
click at [301, 286] on div at bounding box center [574, 286] width 653 height 16
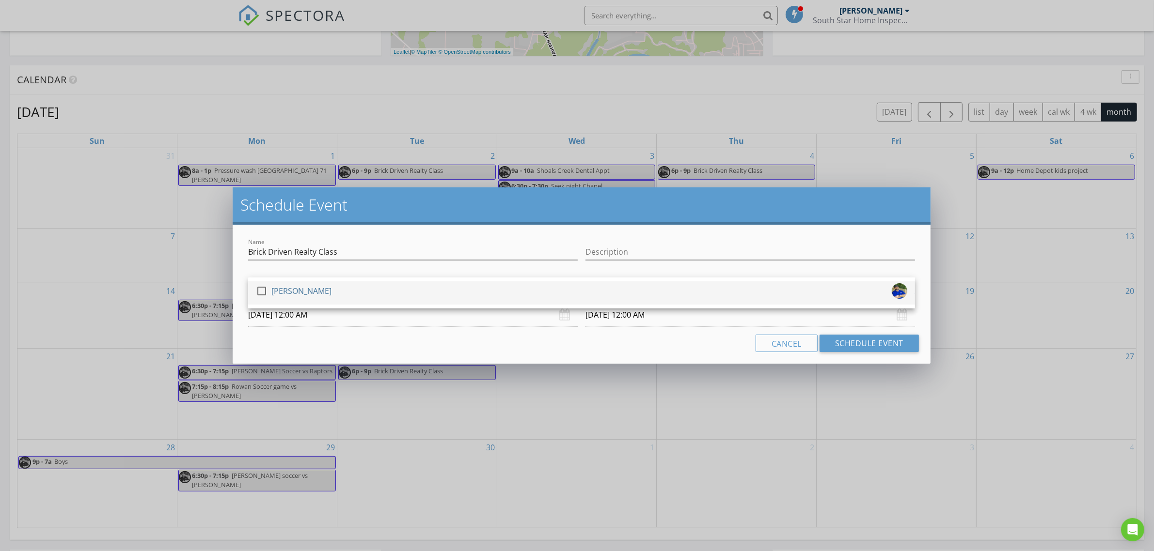
click at [301, 286] on div "[PERSON_NAME]" at bounding box center [301, 291] width 60 height 16
click at [328, 311] on input "[DATE] 12:00 AM" at bounding box center [413, 315] width 330 height 24
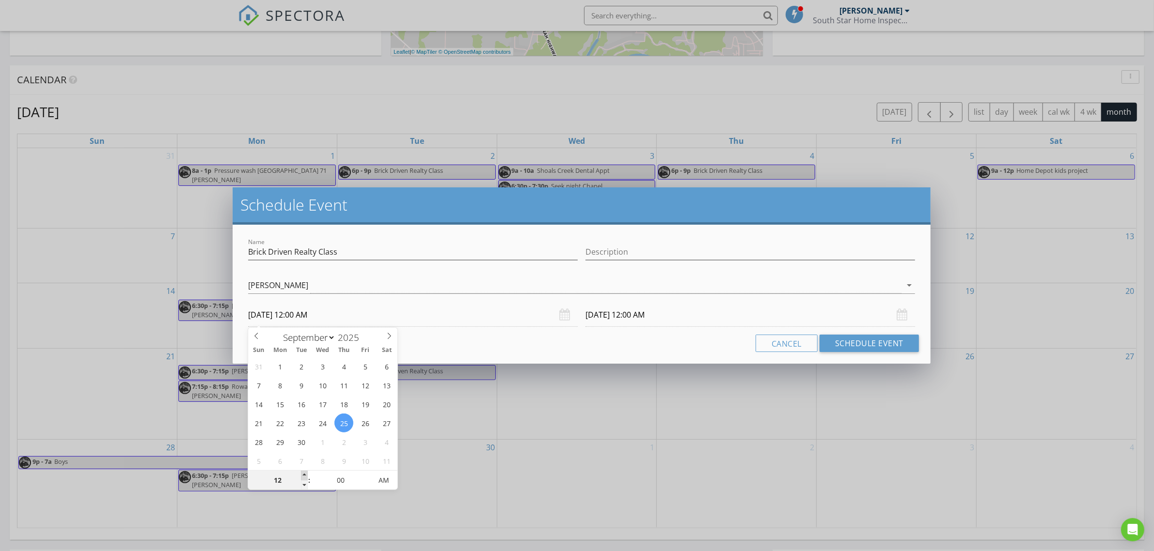
type input "01"
type input "[DATE] 1:00 AM"
click at [306, 478] on span at bounding box center [304, 476] width 7 height 10
type input "02"
type input "[DATE] 2:00 AM"
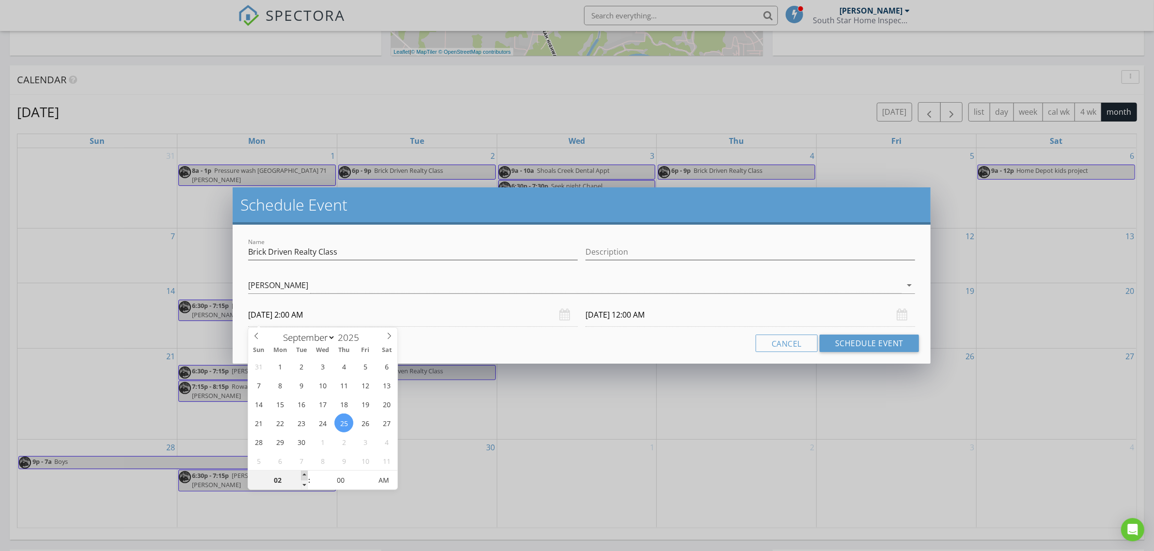
click at [306, 478] on span at bounding box center [304, 476] width 7 height 10
type input "03"
type input "[DATE] 3:00 AM"
click at [306, 478] on span at bounding box center [304, 476] width 7 height 10
type input "04"
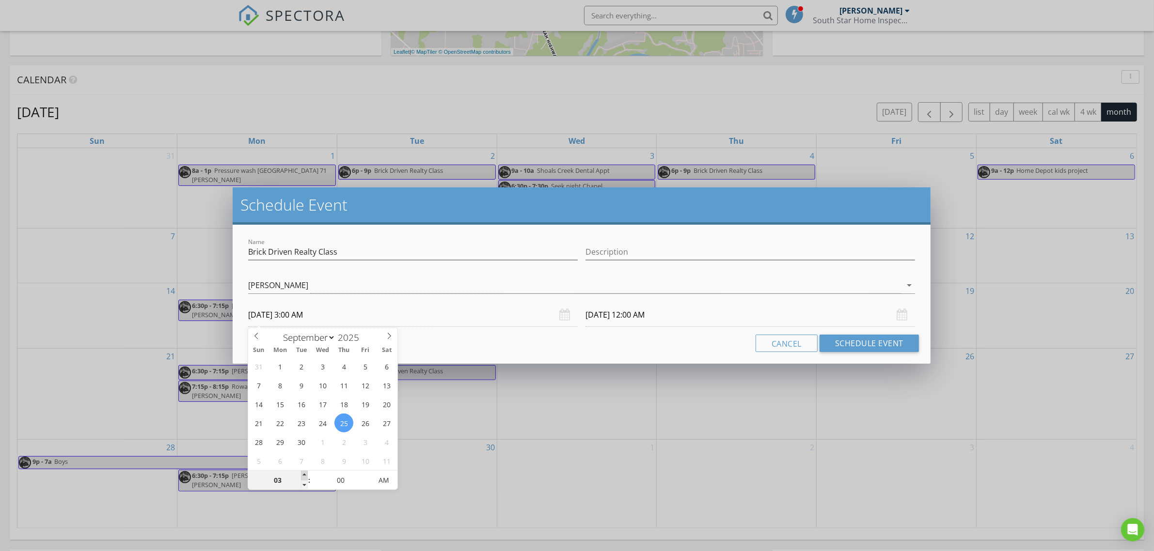
type input "[DATE] 4:00 AM"
click at [306, 478] on span at bounding box center [304, 476] width 7 height 10
type input "05"
type input "[DATE] 5:00 AM"
click at [306, 478] on span at bounding box center [304, 476] width 7 height 10
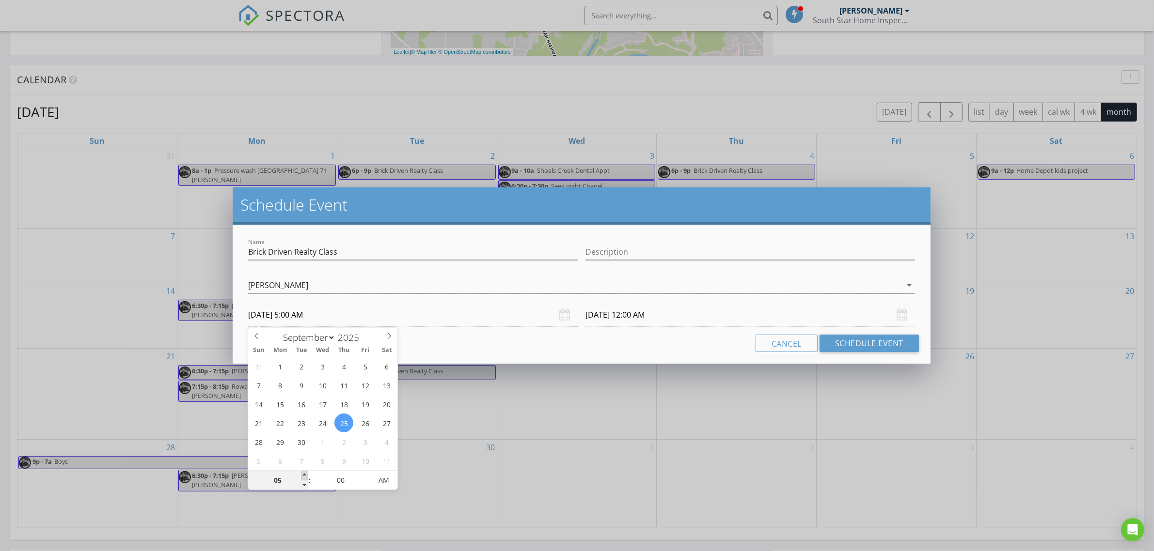
type input "06"
type input "[DATE] 6:00 AM"
click at [306, 478] on span at bounding box center [304, 476] width 7 height 10
type input "[DATE] 6:00 AM"
type input "[DATE] 6:00 PM"
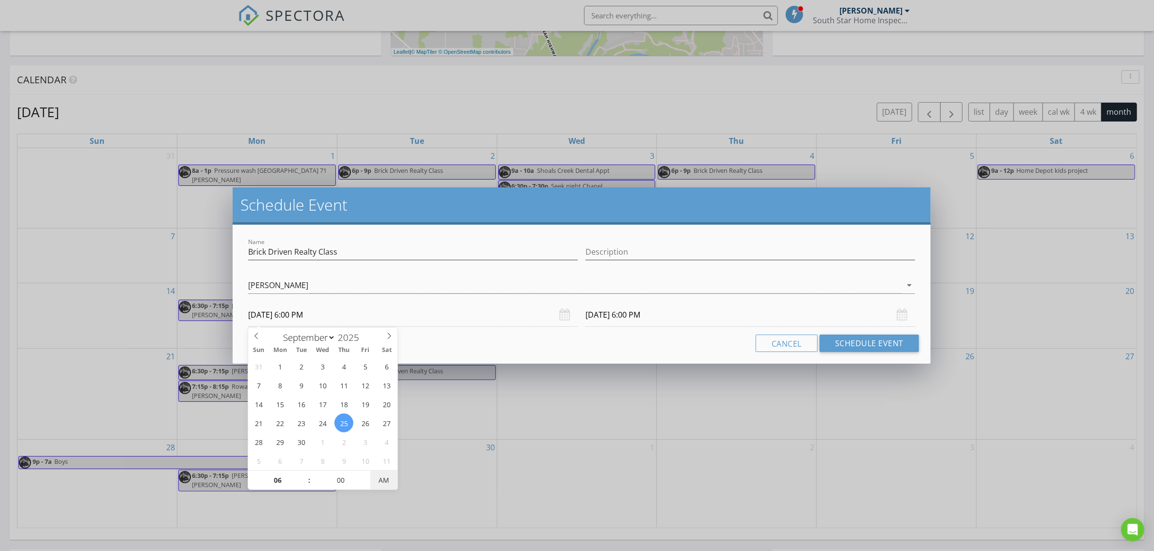
click at [393, 479] on span "AM" at bounding box center [383, 480] width 27 height 19
click at [645, 328] on div "Name Brick Driven Realty Class Description check_box [PERSON_NAME] [PERSON_NAME…" at bounding box center [582, 294] width 698 height 139
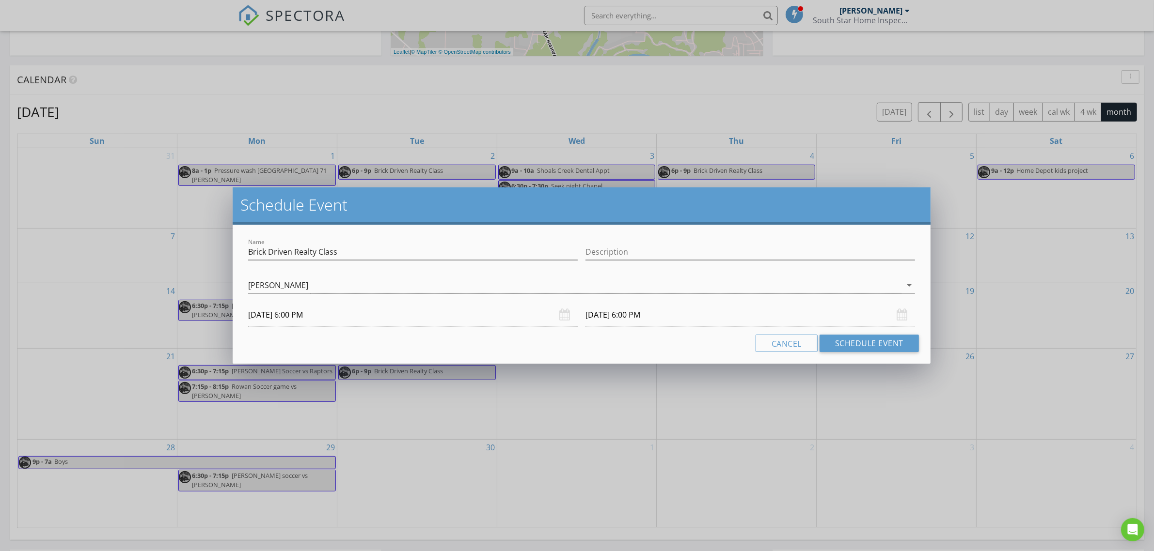
click at [646, 323] on input "[DATE] 6:00 PM" at bounding box center [750, 315] width 330 height 24
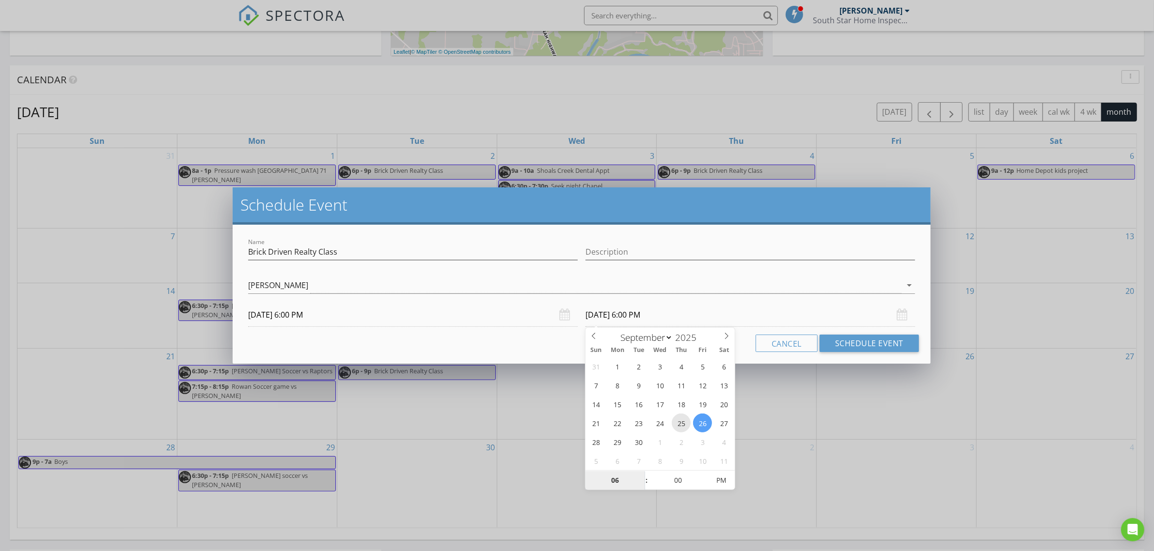
type input "[DATE] 6:00 PM"
type input "07"
type input "[DATE] 7:00 PM"
click at [640, 475] on span at bounding box center [641, 476] width 7 height 10
type input "08"
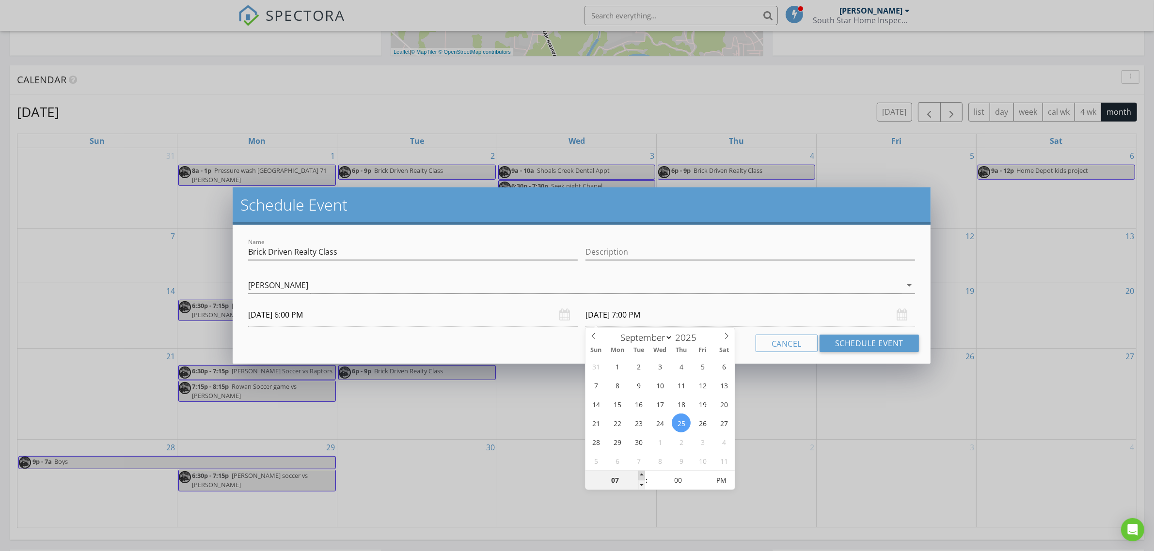
type input "[DATE] 8:00 PM"
click at [640, 475] on span at bounding box center [641, 476] width 7 height 10
type input "09"
type input "[DATE] 9:00 PM"
click at [640, 475] on span at bounding box center [641, 476] width 7 height 10
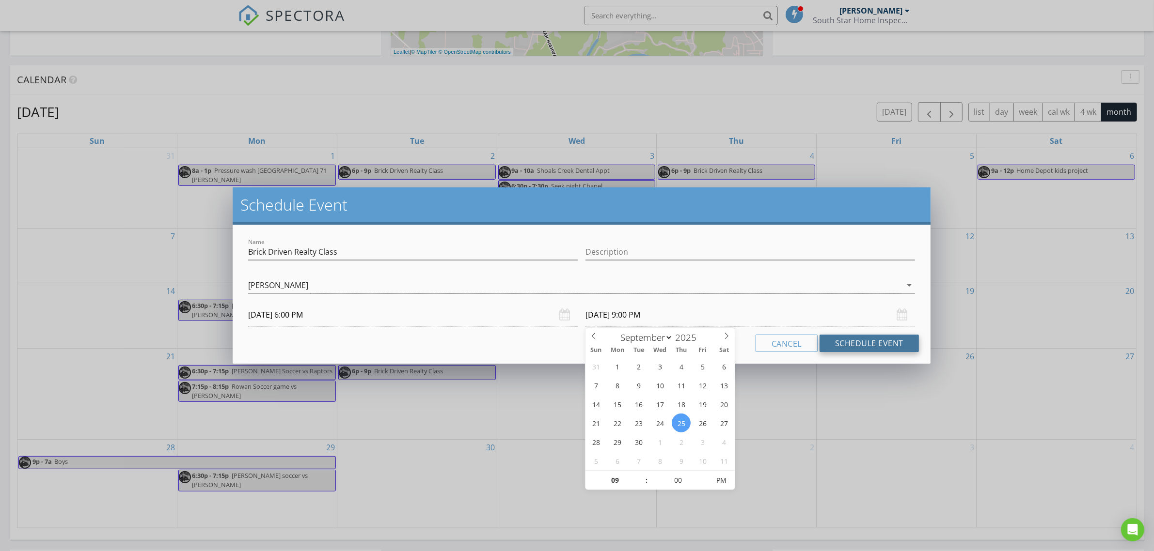
click at [844, 342] on button "Schedule Event" at bounding box center [868, 343] width 99 height 17
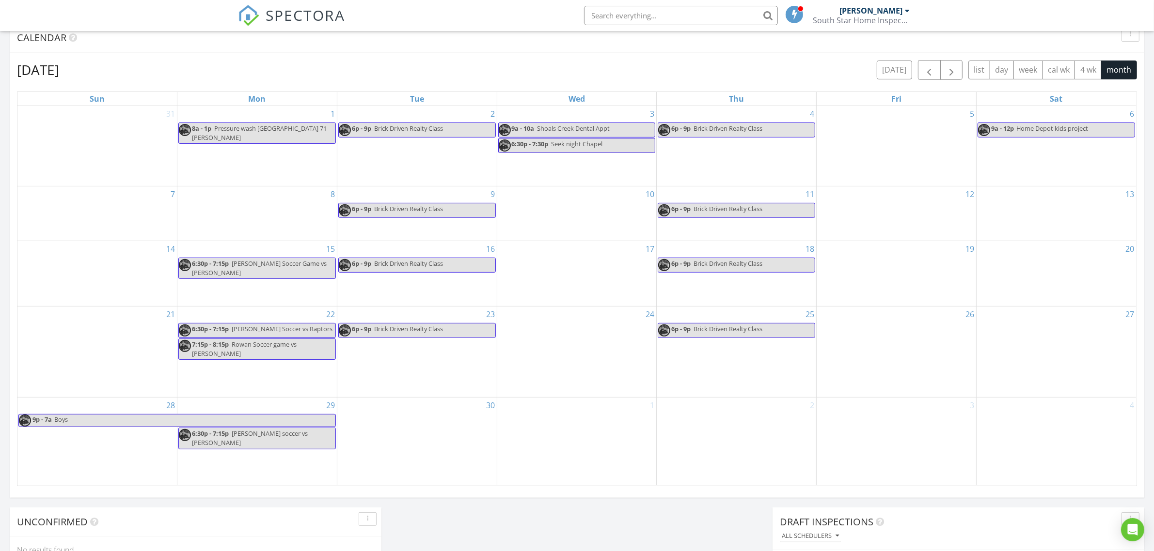
scroll to position [422, 0]
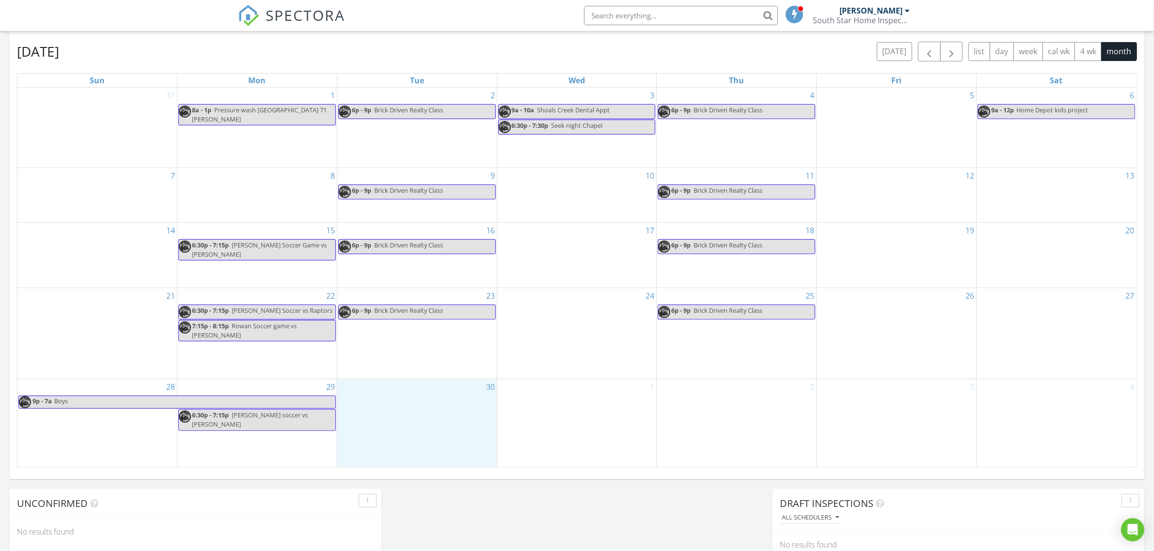
click at [429, 423] on div "30" at bounding box center [416, 422] width 159 height 87
click at [424, 398] on link "Event" at bounding box center [415, 396] width 50 height 16
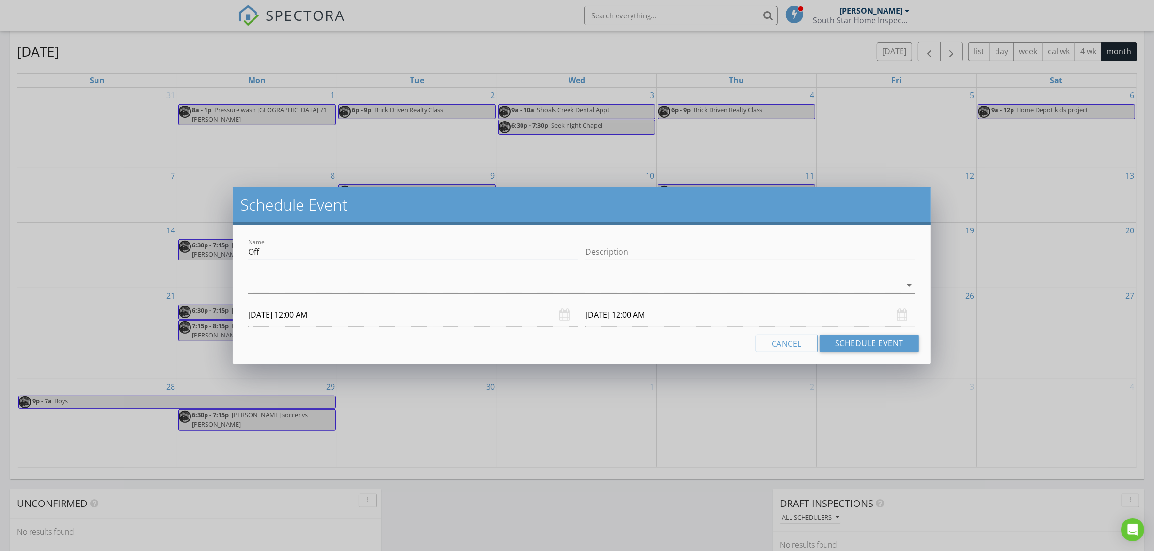
click at [292, 249] on input "Off" at bounding box center [413, 252] width 330 height 16
paste input "Brick Driven Realty Class"
type input "Brick Driven Realty Class"
click at [342, 282] on div at bounding box center [574, 286] width 653 height 16
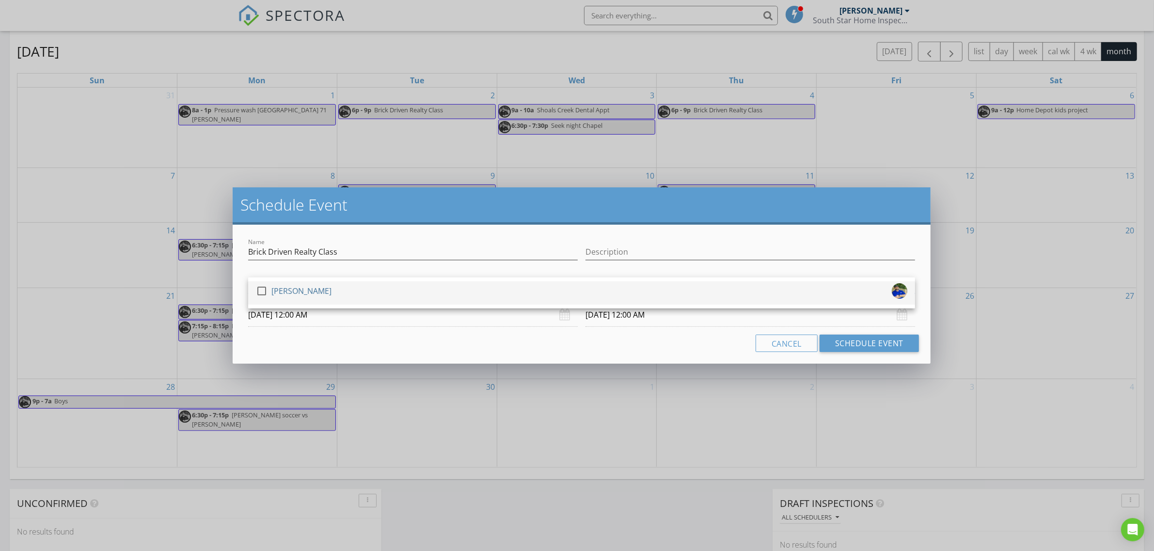
click at [340, 287] on div "check_box_outline_blank [PERSON_NAME]" at bounding box center [581, 292] width 651 height 19
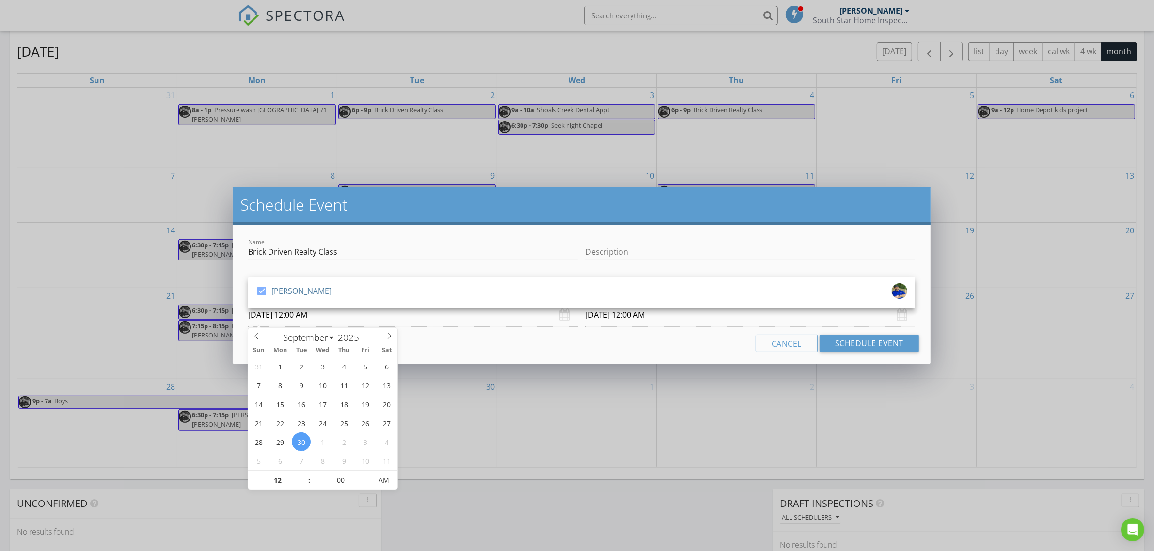
click at [341, 319] on input "[DATE] 12:00 AM" at bounding box center [413, 315] width 330 height 24
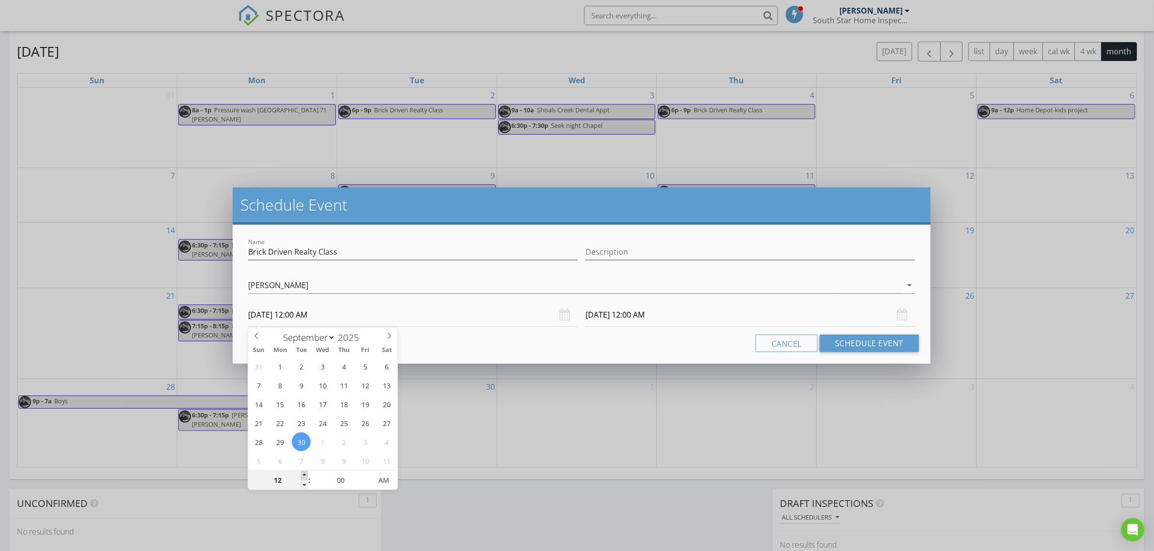
type input "01"
type input "[DATE] 1:00 AM"
click at [306, 476] on span at bounding box center [304, 476] width 7 height 10
type input "02"
type input "[DATE] 2:00 AM"
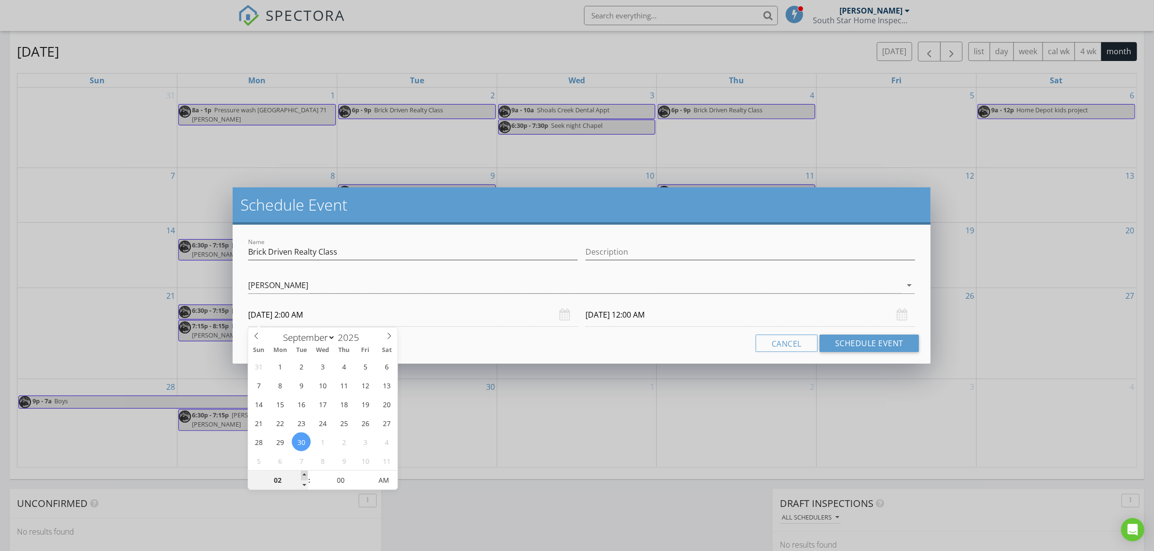
click at [306, 476] on span at bounding box center [304, 476] width 7 height 10
type input "03"
type input "[DATE] 3:00 AM"
click at [306, 476] on span at bounding box center [304, 476] width 7 height 10
type input "04"
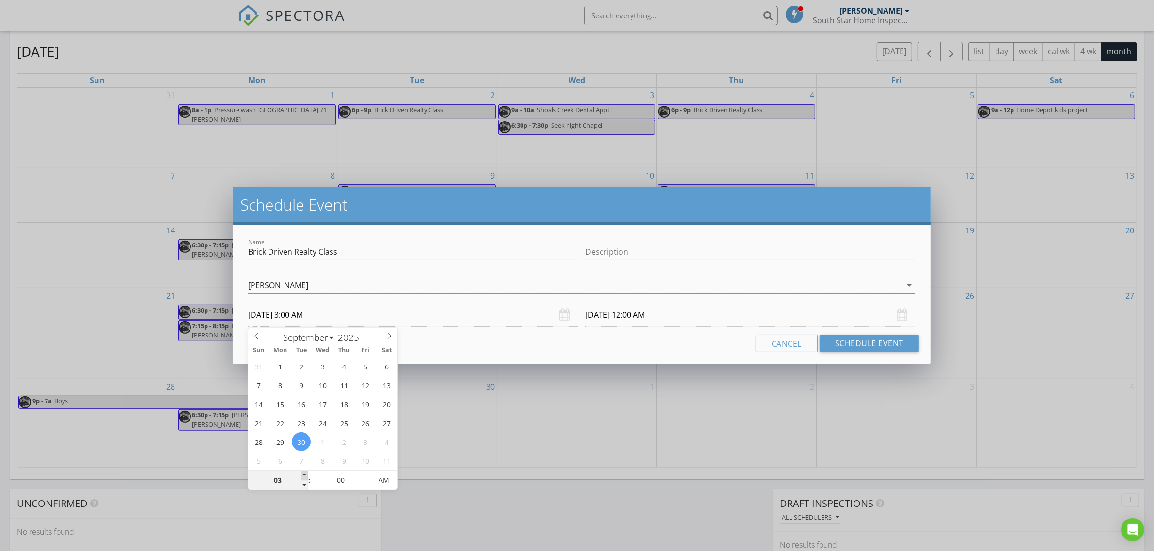
type input "[DATE] 4:00 AM"
click at [306, 476] on span at bounding box center [304, 476] width 7 height 10
type input "05"
type input "[DATE] 5:00 AM"
click at [306, 476] on span at bounding box center [304, 476] width 7 height 10
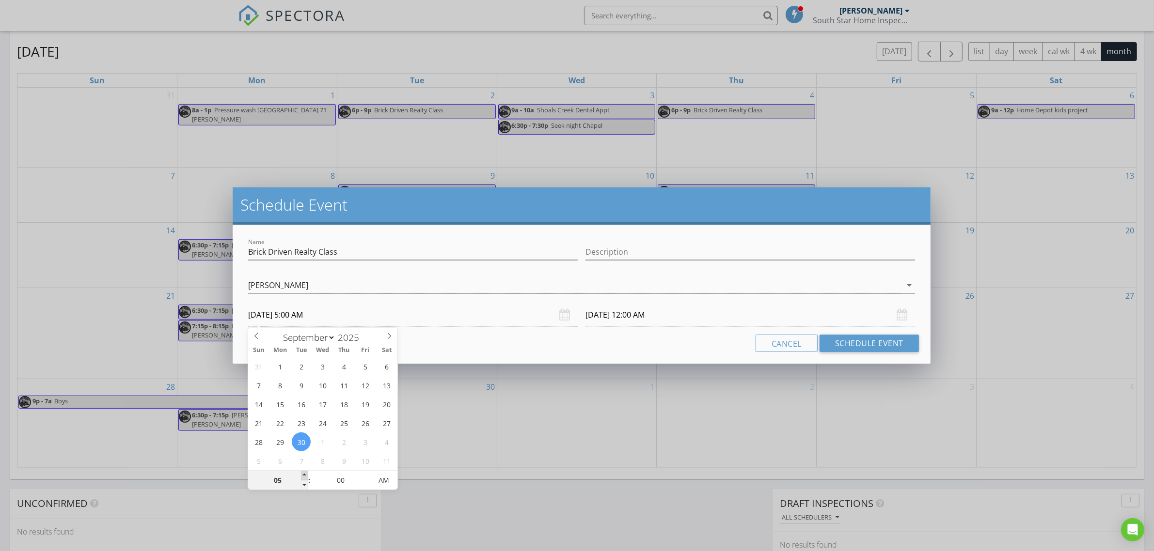
type input "05"
type input "[DATE] 5:00 AM"
type input "06"
type input "[DATE] 6:00 AM"
click at [306, 476] on span at bounding box center [304, 476] width 7 height 10
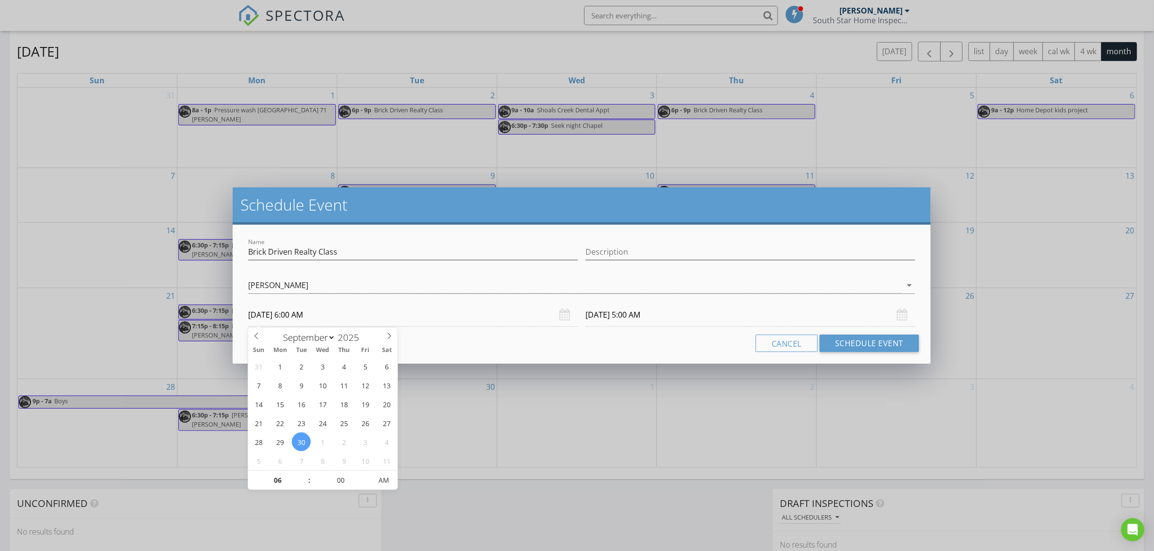
type input "06"
click at [384, 480] on span "AM" at bounding box center [383, 480] width 27 height 19
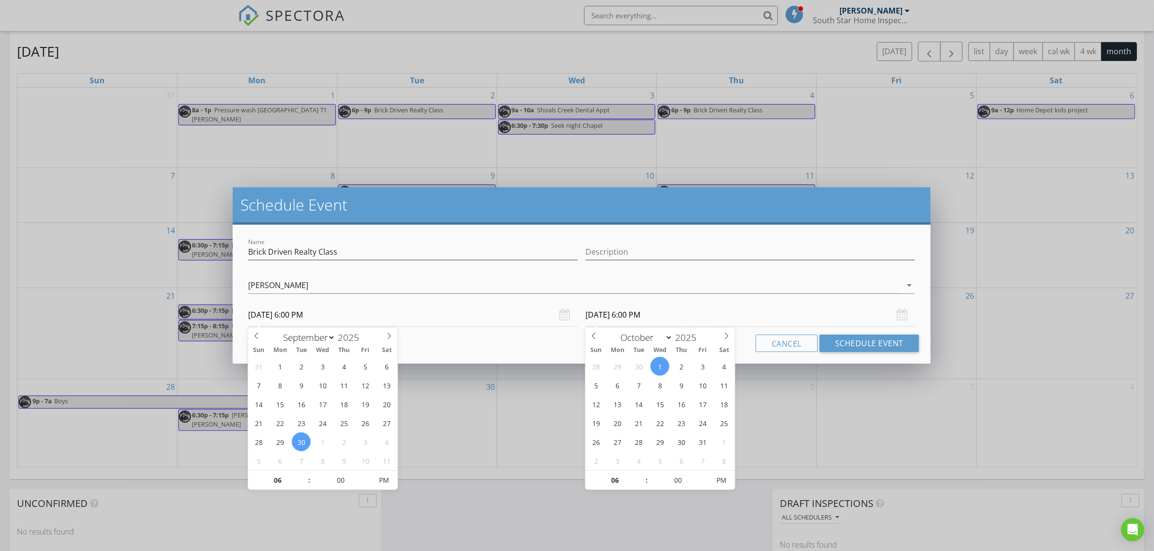
click at [647, 308] on input "[DATE] 6:00 PM" at bounding box center [750, 315] width 330 height 24
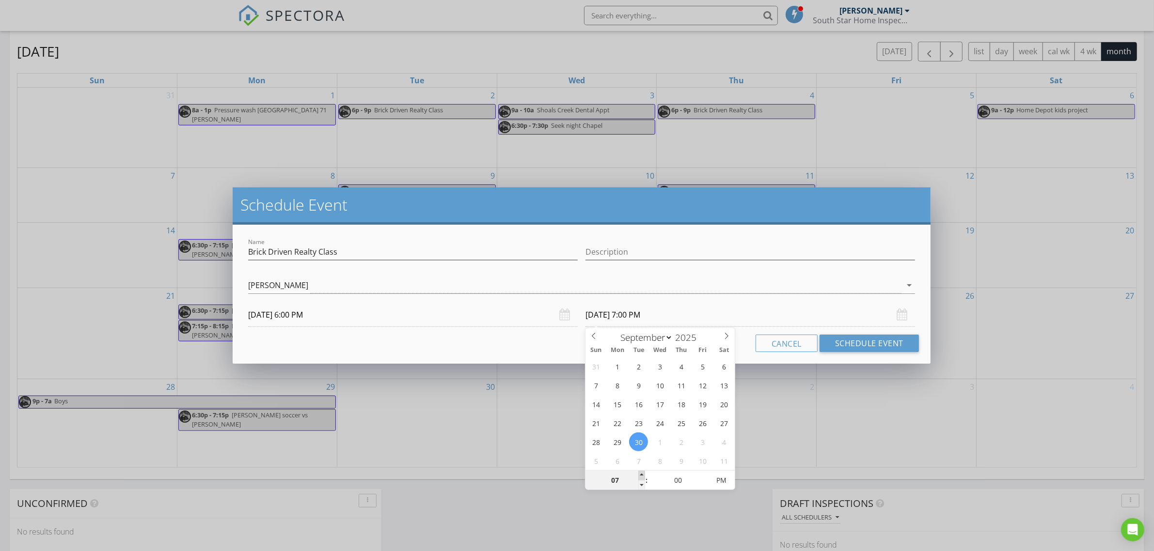
click at [643, 474] on span at bounding box center [641, 476] width 7 height 10
click at [850, 349] on button "Schedule Event" at bounding box center [868, 343] width 99 height 17
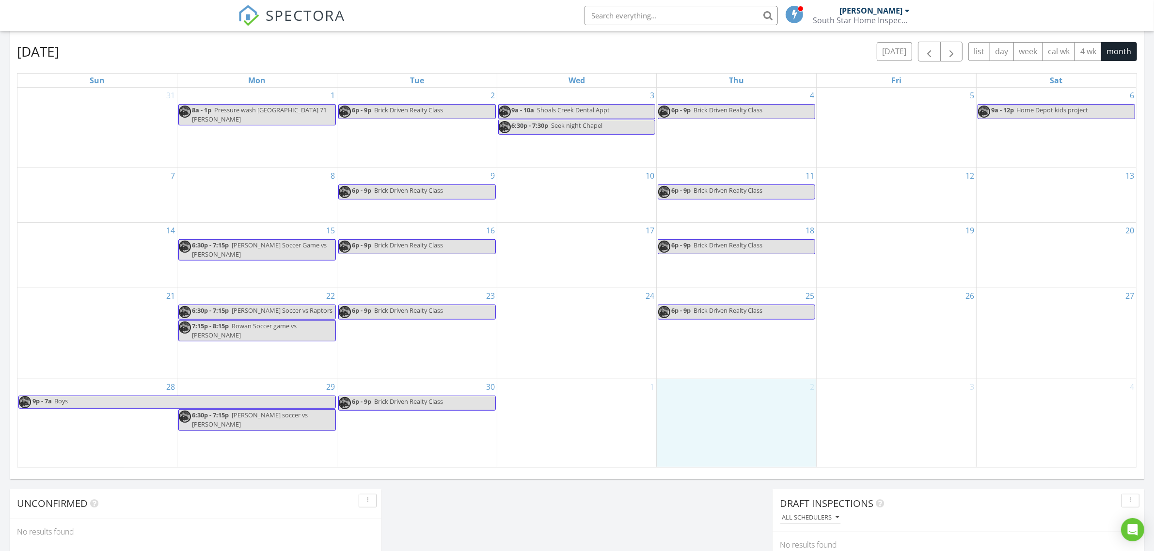
click at [735, 422] on div "2" at bounding box center [736, 422] width 159 height 87
click at [735, 396] on link "Event" at bounding box center [734, 395] width 50 height 16
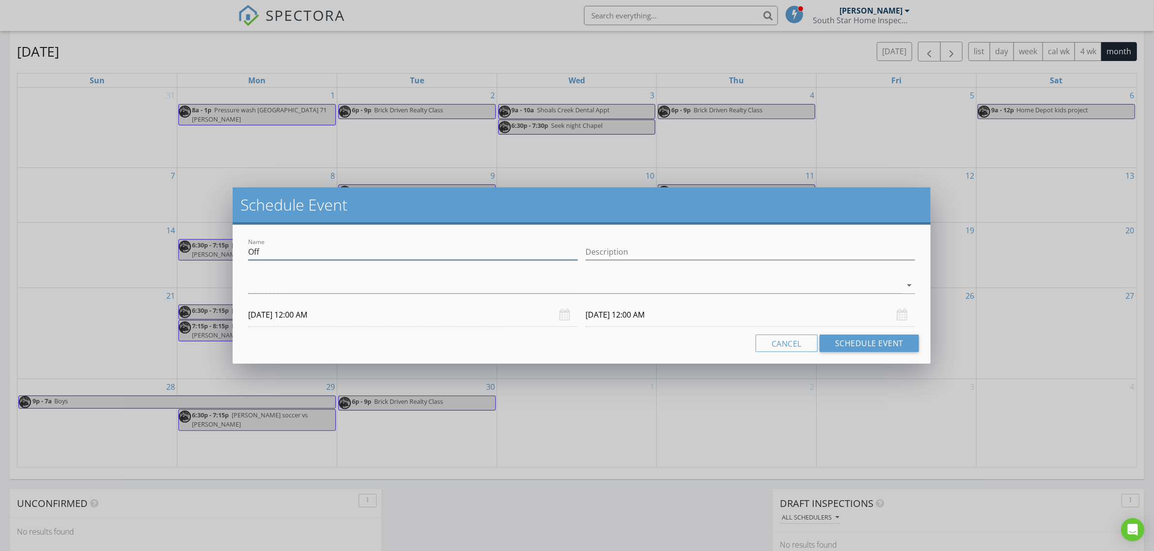
click at [318, 256] on input "Off" at bounding box center [413, 252] width 330 height 16
paste input "Brick Driven Realty Class"
click at [308, 287] on div at bounding box center [574, 286] width 653 height 16
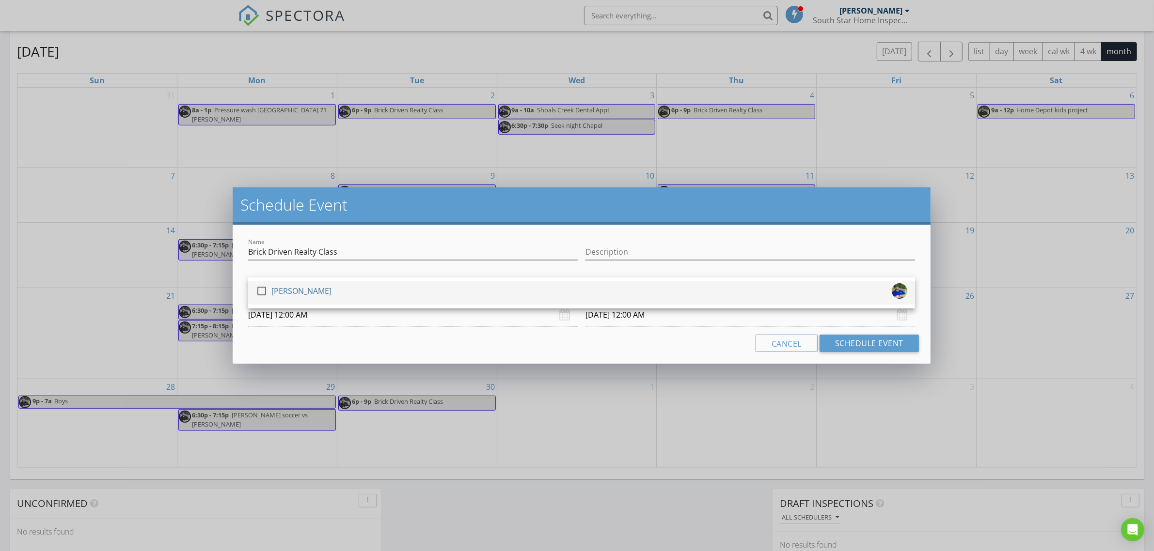
click at [306, 287] on div "[PERSON_NAME]" at bounding box center [301, 291] width 60 height 16
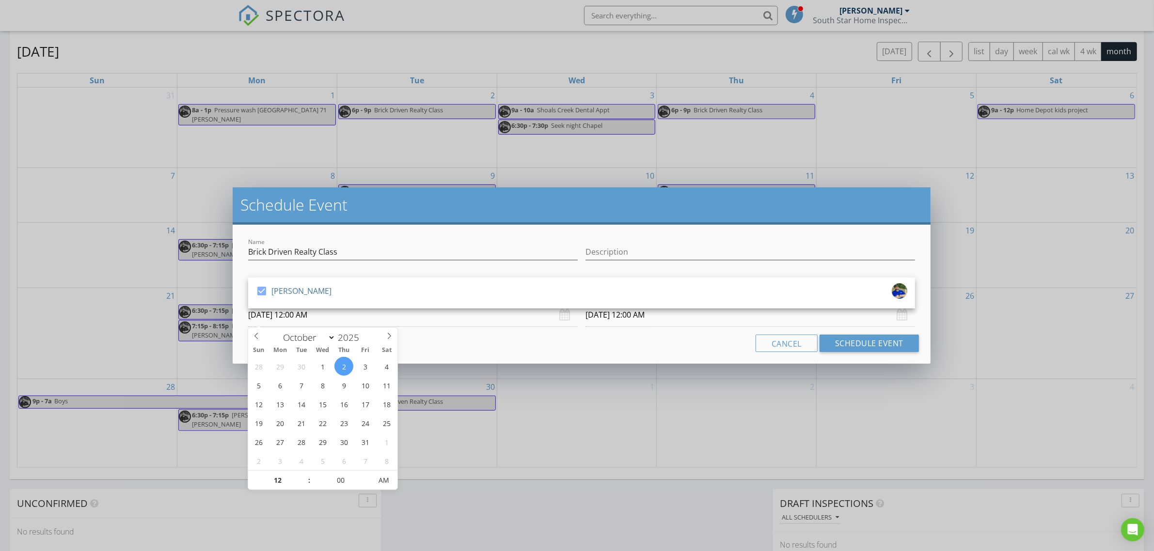
click at [323, 318] on input "[DATE] 12:00 AM" at bounding box center [413, 315] width 330 height 24
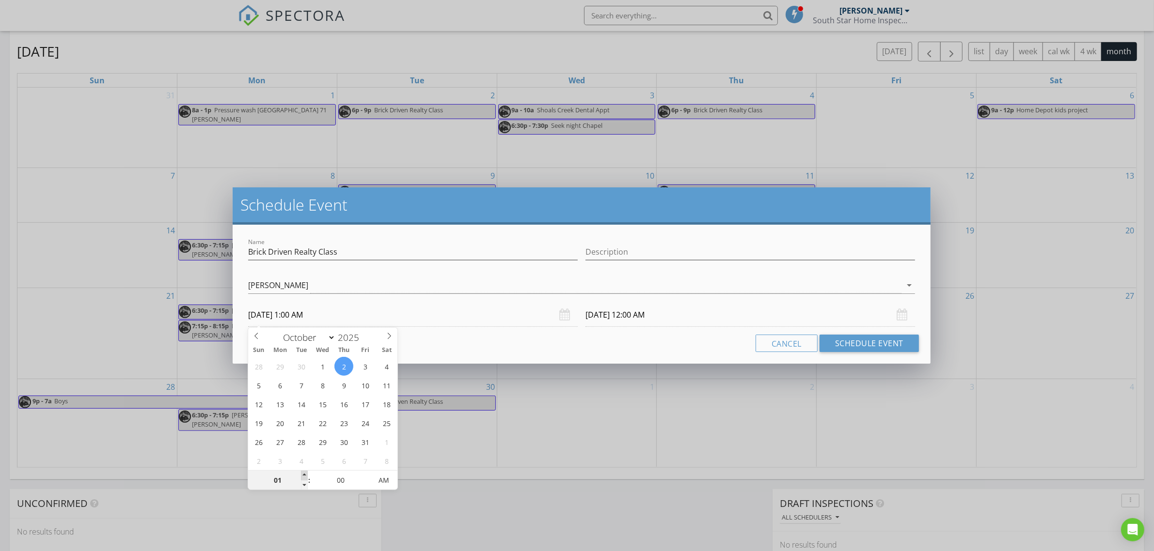
click at [304, 473] on span at bounding box center [304, 476] width 7 height 10
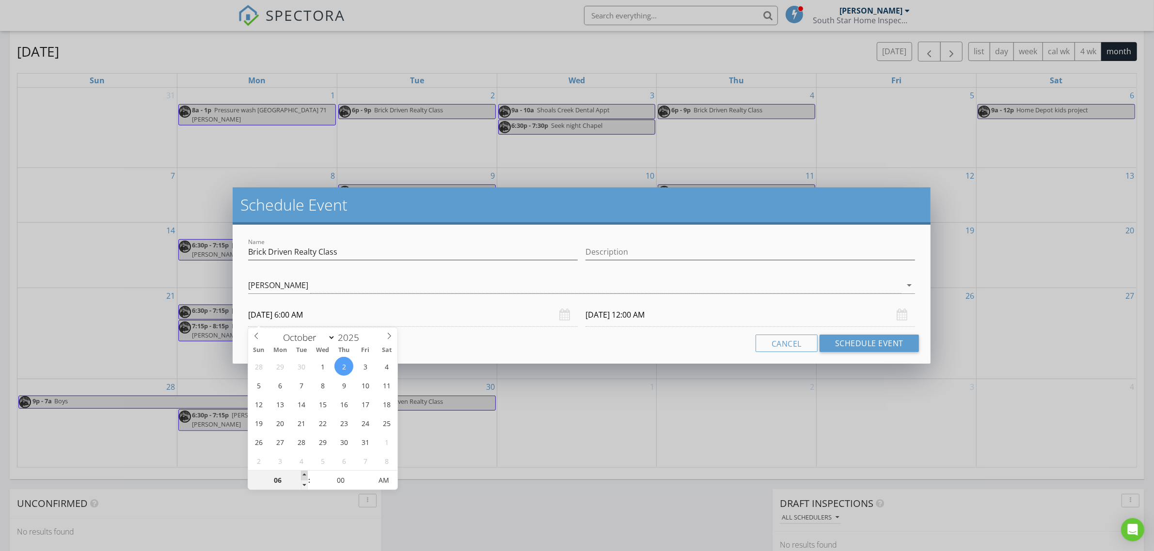
click at [304, 473] on span at bounding box center [304, 476] width 7 height 10
click at [384, 477] on span "AM" at bounding box center [383, 480] width 27 height 19
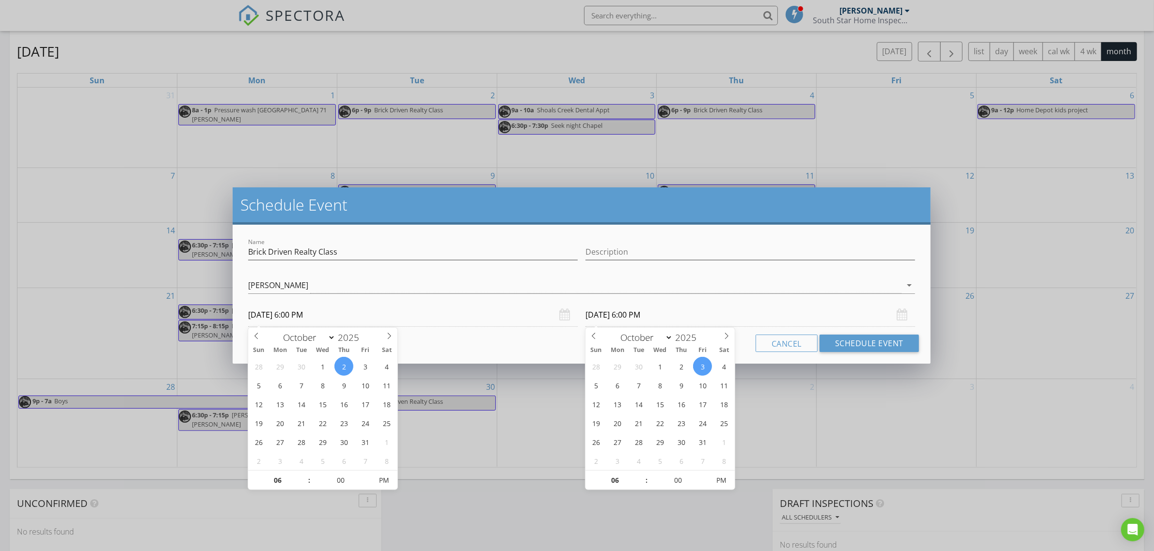
click at [643, 326] on body "SPECTORA [PERSON_NAME] South Star Home Inspections of The Shoals Role: Inspecto…" at bounding box center [577, 259] width 1154 height 1363
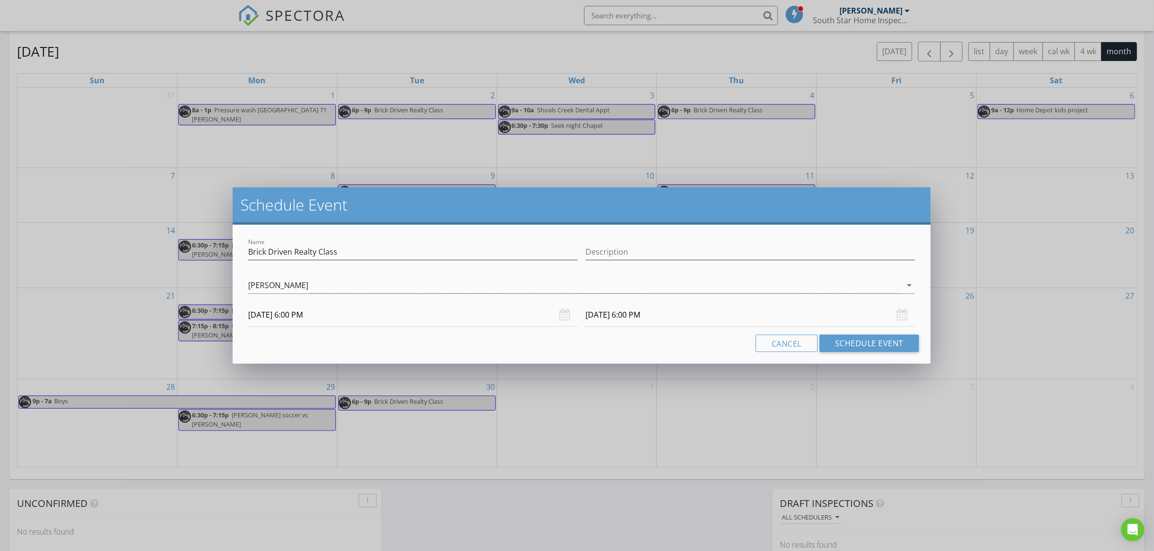
click at [654, 321] on input "[DATE] 6:00 PM" at bounding box center [750, 315] width 330 height 24
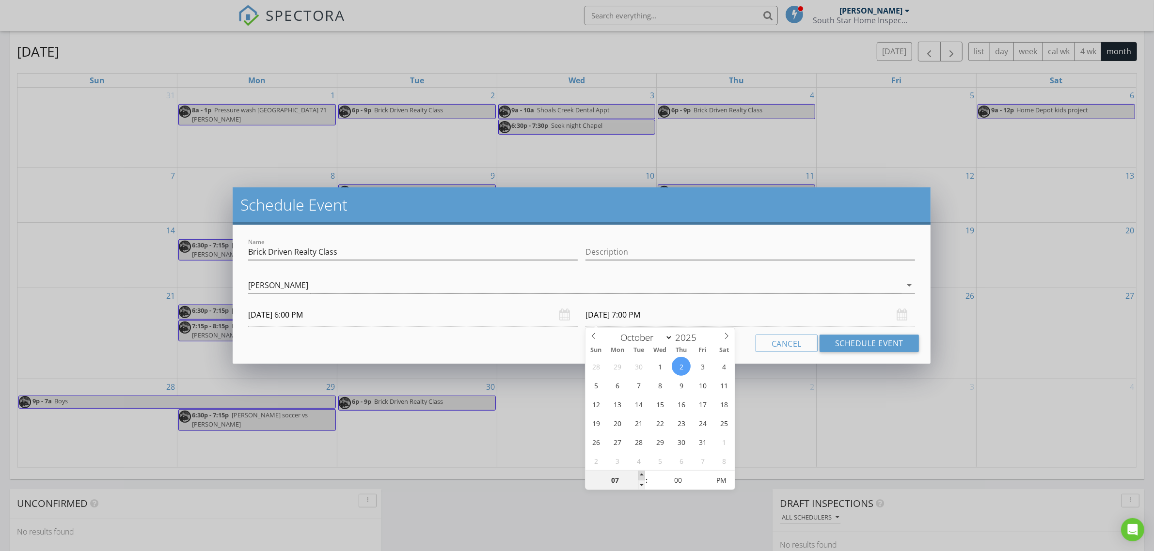
click at [642, 476] on span at bounding box center [641, 476] width 7 height 10
click at [856, 347] on button "Schedule Event" at bounding box center [868, 343] width 99 height 17
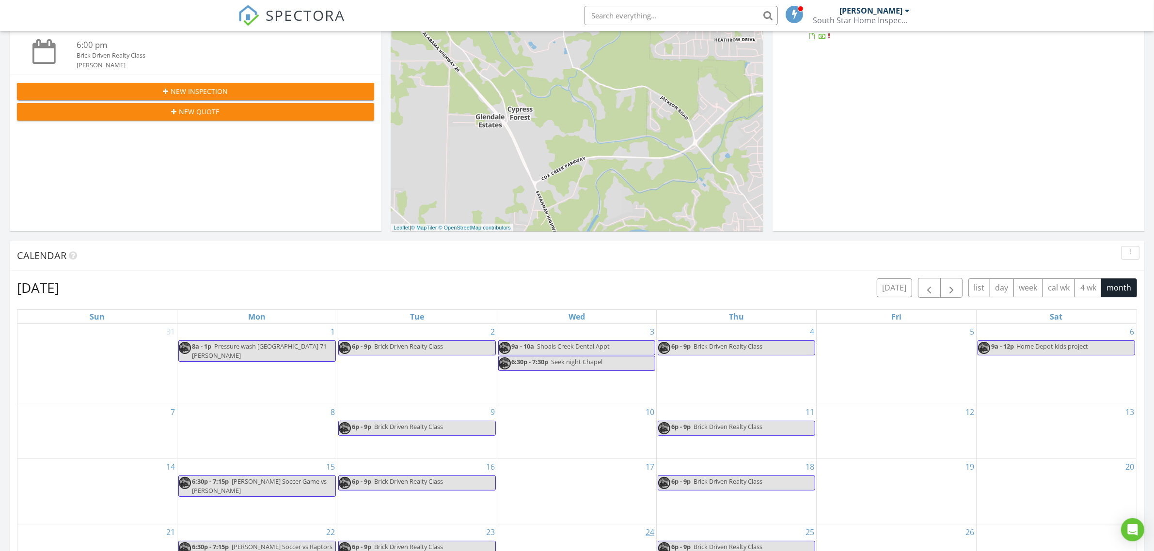
scroll to position [179, 0]
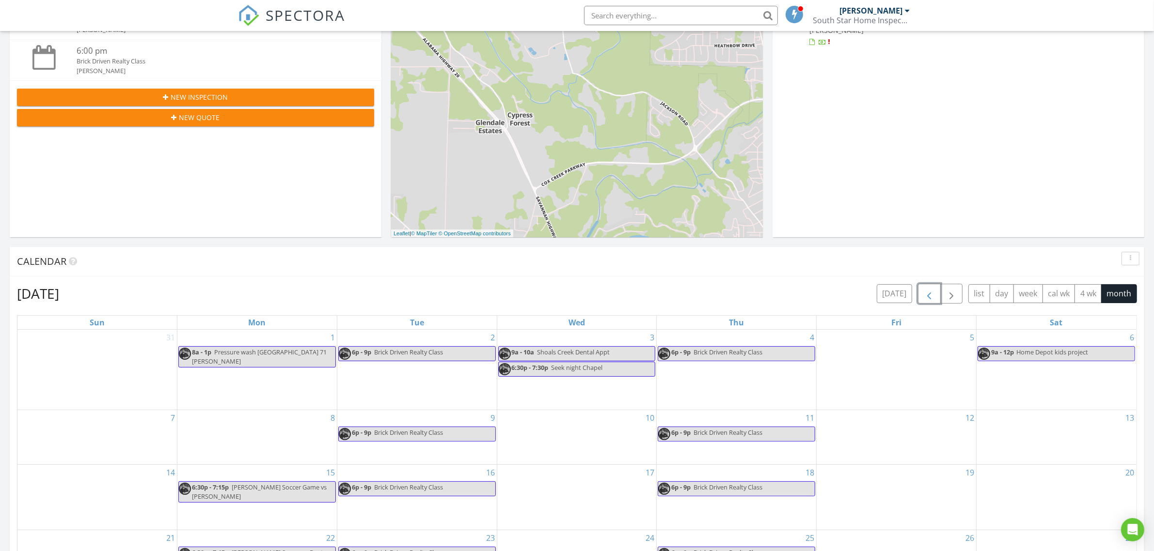
click at [927, 294] on span "button" at bounding box center [929, 294] width 12 height 12
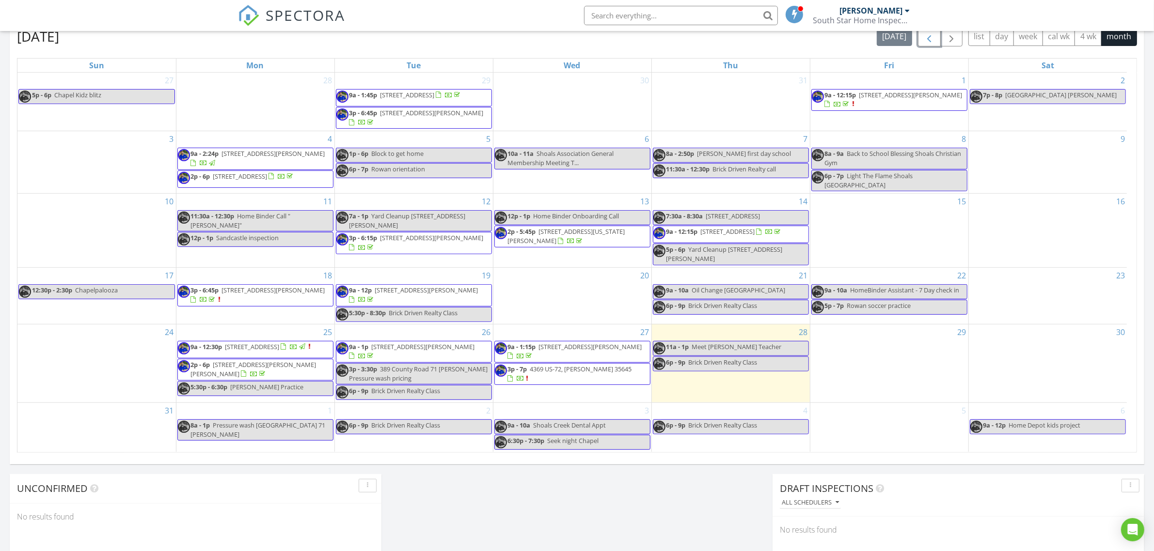
scroll to position [240, 0]
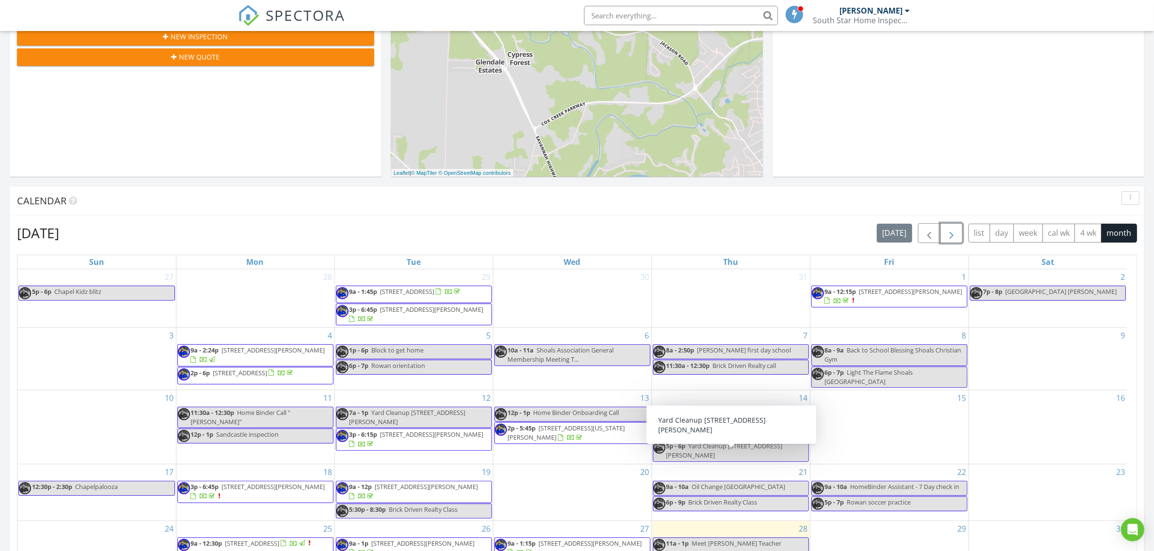
click at [948, 231] on span "button" at bounding box center [951, 234] width 12 height 12
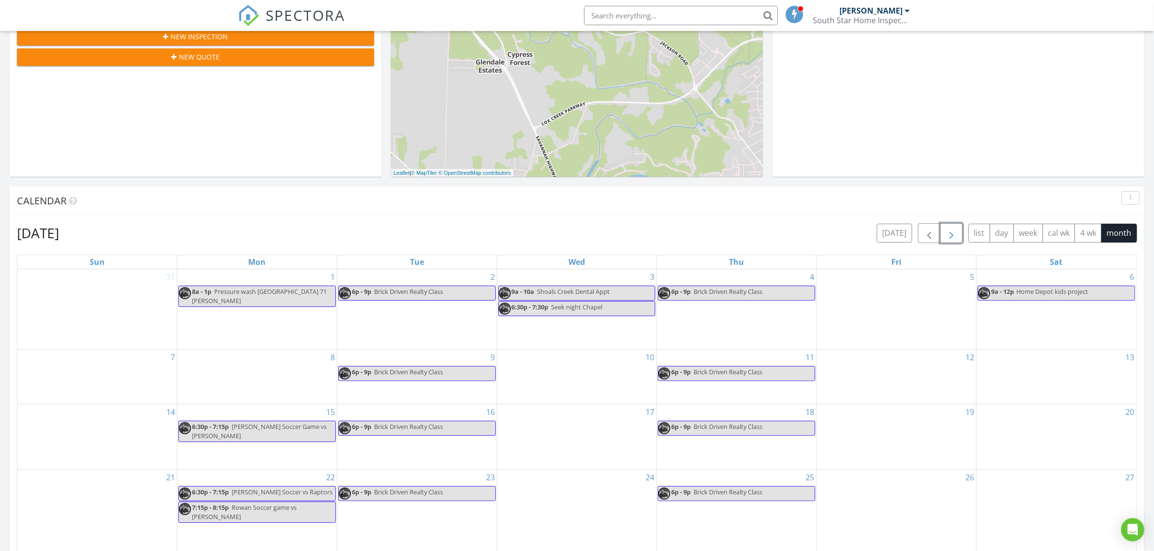
click at [946, 231] on span "button" at bounding box center [951, 234] width 12 height 12
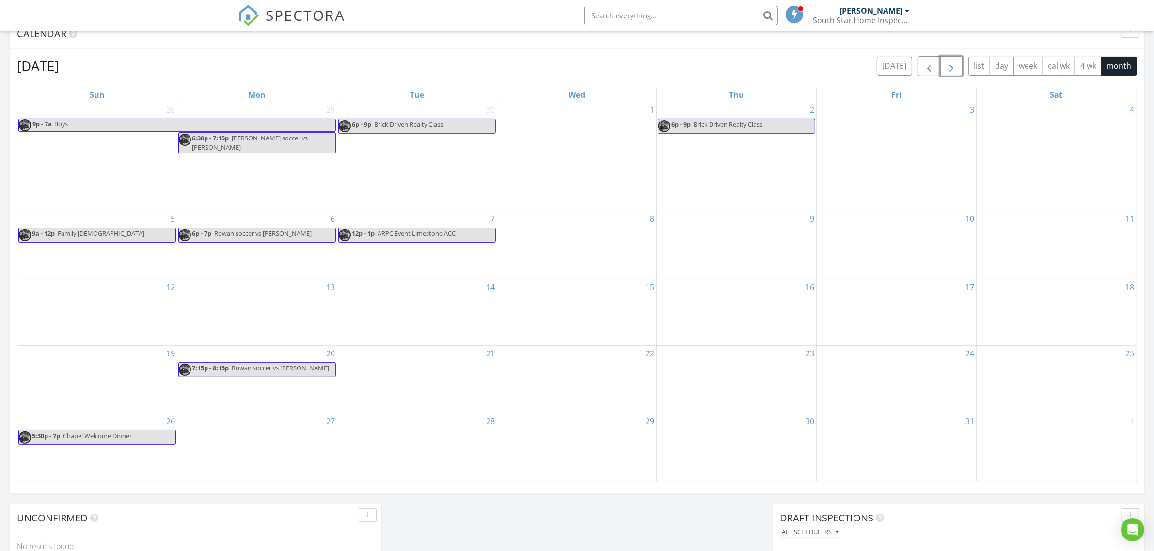
scroll to position [422, 0]
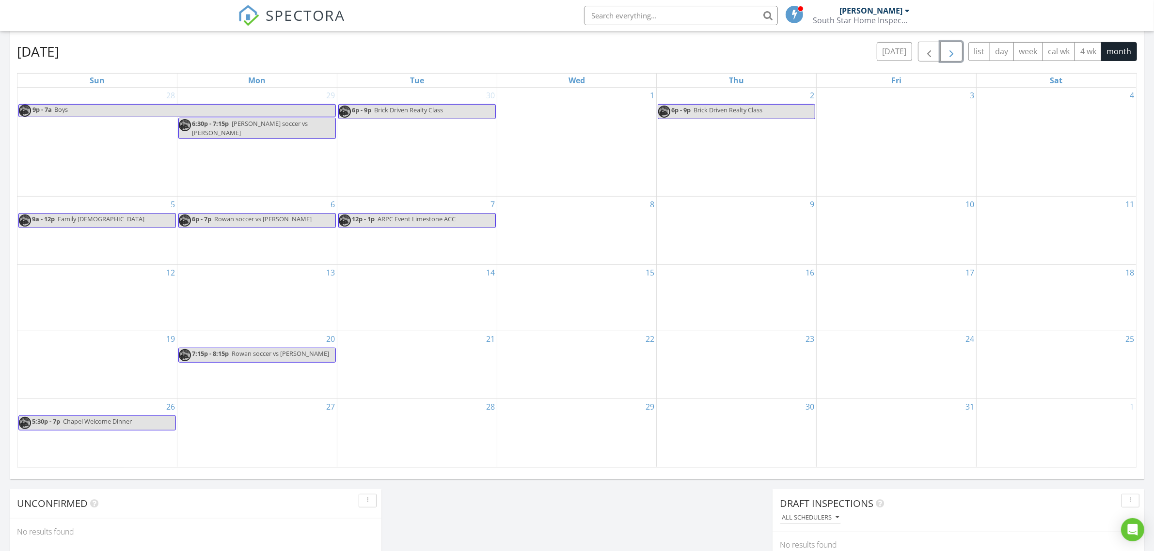
click at [410, 238] on div "7 12p - 1p ARPC Event Limestone ACC" at bounding box center [416, 231] width 159 height 68
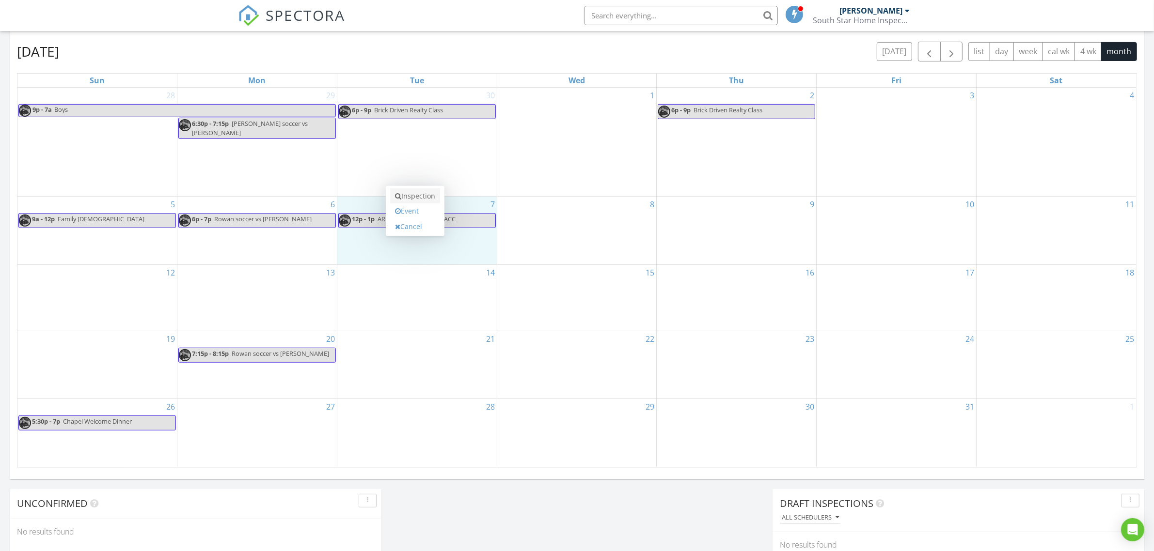
click at [413, 197] on link "Inspection" at bounding box center [415, 197] width 50 height 16
